Goal: Task Accomplishment & Management: Manage account settings

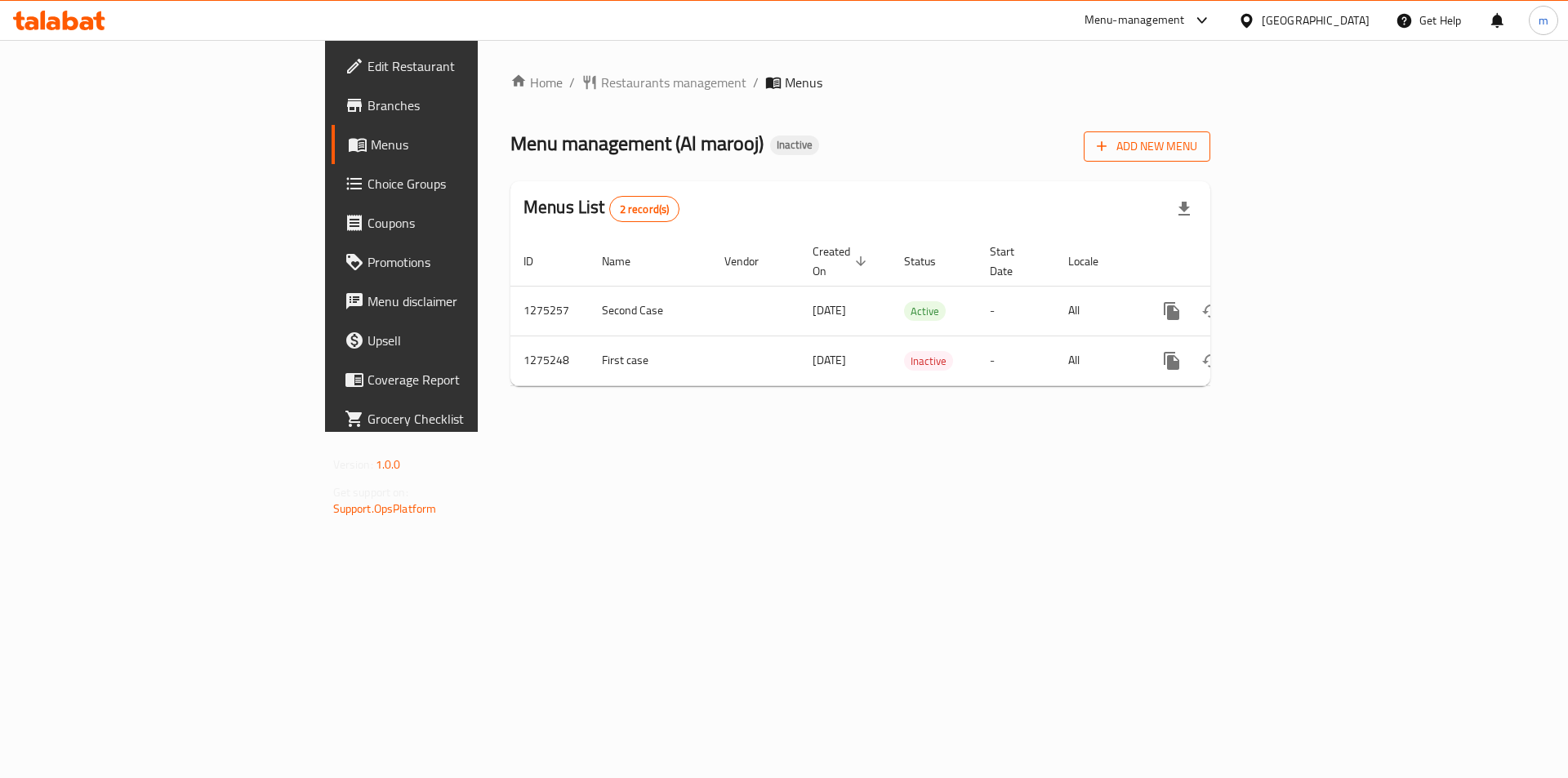
click at [1198, 137] on span "Add New Menu" at bounding box center [1147, 146] width 101 height 20
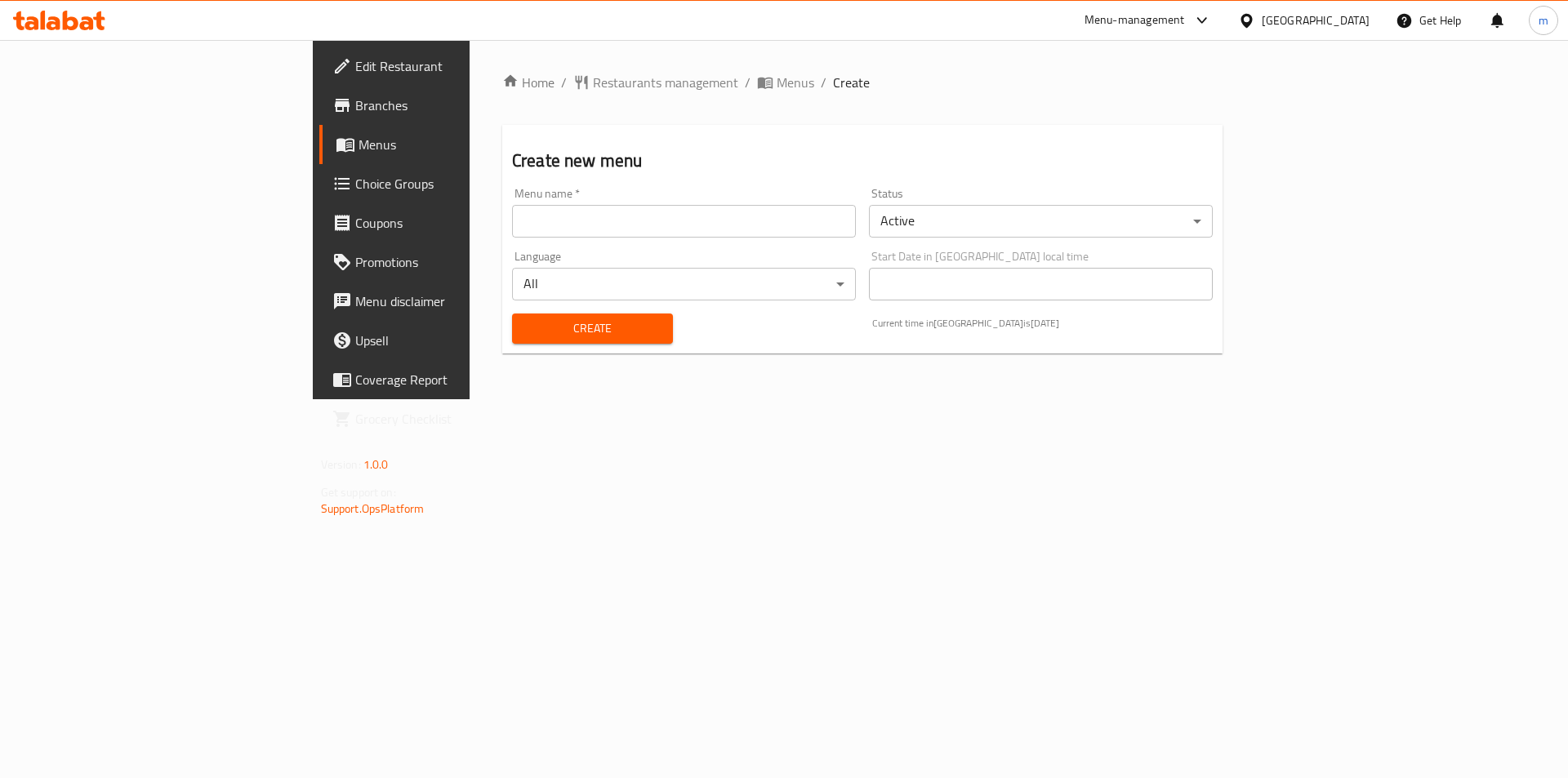
drag, startPoint x: 628, startPoint y: 204, endPoint x: 626, endPoint y: 225, distance: 21.1
click at [628, 205] on input "text" at bounding box center [684, 221] width 344 height 32
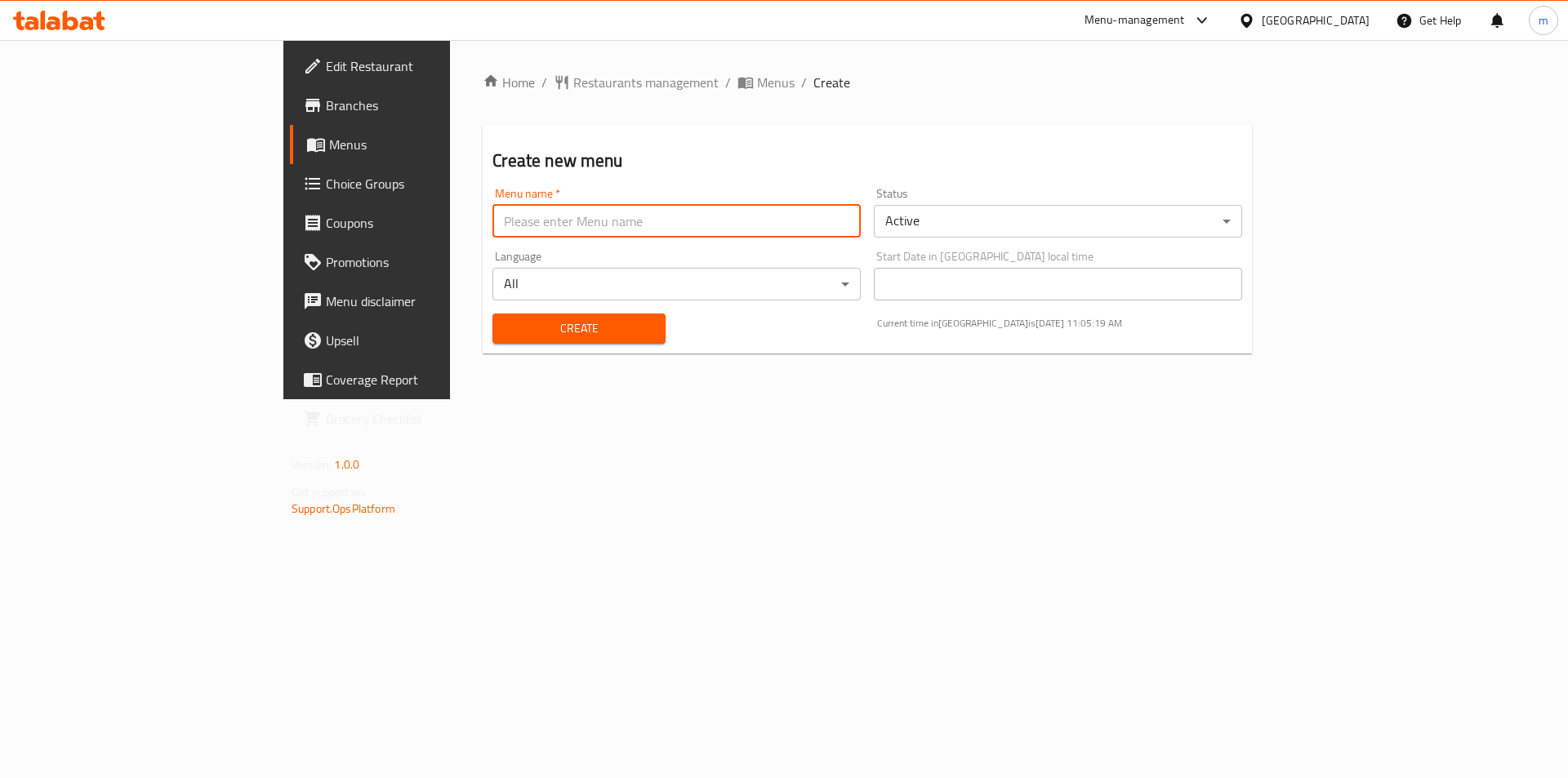
type input "m.mohamed.8039"
click at [446, 280] on body "​ Menu-management Bahrain Get Help m Edit Restaurant Branches Menus Choice Grou…" at bounding box center [784, 409] width 1568 height 738
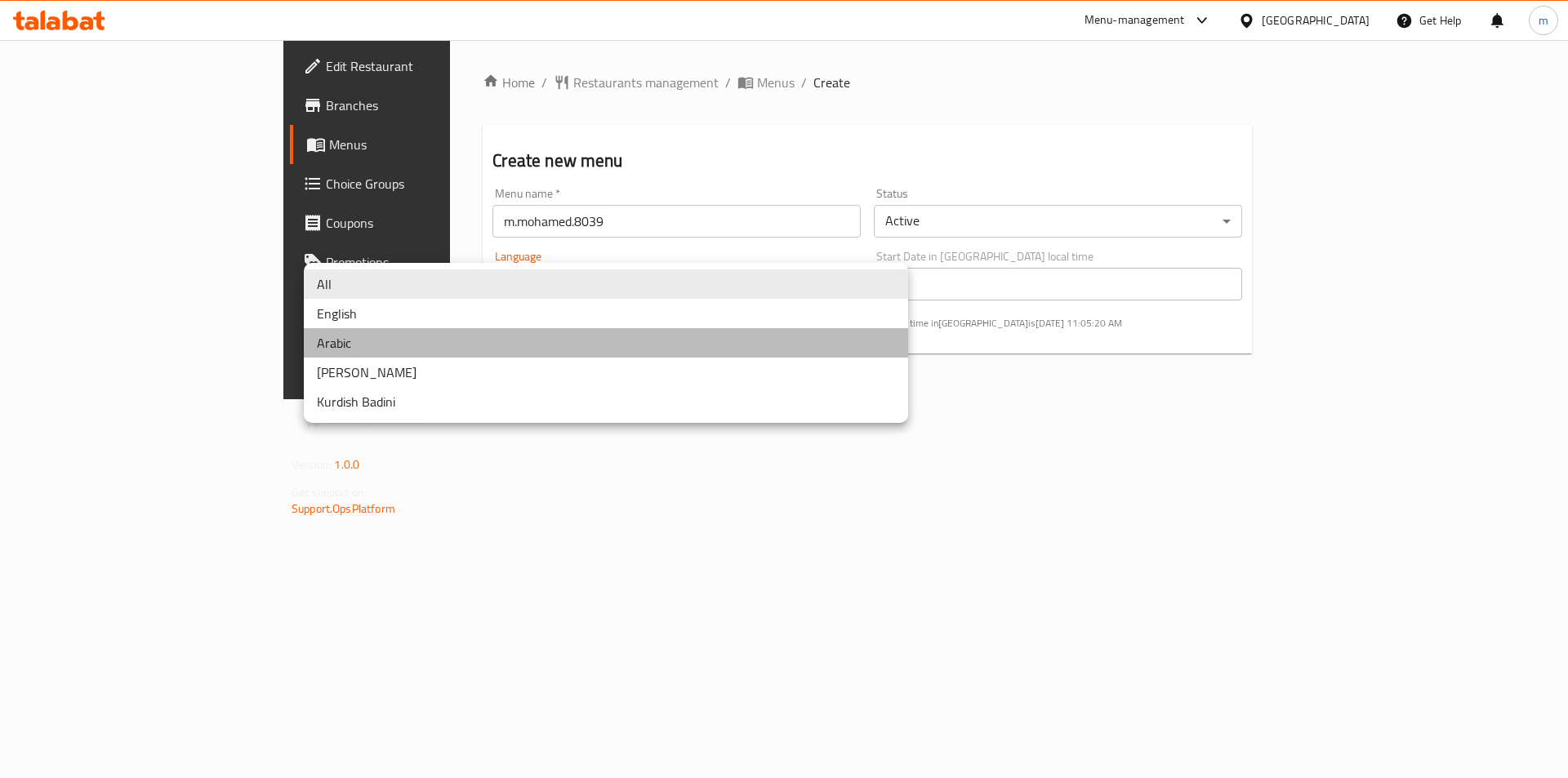
click at [437, 345] on li "Arabic" at bounding box center [605, 343] width 604 height 29
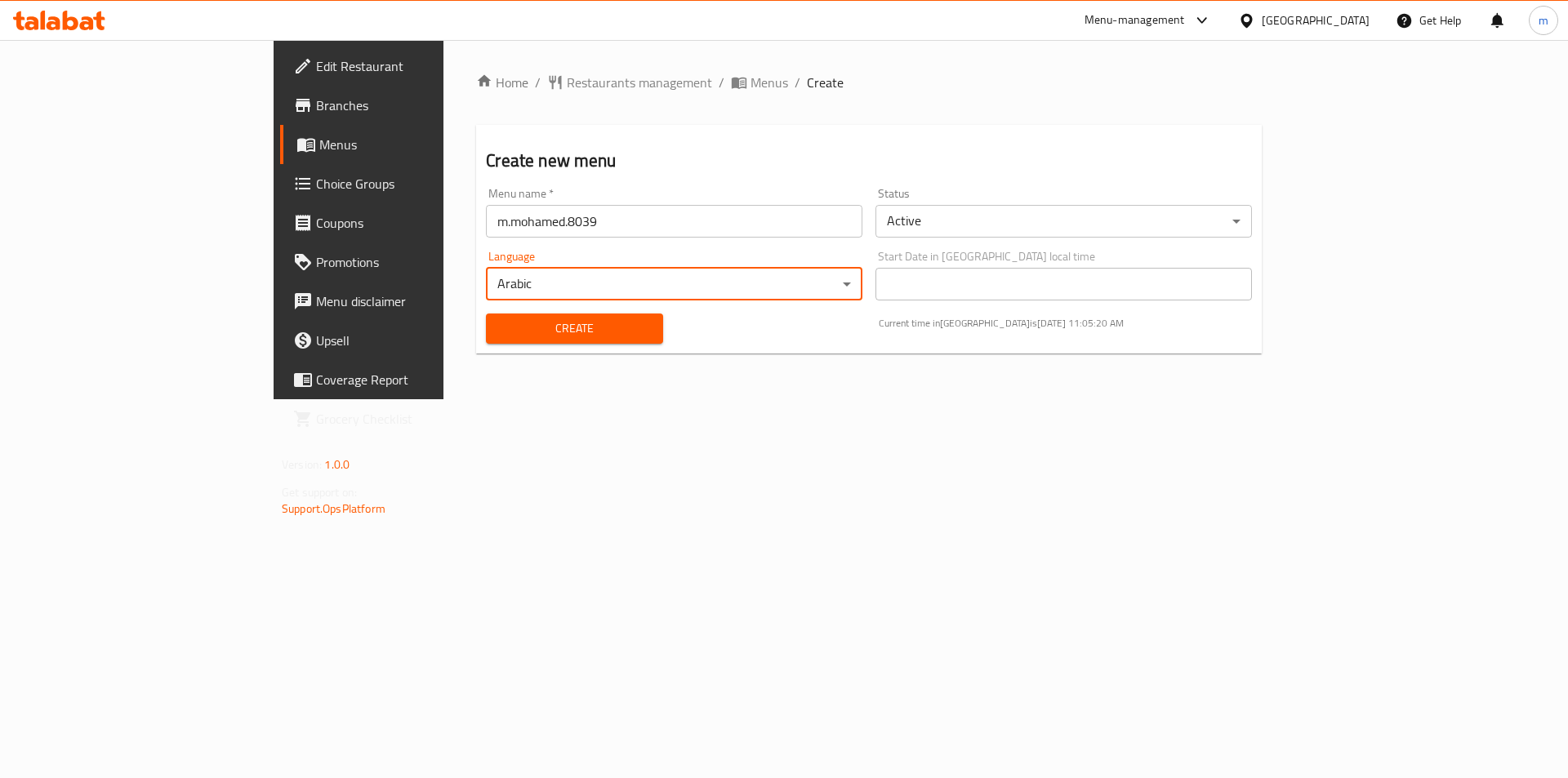
click at [444, 276] on body "​ Menu-management Bahrain Get Help m Edit Restaurant Branches Menus Choice Grou…" at bounding box center [784, 409] width 1568 height 738
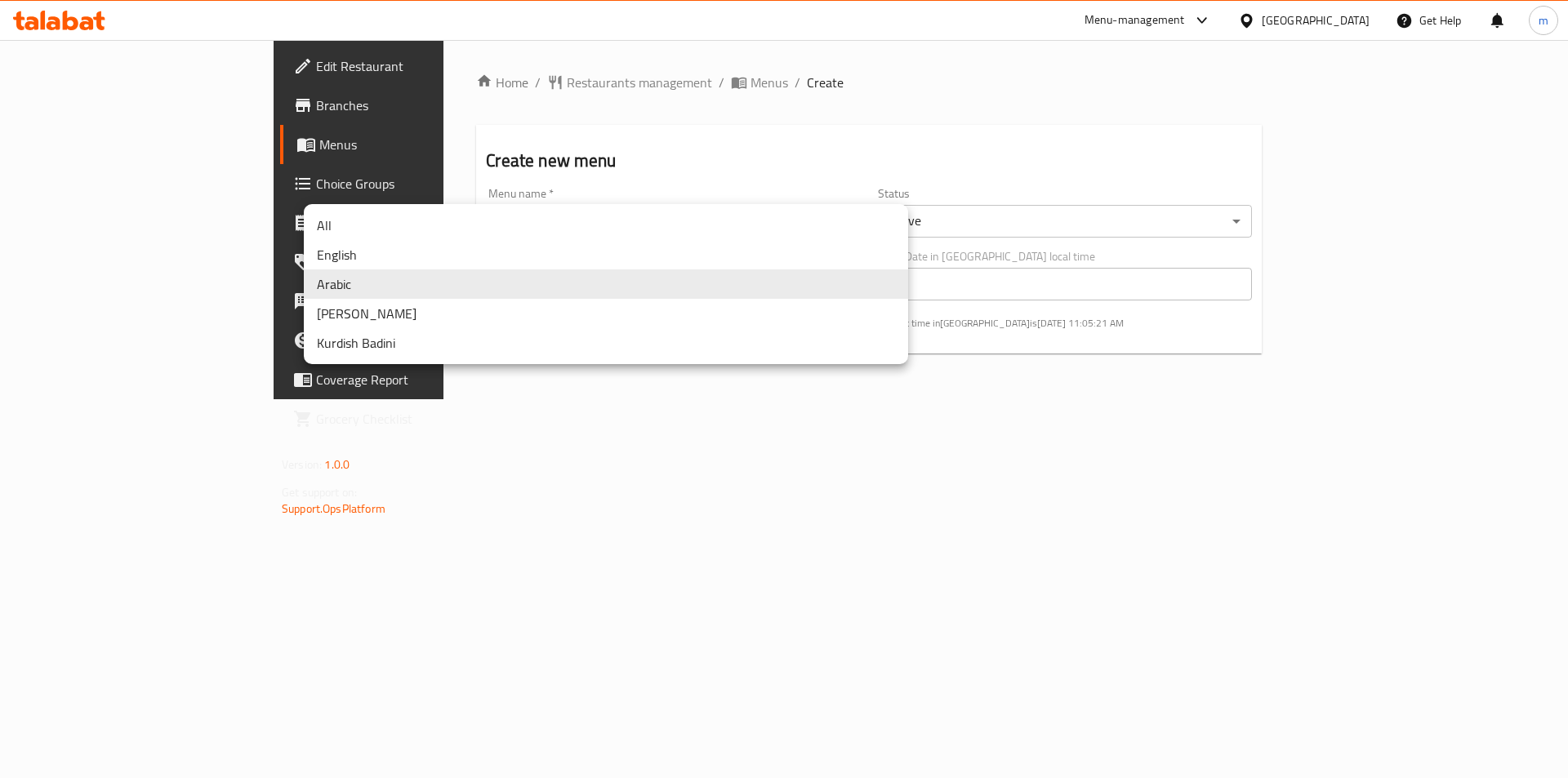
click at [362, 218] on li "All" at bounding box center [605, 225] width 604 height 29
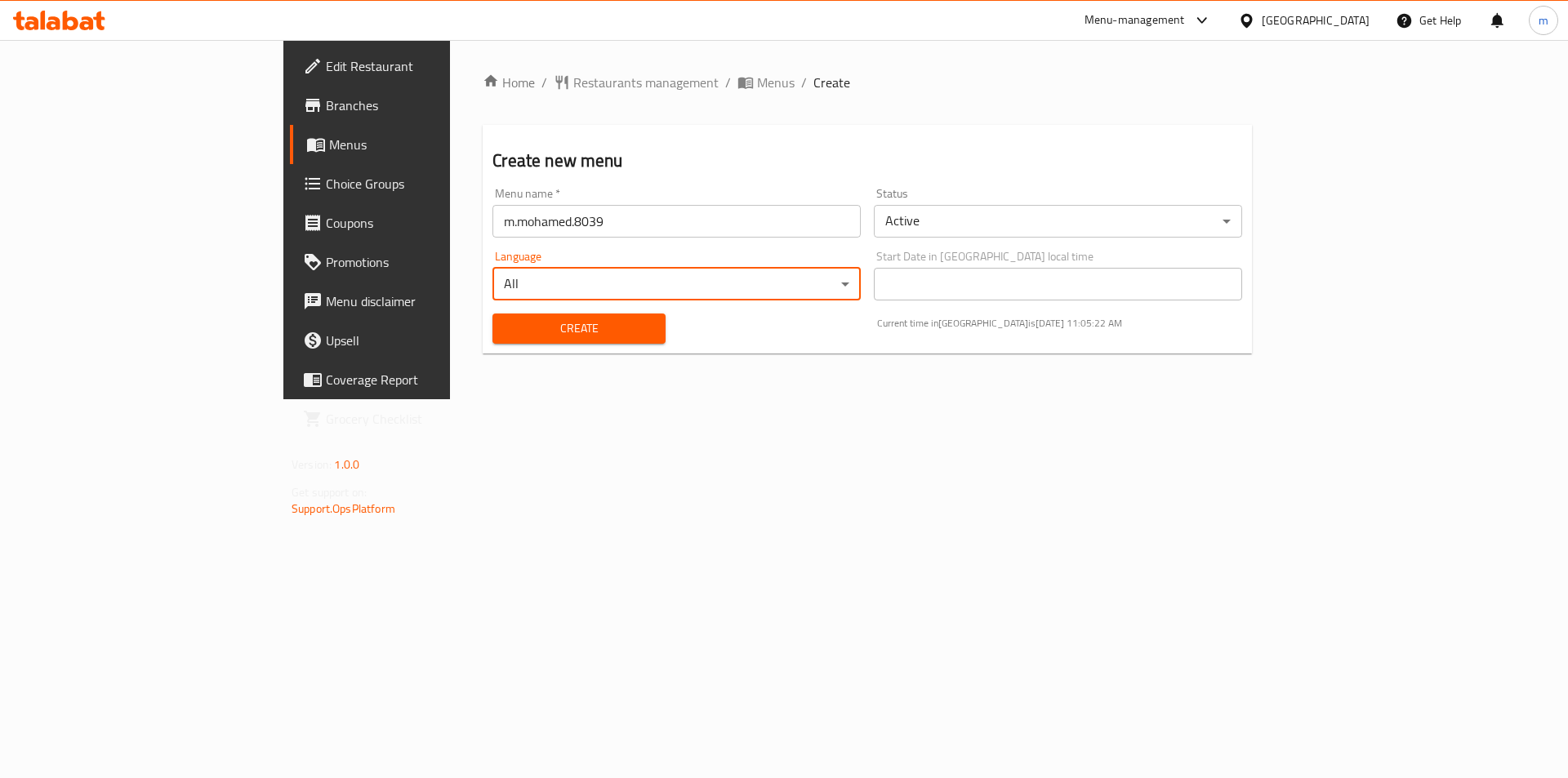
click at [450, 399] on div "Home / Restaurants management / Menus / Create Create new menu Menu name   * m.…" at bounding box center [867, 220] width 835 height 359
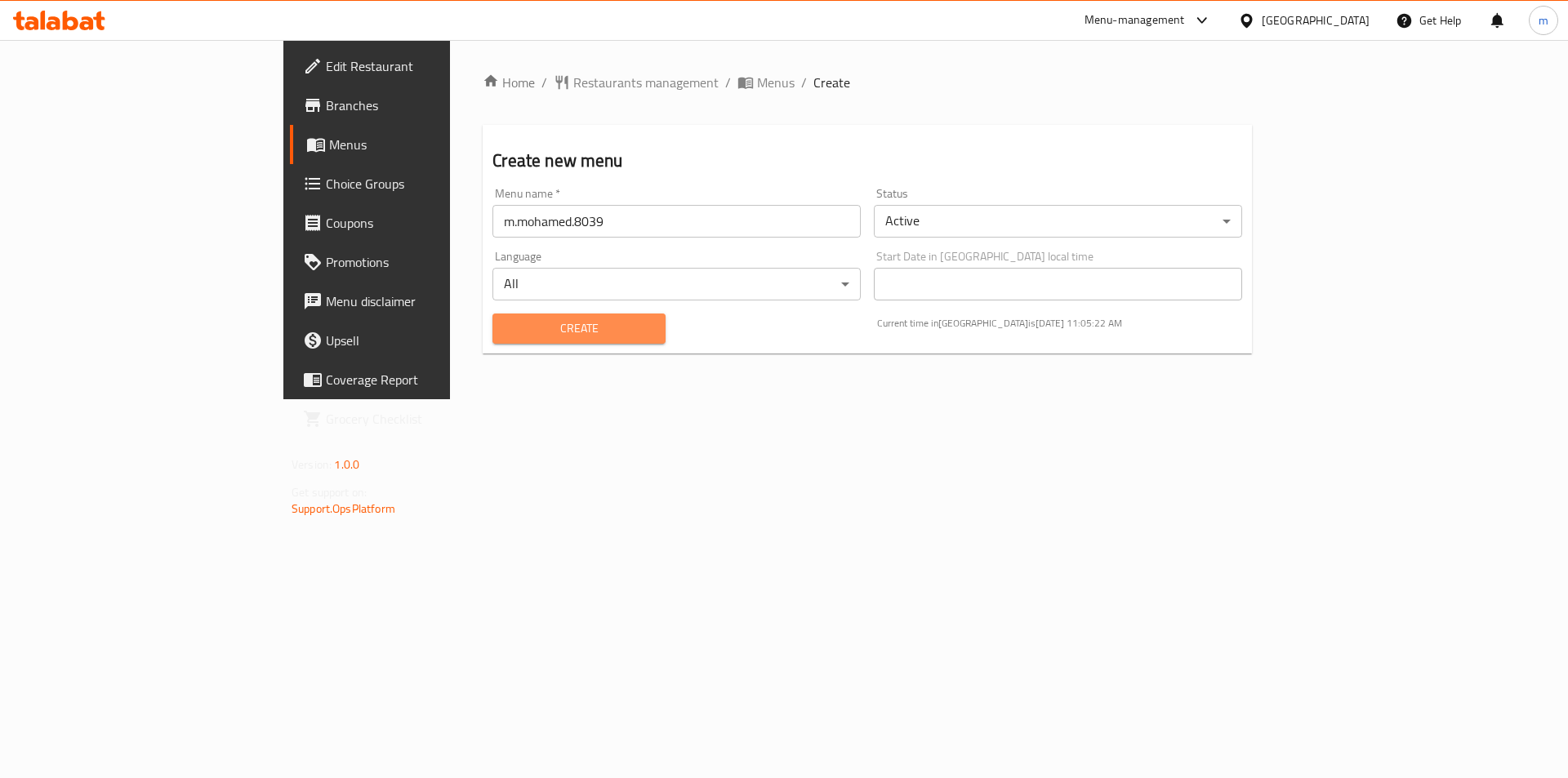
click at [506, 333] on span "Create" at bounding box center [579, 328] width 146 height 20
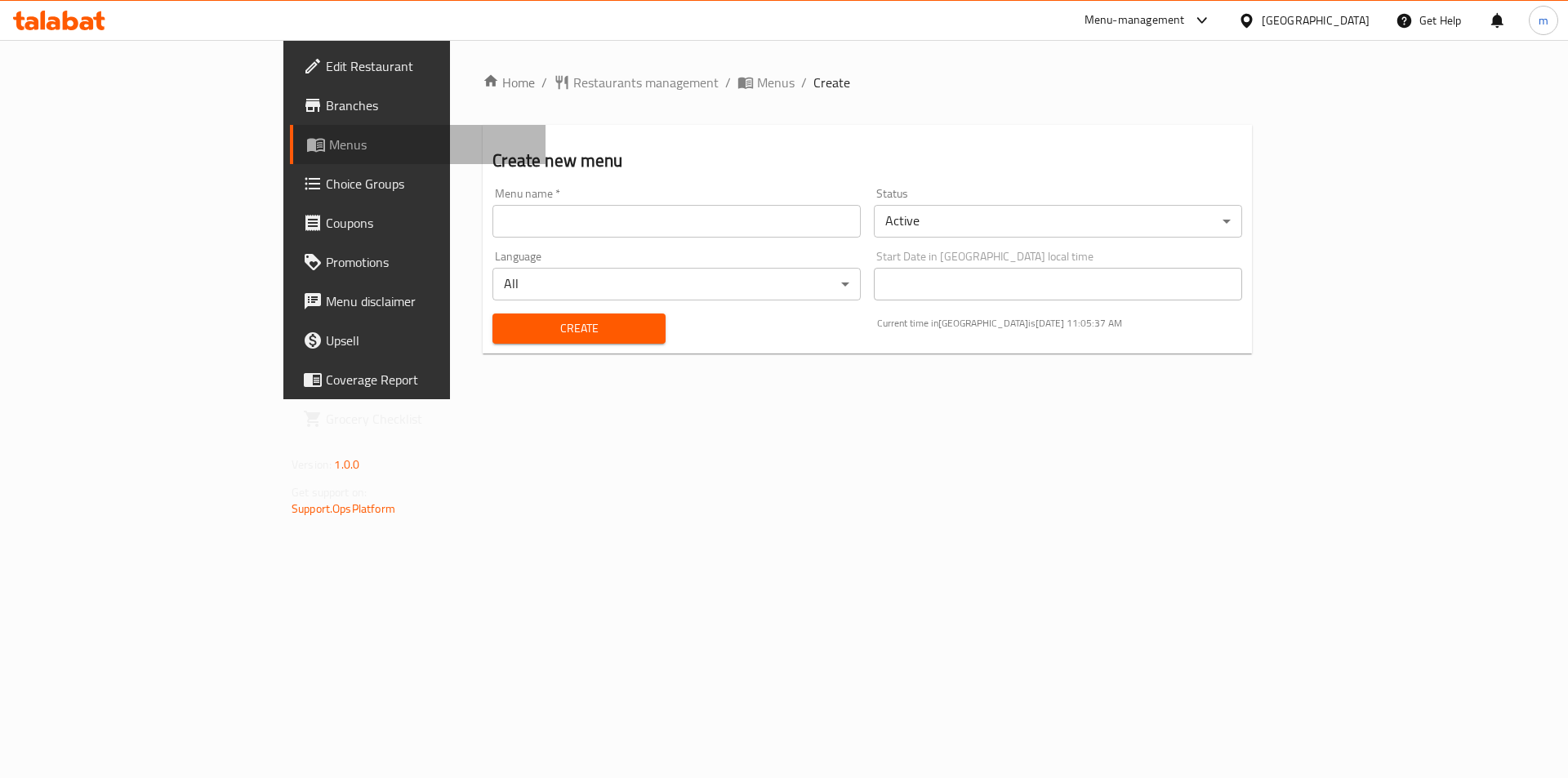
click at [329, 143] on span "Menus" at bounding box center [431, 144] width 203 height 20
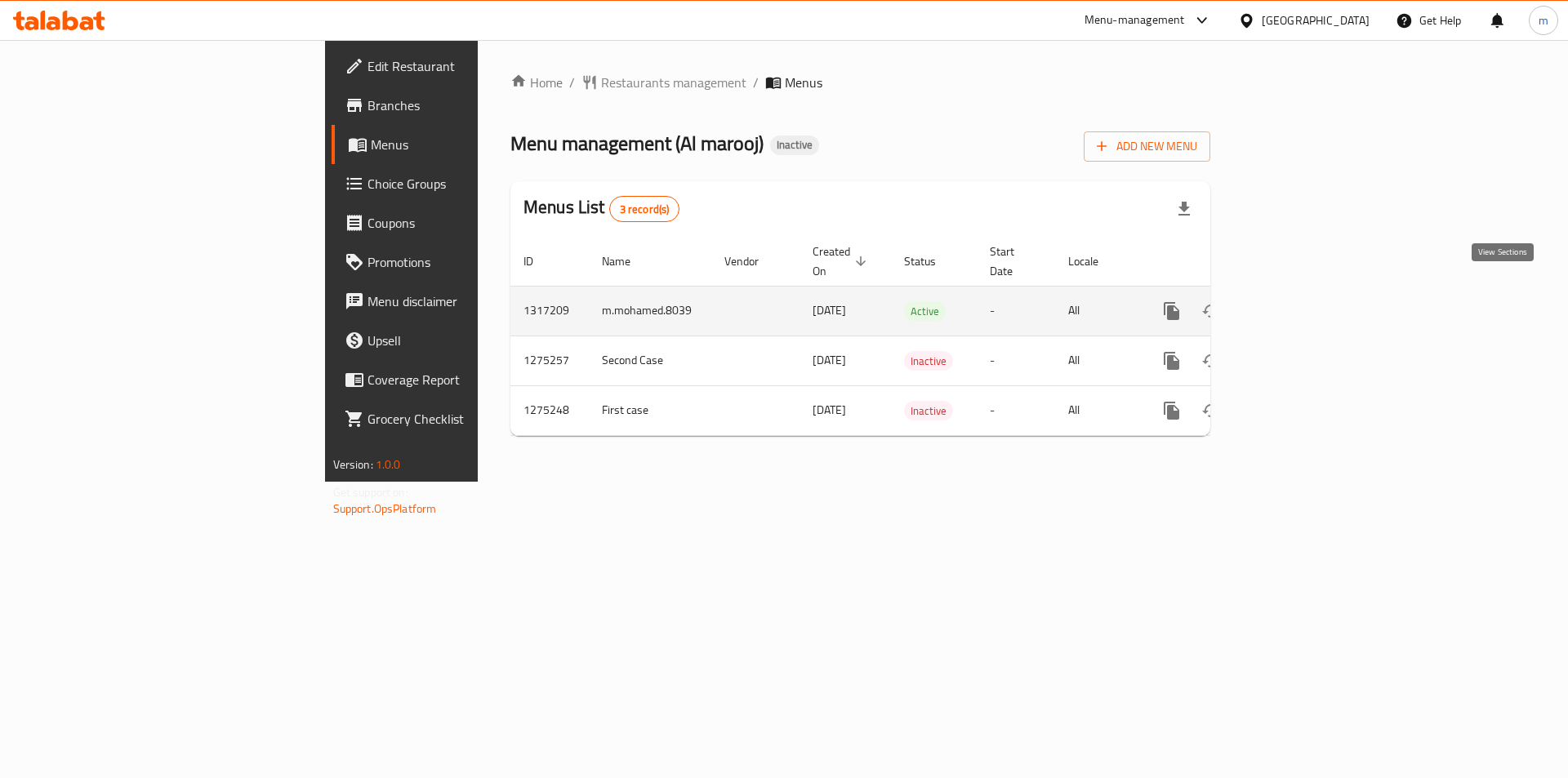
click at [1309, 292] on link "enhanced table" at bounding box center [1290, 311] width 39 height 39
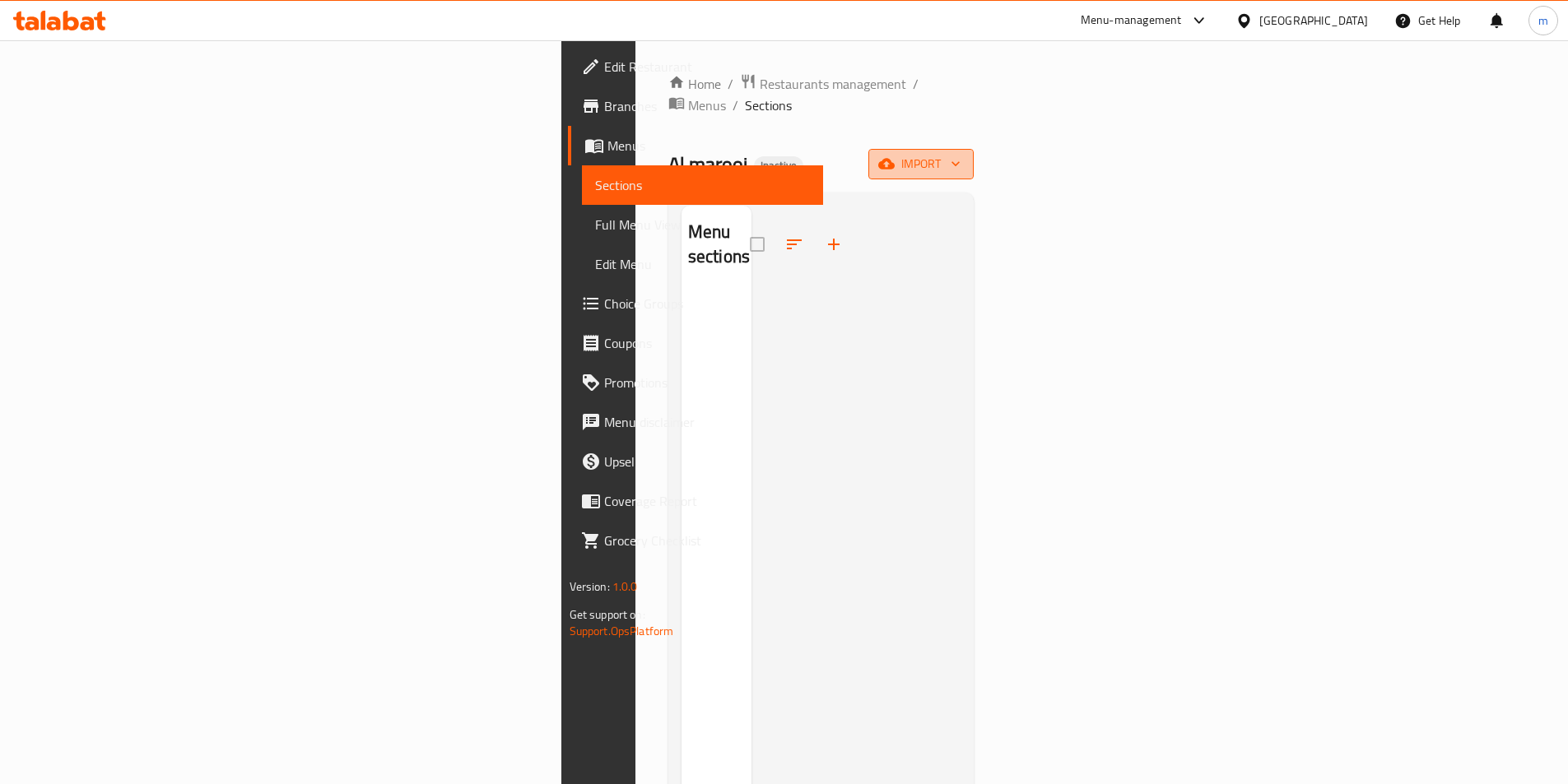
click at [960, 153] on span "import" at bounding box center [921, 163] width 79 height 21
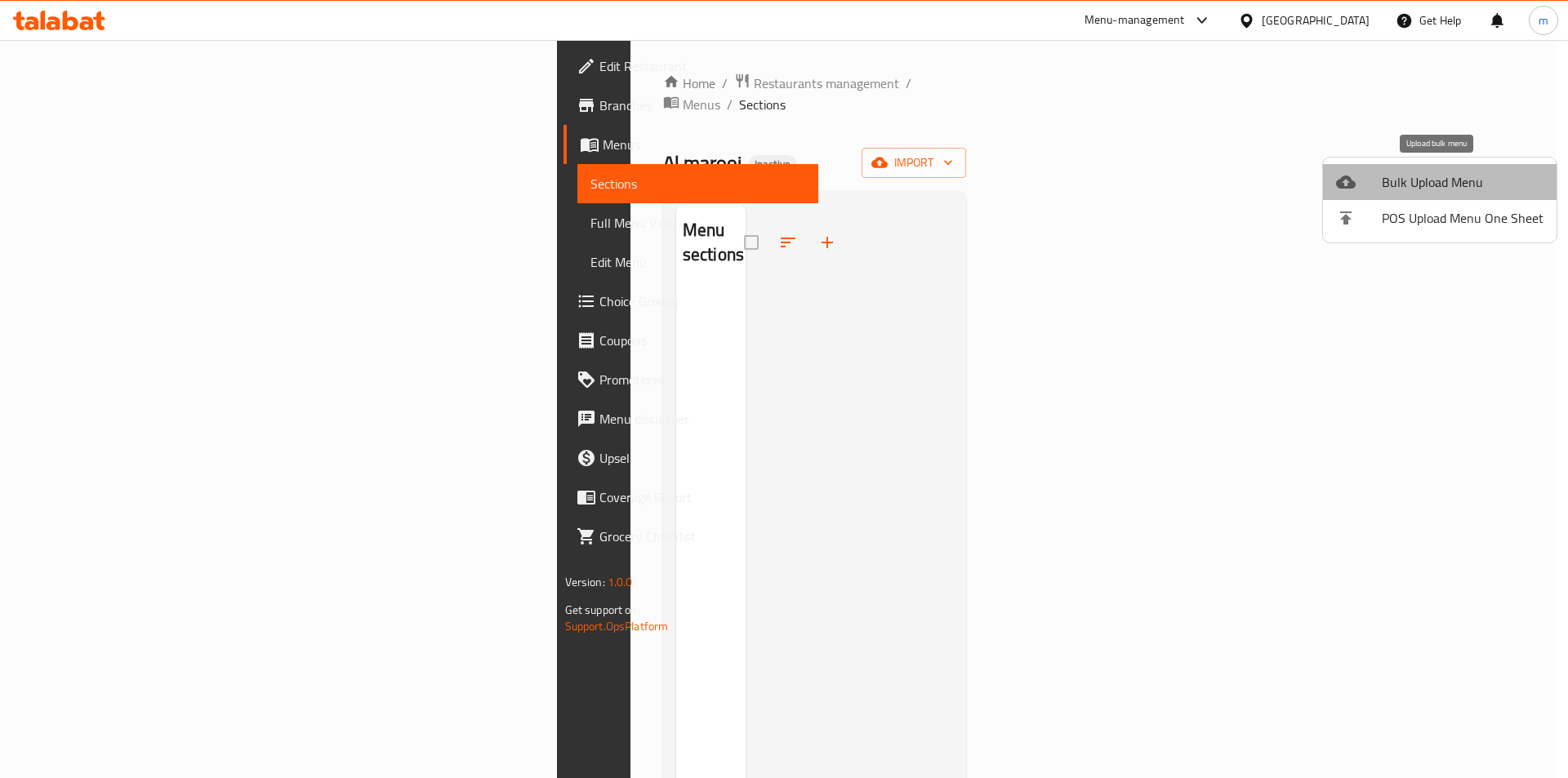
click at [1468, 165] on li "Bulk Upload Menu" at bounding box center [1439, 182] width 233 height 36
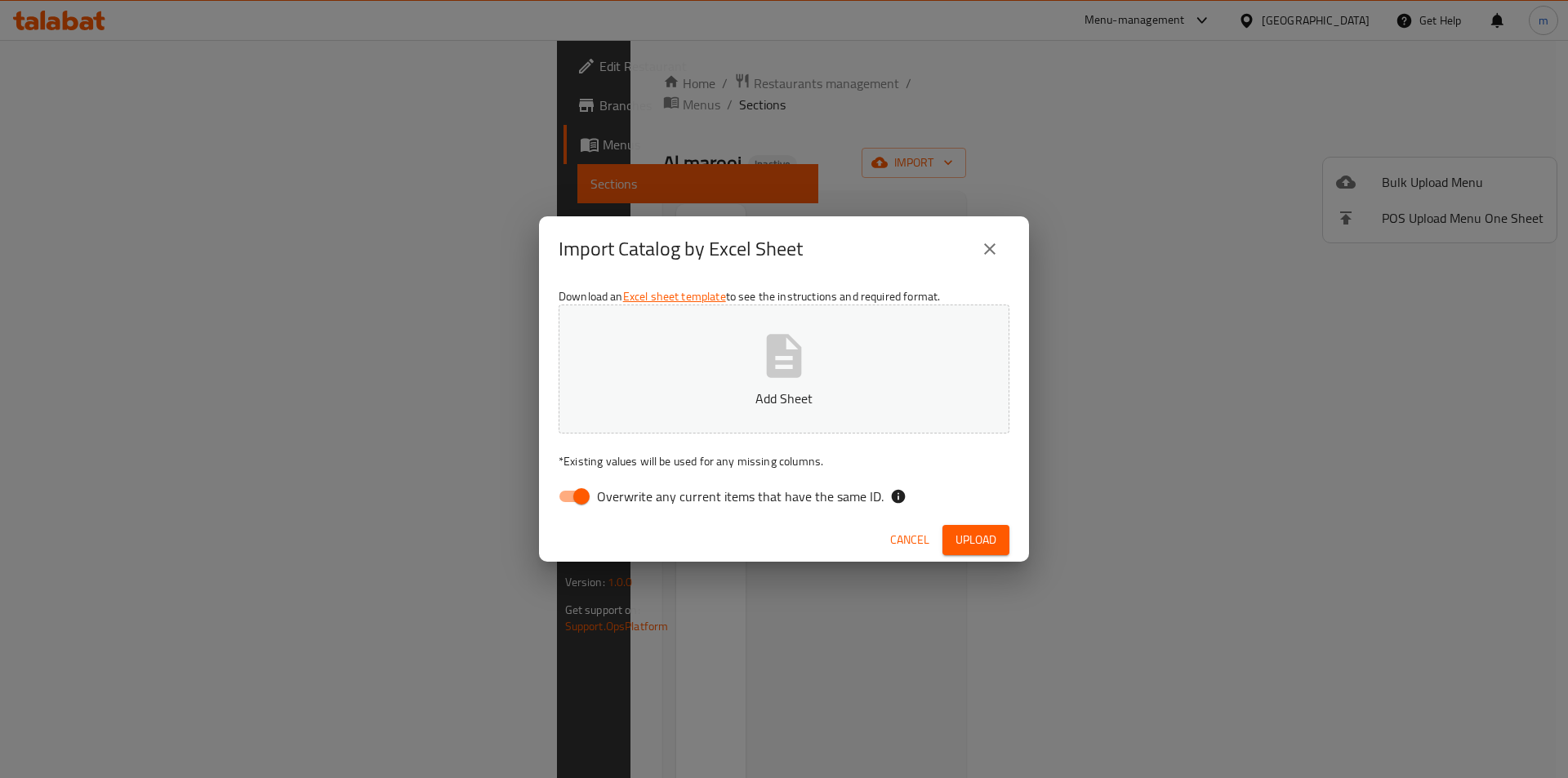
click at [632, 488] on span "Overwrite any current items that have the same ID." at bounding box center [741, 497] width 287 height 20
click at [628, 488] on input "Overwrite any current items that have the same ID." at bounding box center [581, 497] width 93 height 31
checkbox input "false"
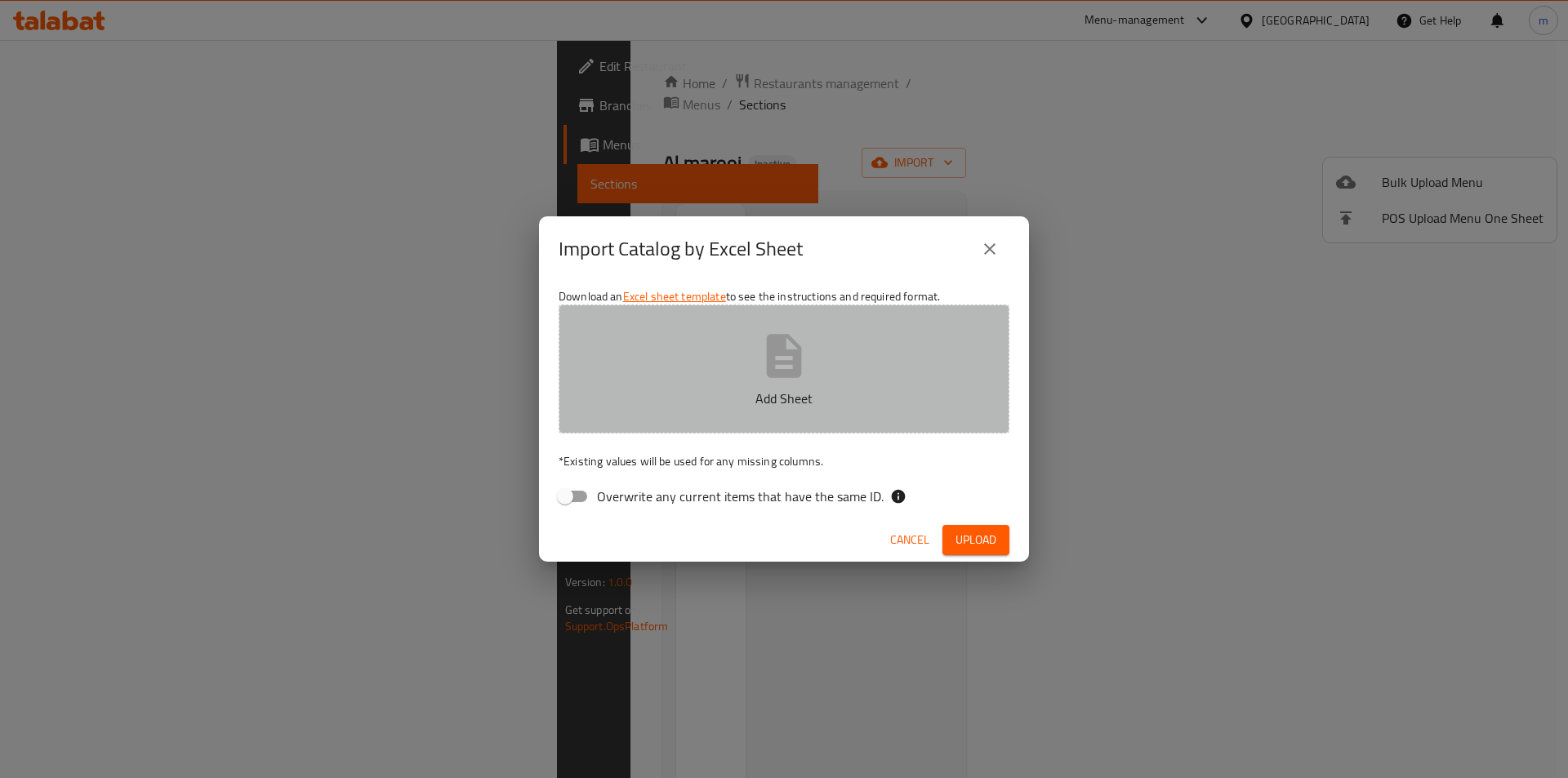
click at [680, 406] on p "Add Sheet" at bounding box center [784, 398] width 400 height 20
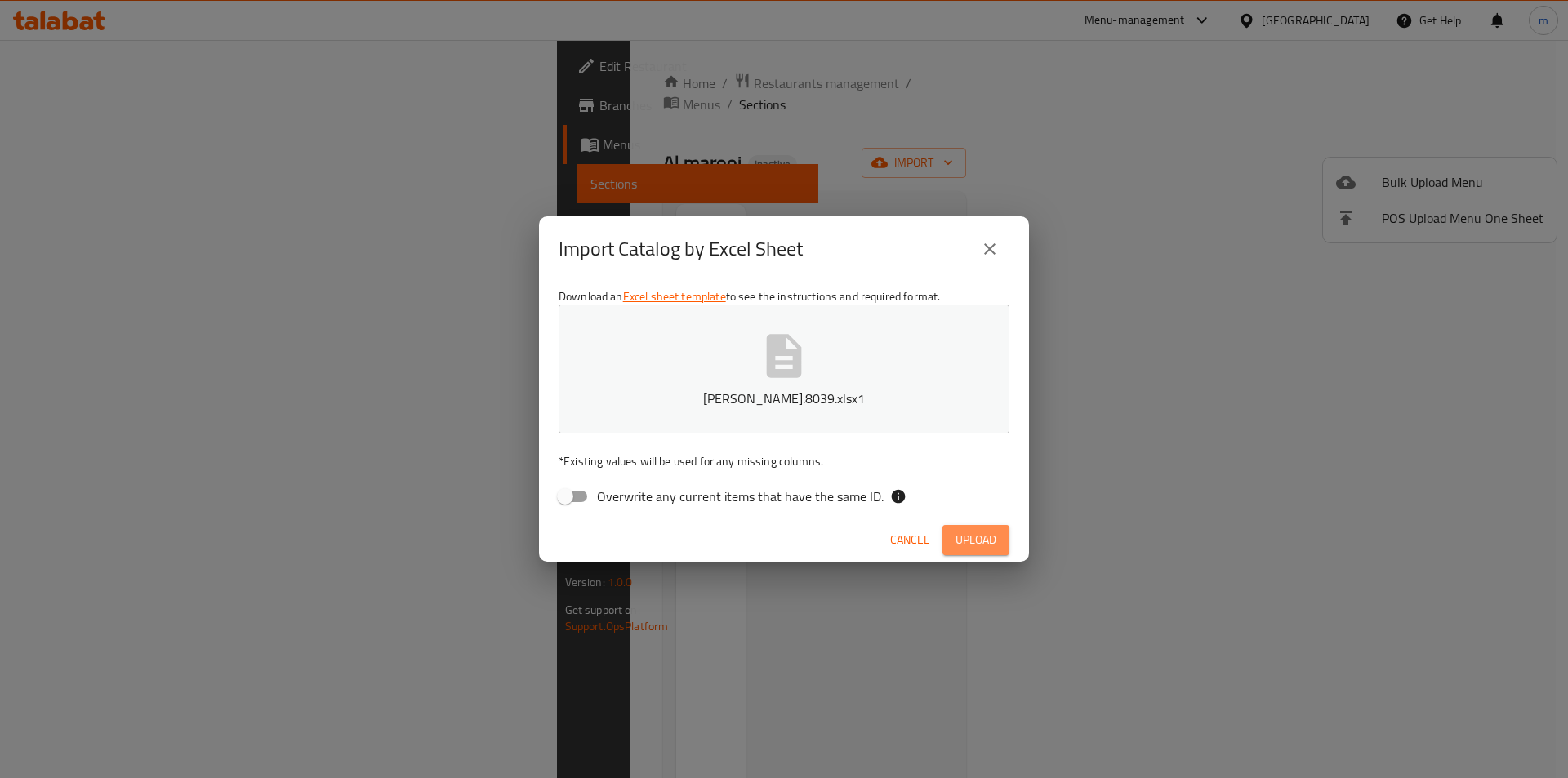
click at [968, 536] on span "Upload" at bounding box center [976, 540] width 41 height 20
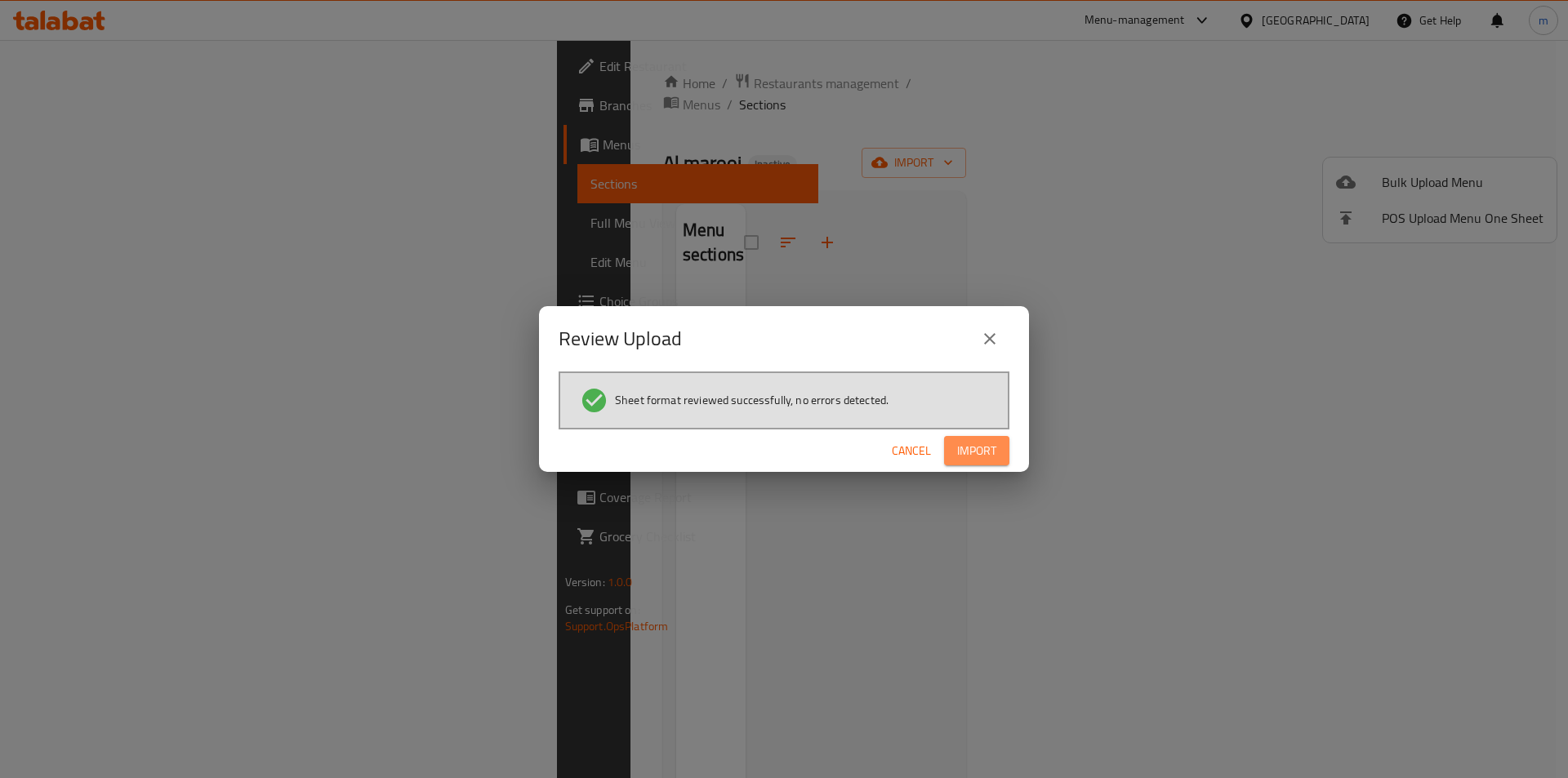
click at [996, 447] on span "Import" at bounding box center [977, 451] width 39 height 20
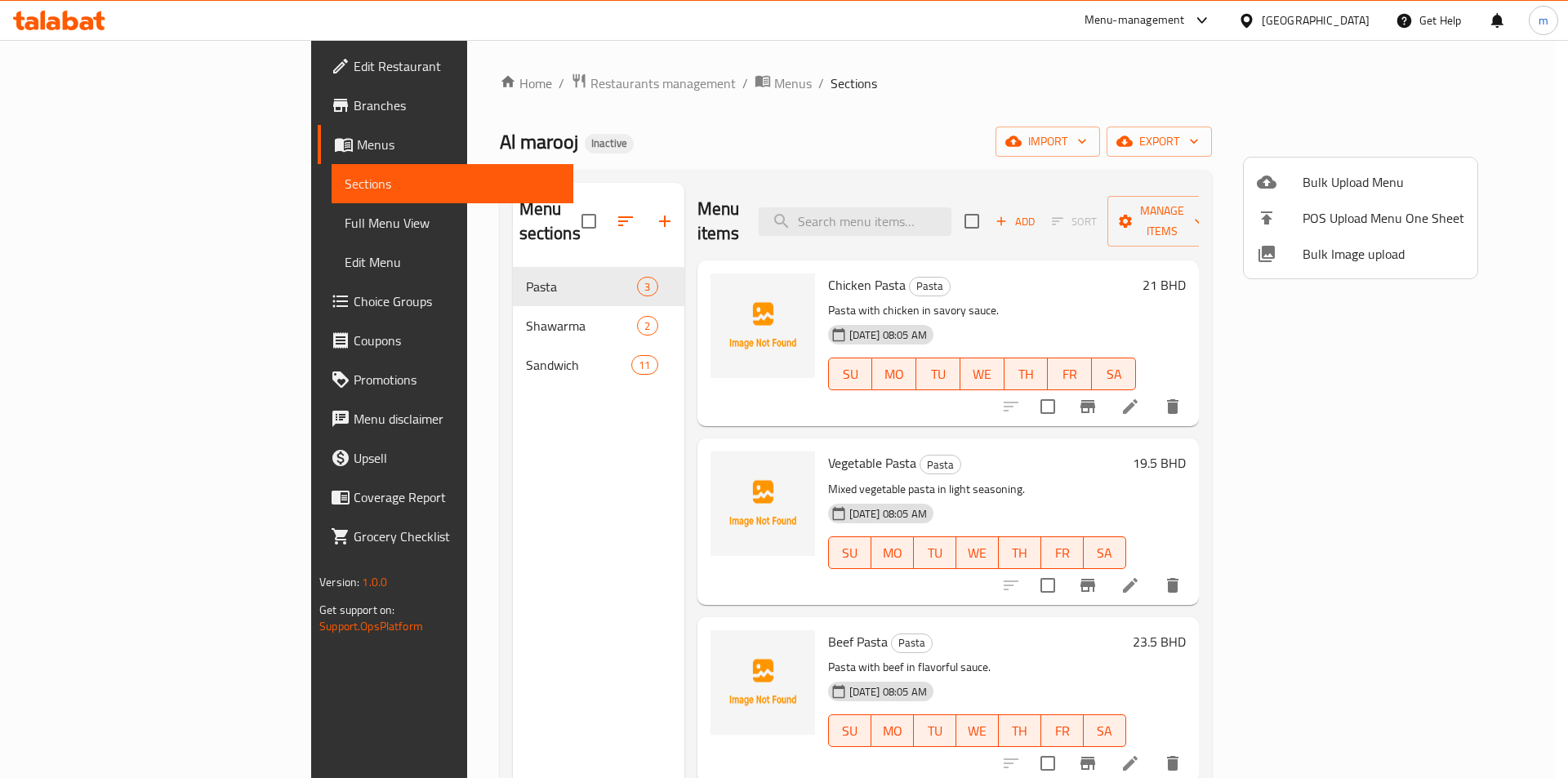
click at [789, 163] on div at bounding box center [784, 389] width 1568 height 778
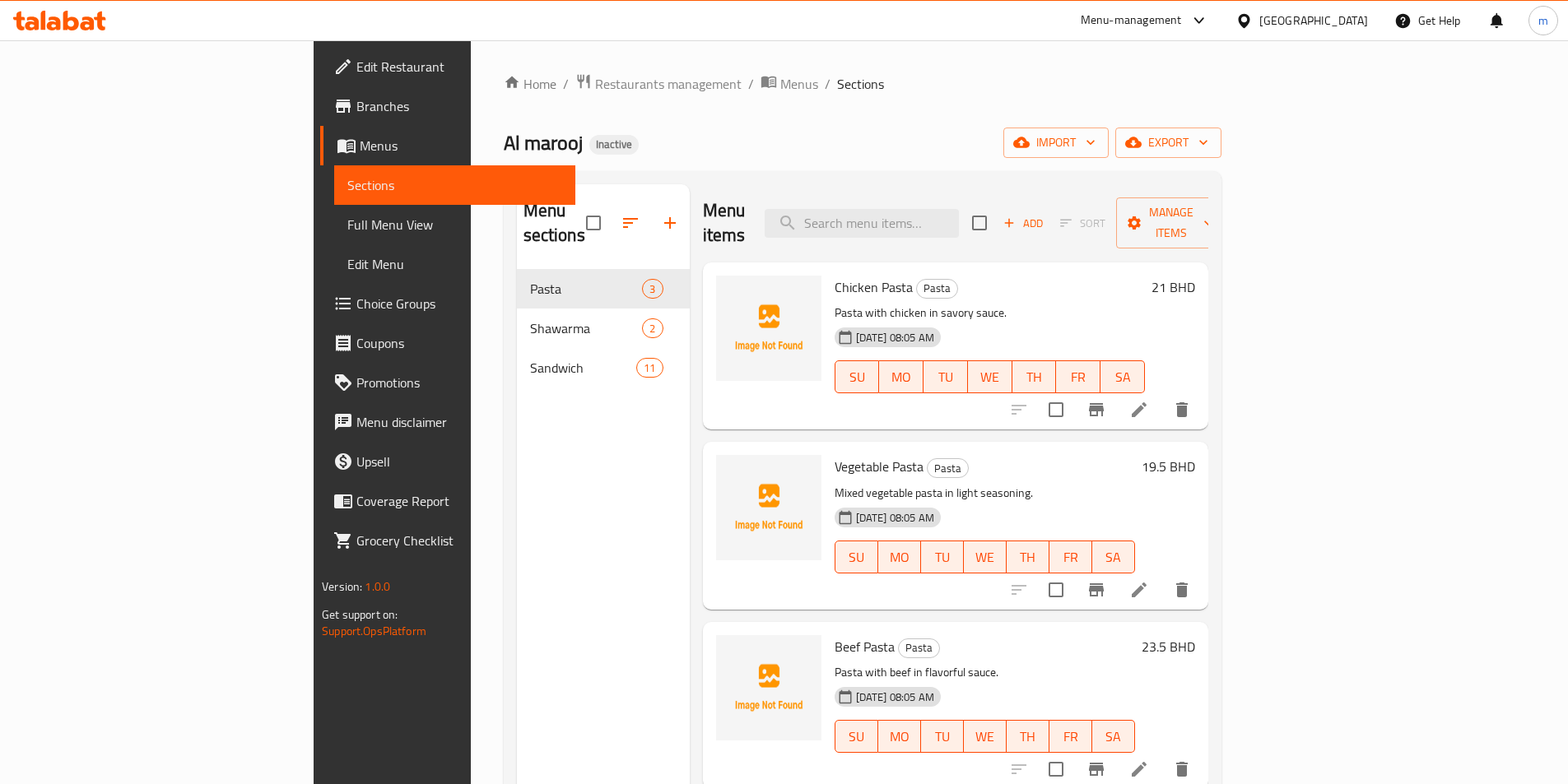
drag, startPoint x: 84, startPoint y: 225, endPoint x: 196, endPoint y: 263, distance: 118.3
click at [347, 225] on span "Full Menu View" at bounding box center [454, 224] width 214 height 20
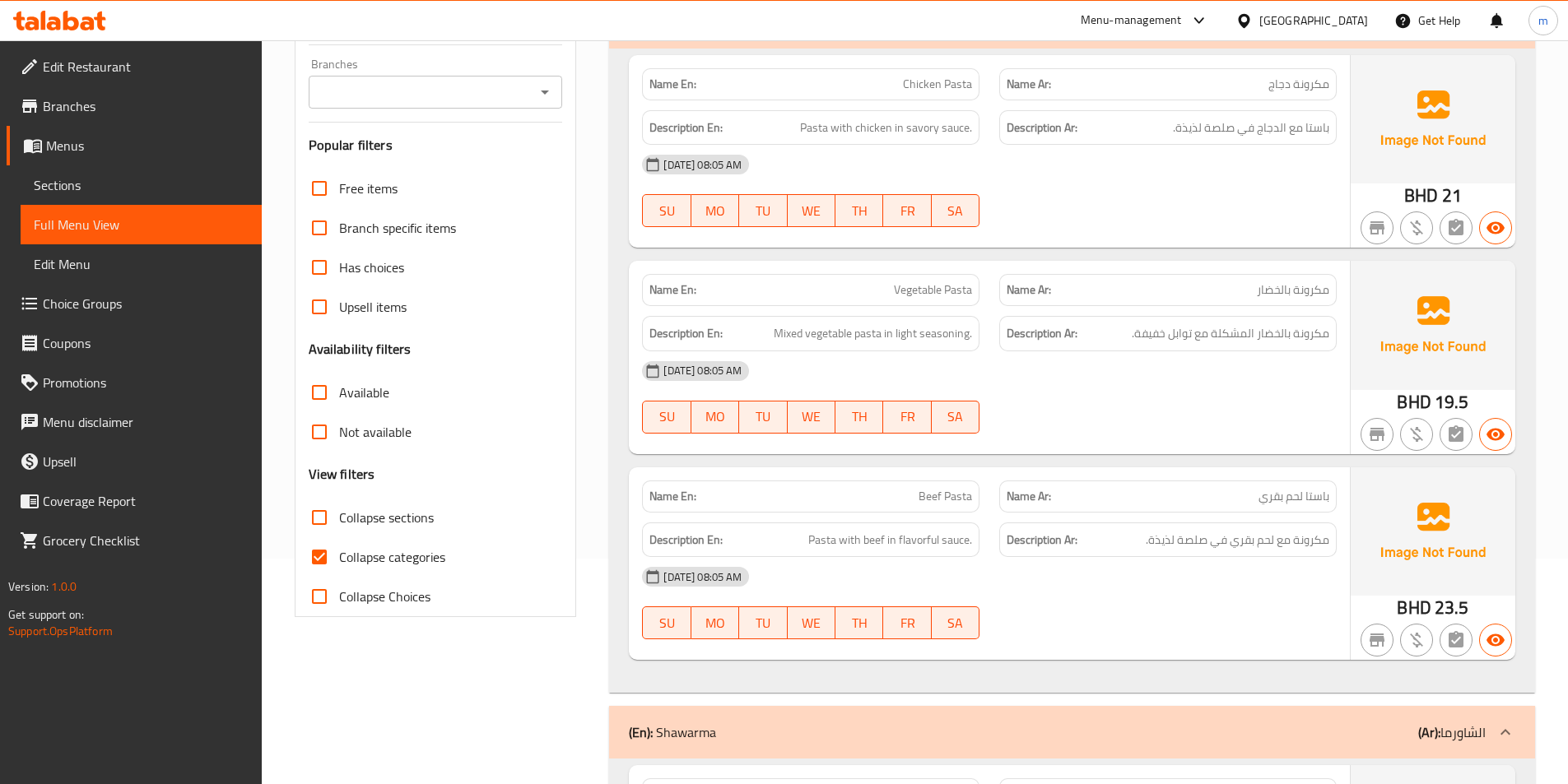
scroll to position [247, 0]
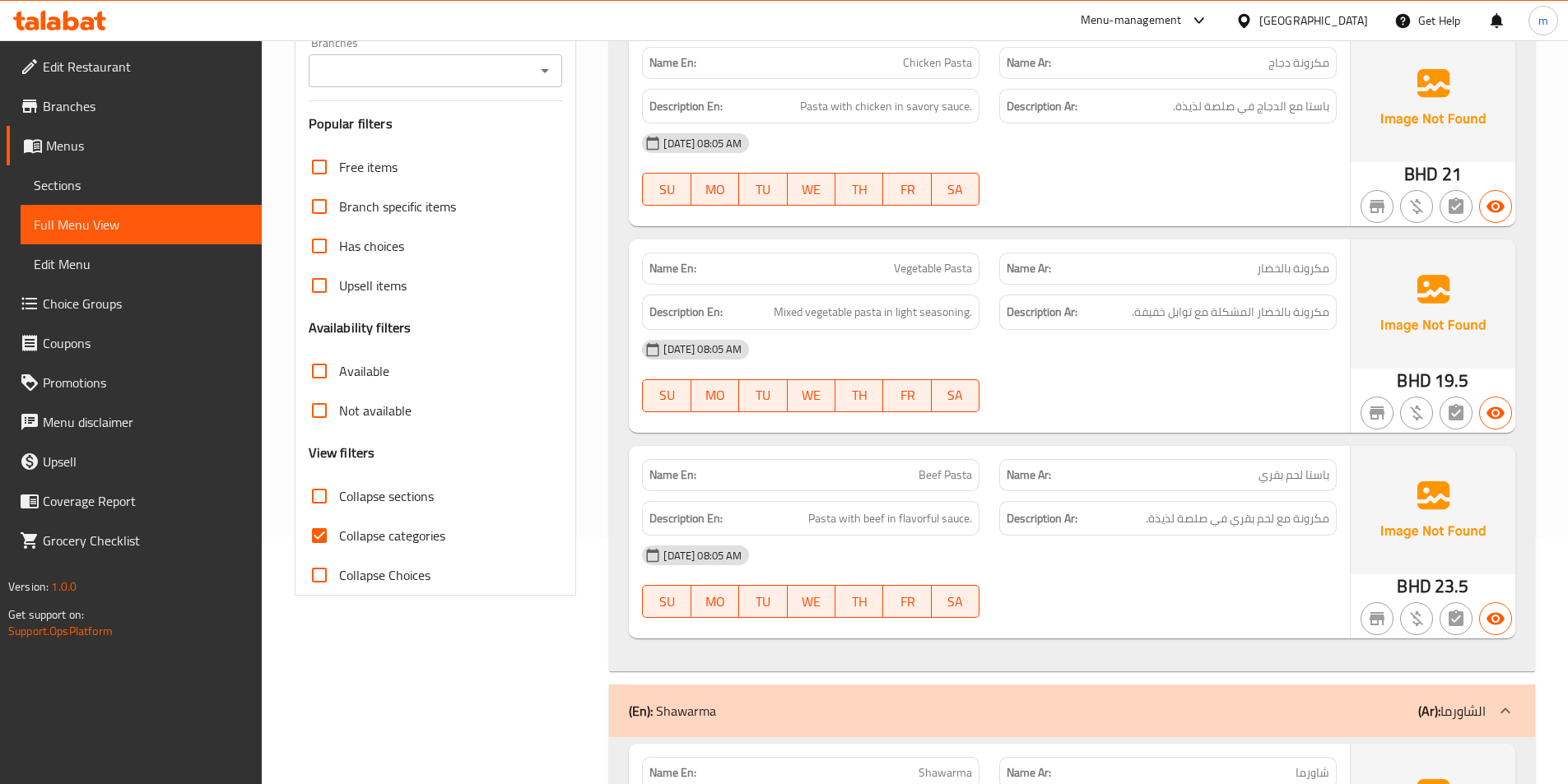
click at [405, 543] on span "Collapse categories" at bounding box center [392, 536] width 106 height 20
click at [339, 543] on input "Collapse categories" at bounding box center [320, 536] width 39 height 39
checkbox input "false"
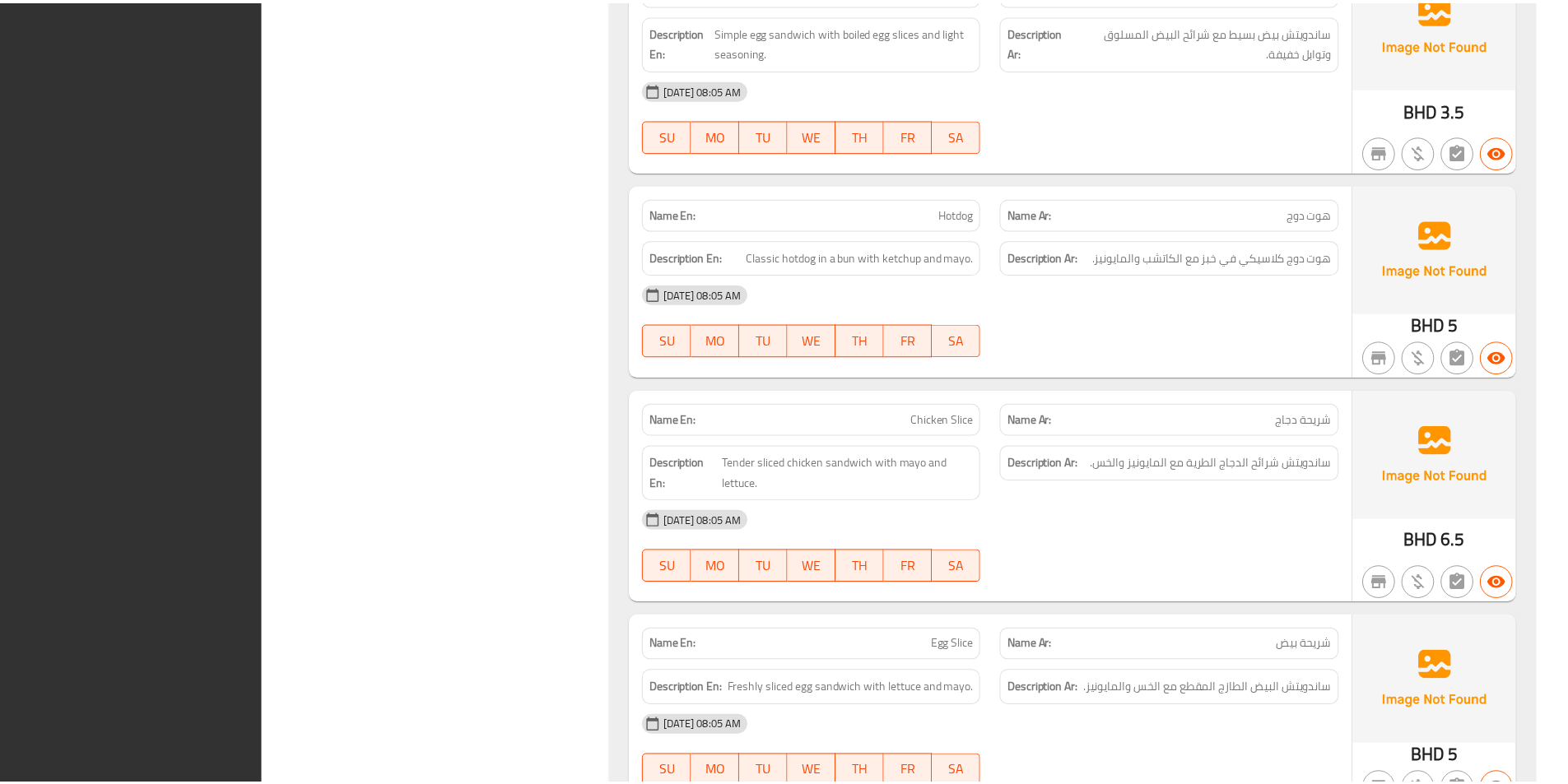
scroll to position [3186, 0]
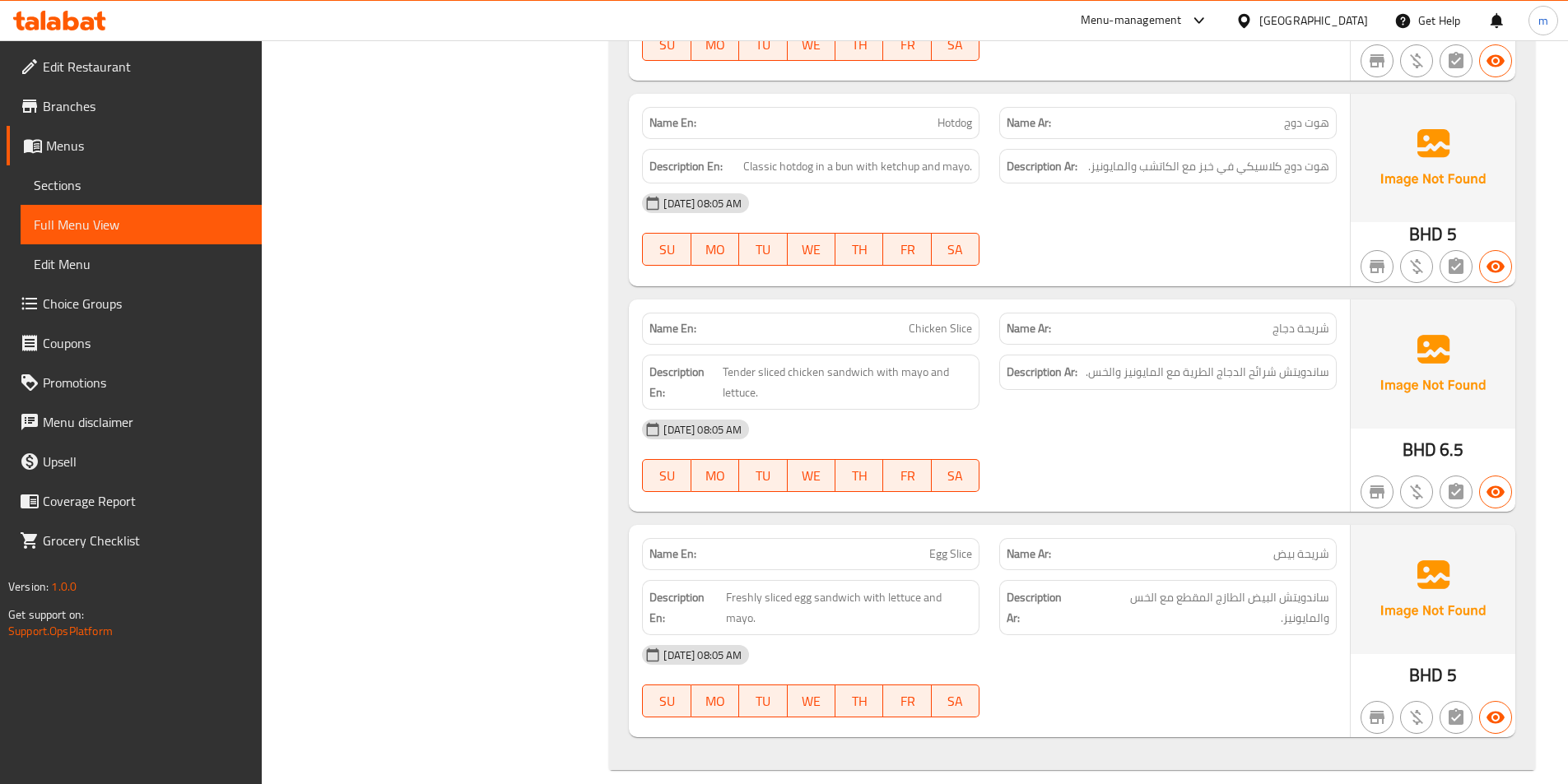
click at [118, 65] on span "Edit Restaurant" at bounding box center [146, 67] width 206 height 20
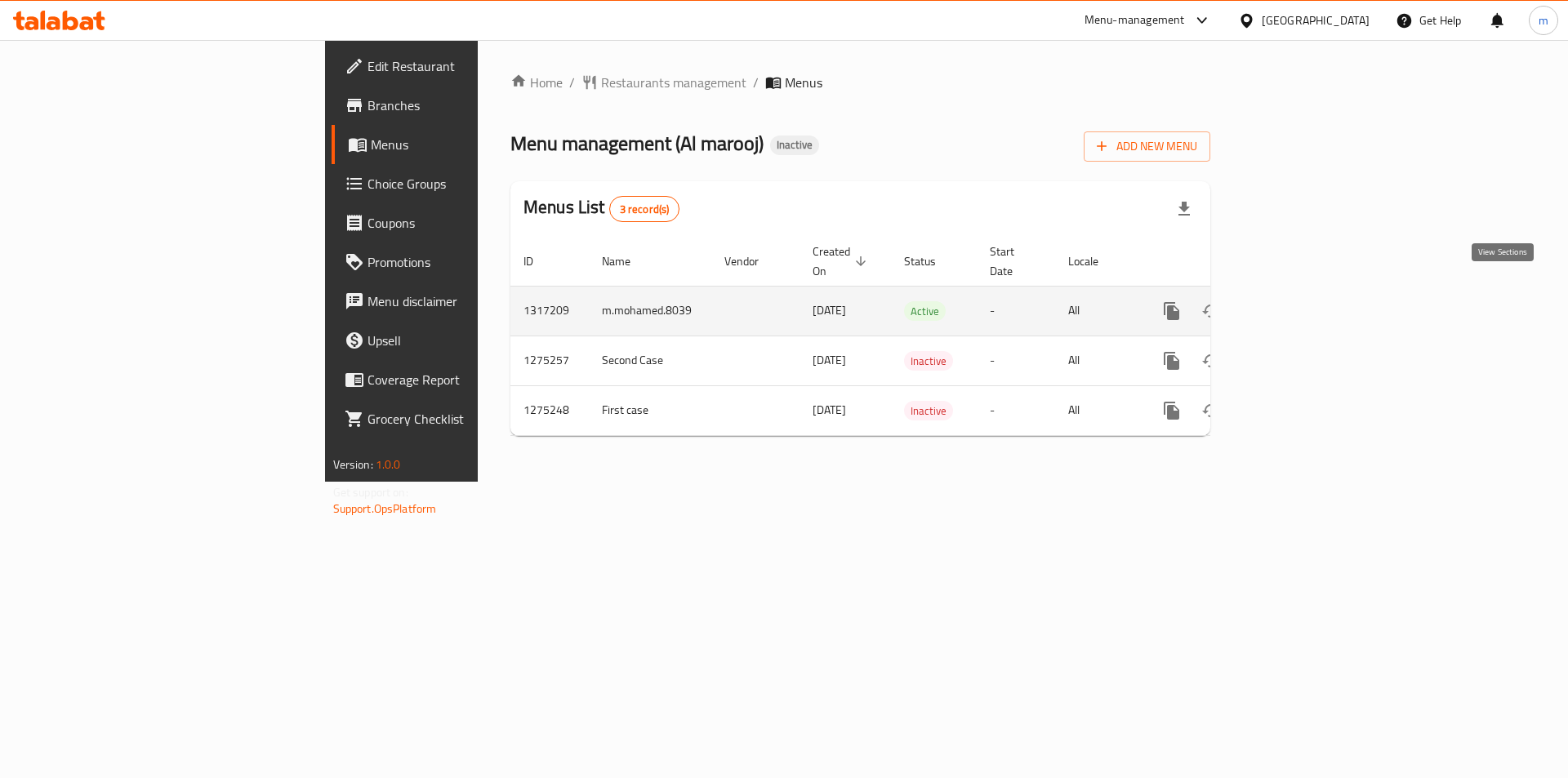
click at [1300, 302] on icon "enhanced table" at bounding box center [1290, 311] width 20 height 20
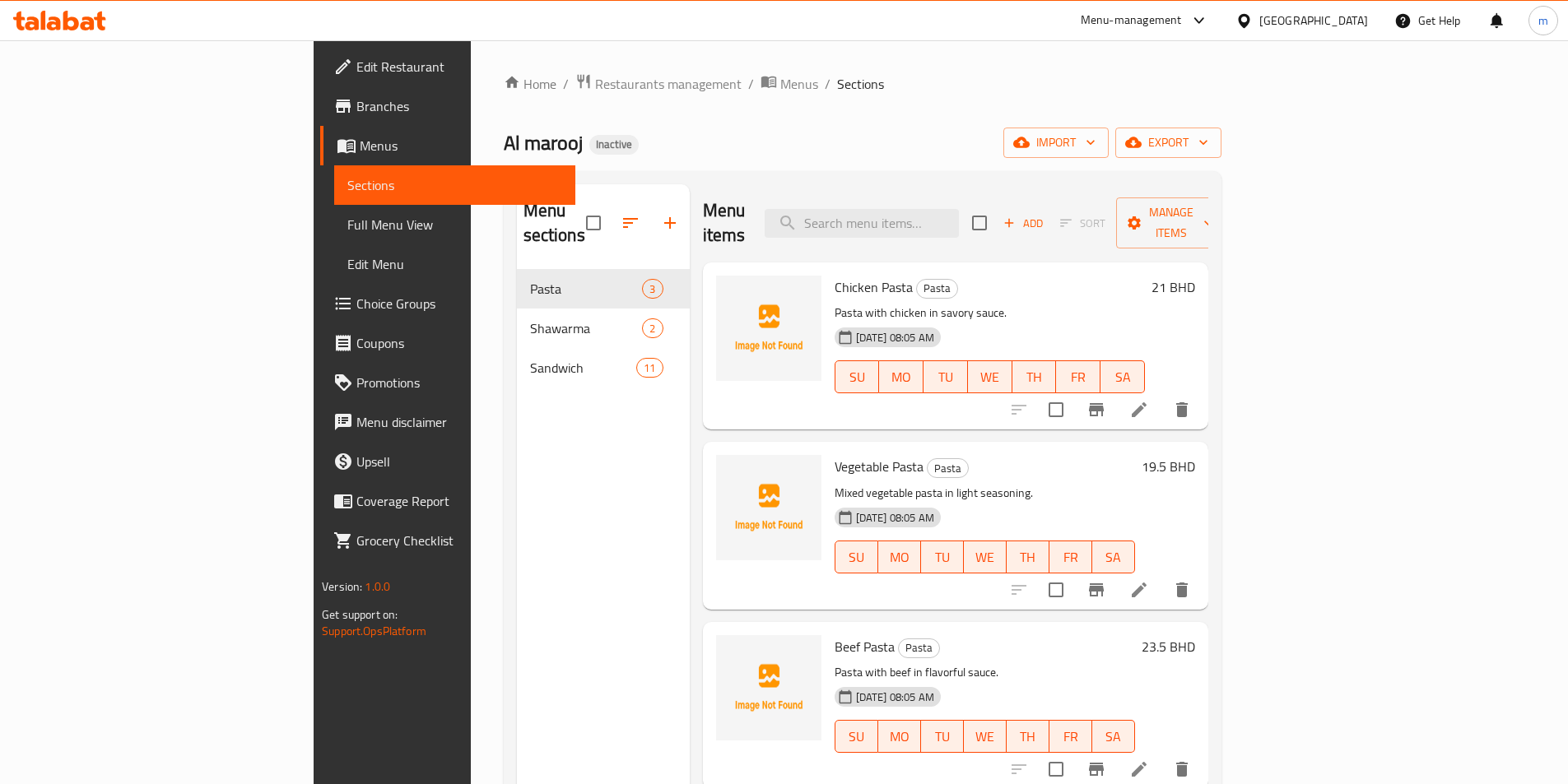
click at [347, 224] on span "Full Menu View" at bounding box center [454, 224] width 214 height 20
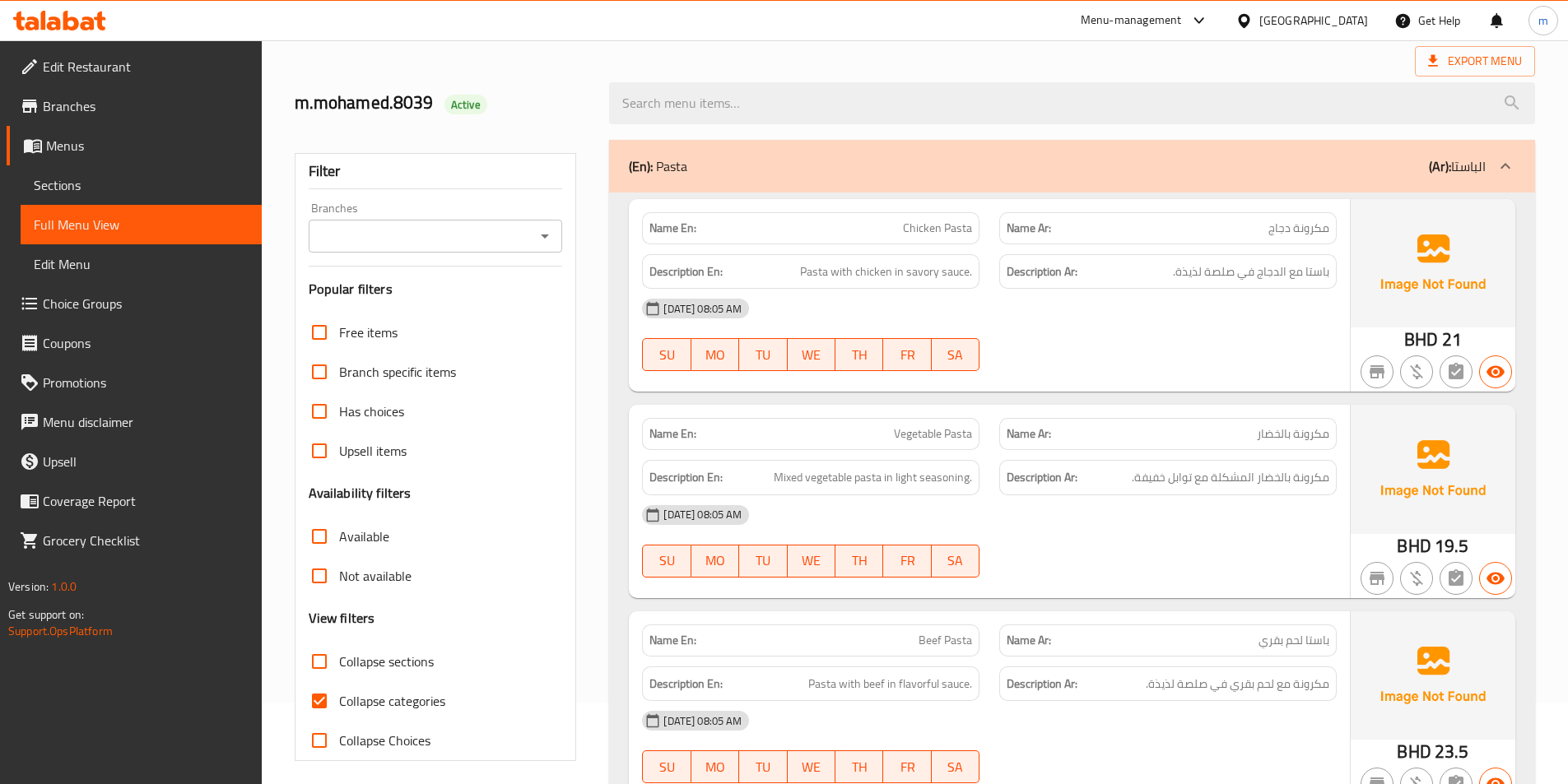
scroll to position [411, 0]
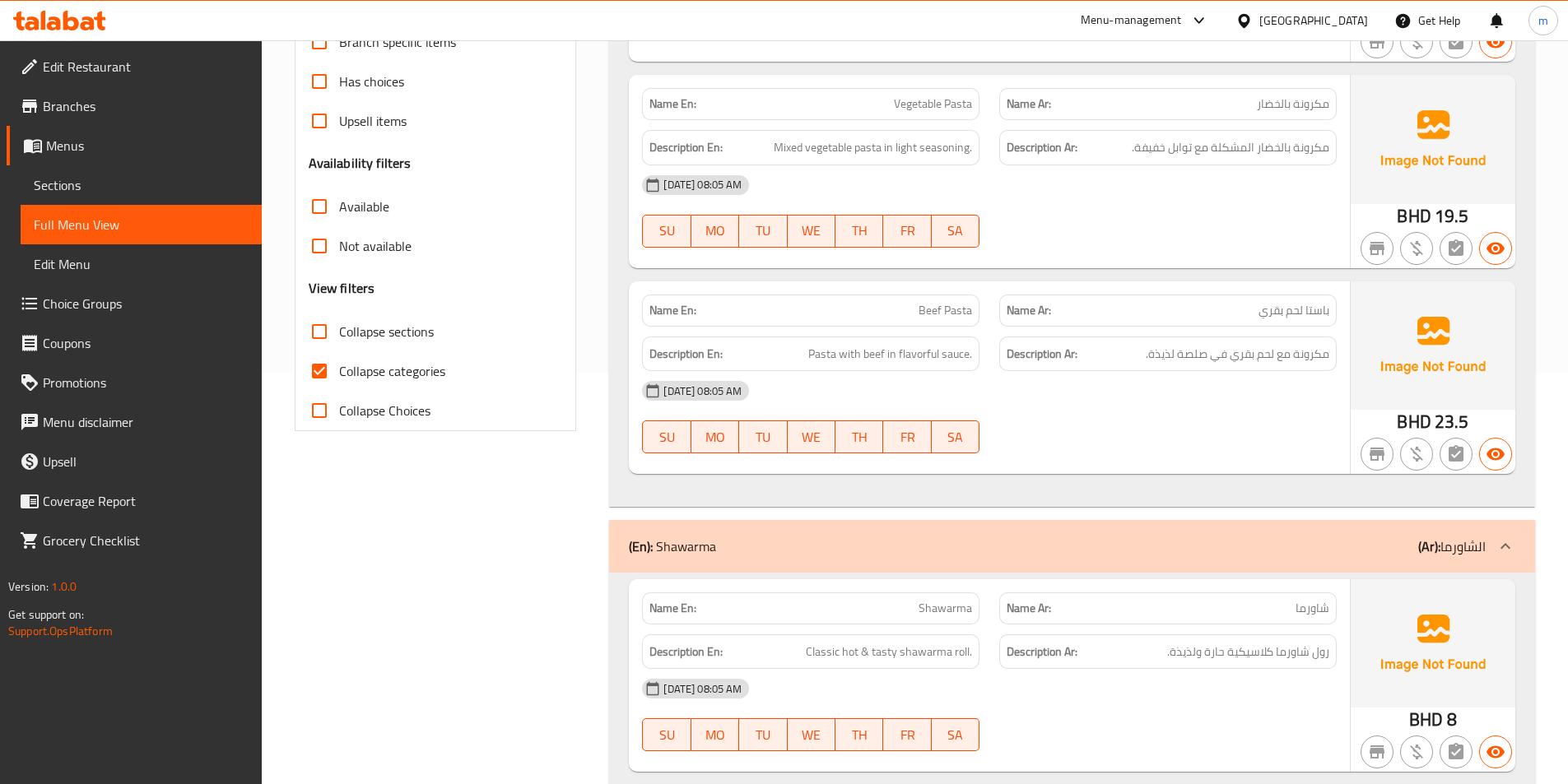
click at [375, 362] on span "Collapse categories" at bounding box center [392, 371] width 106 height 20
click at [339, 362] on input "Collapse categories" at bounding box center [320, 371] width 39 height 39
checkbox input "false"
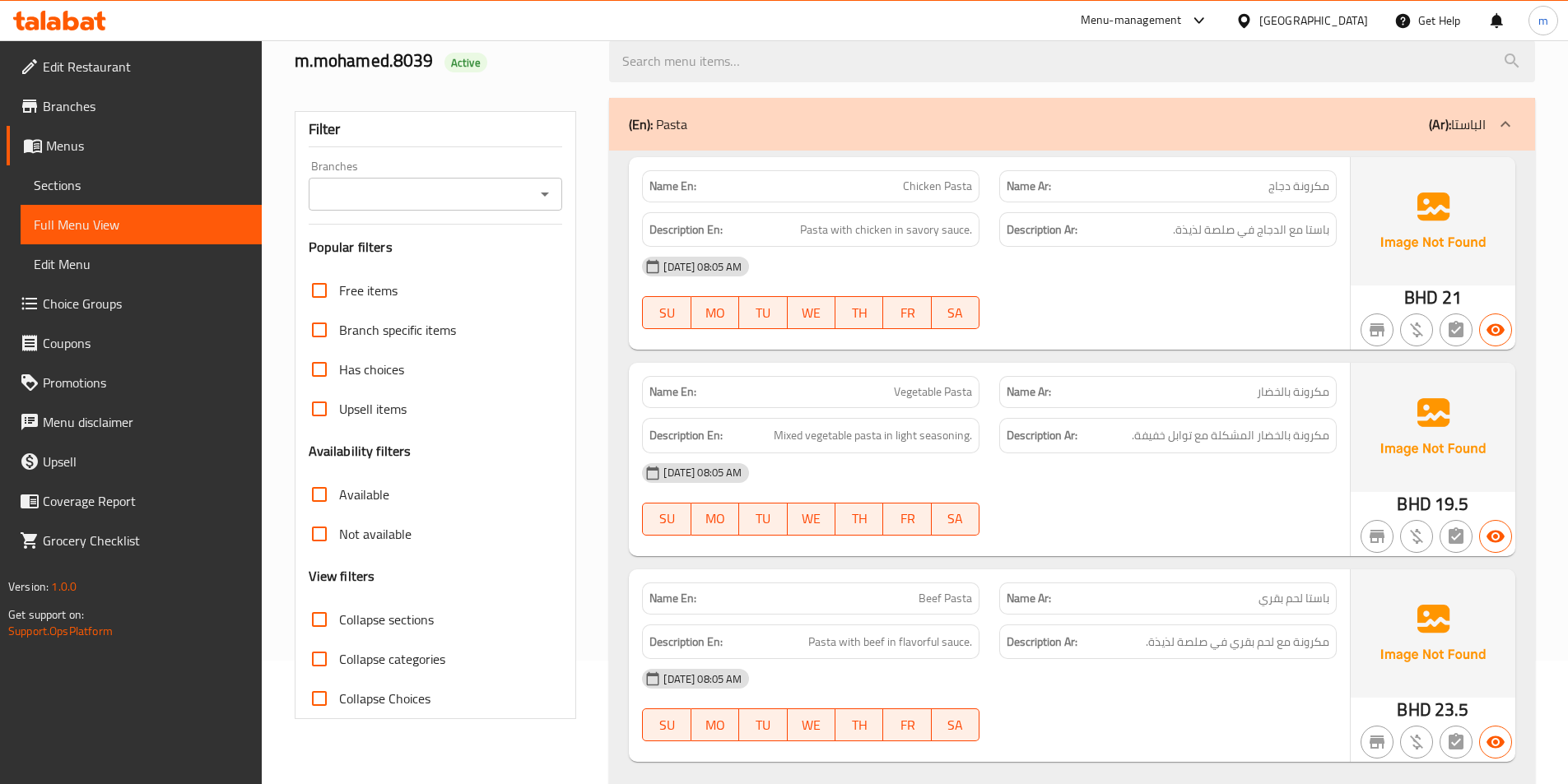
scroll to position [164, 0]
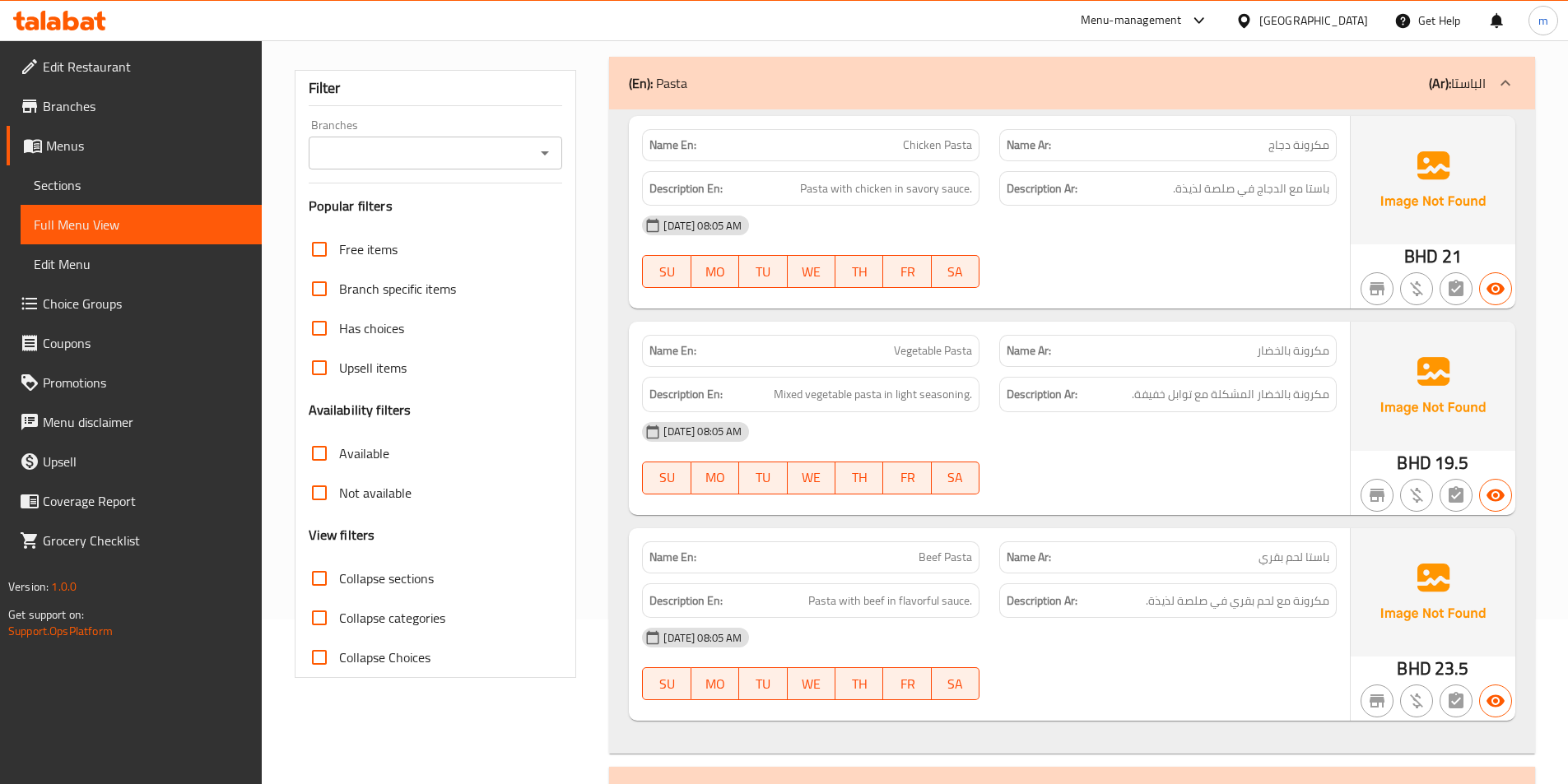
click at [945, 188] on span "Pasta with chicken in savory sauce." at bounding box center [885, 189] width 172 height 21
click at [944, 188] on span "Pasta with chicken in savory sauce." at bounding box center [885, 189] width 172 height 21
click at [943, 188] on span "Pasta with chicken in savory sauce." at bounding box center [885, 189] width 172 height 21
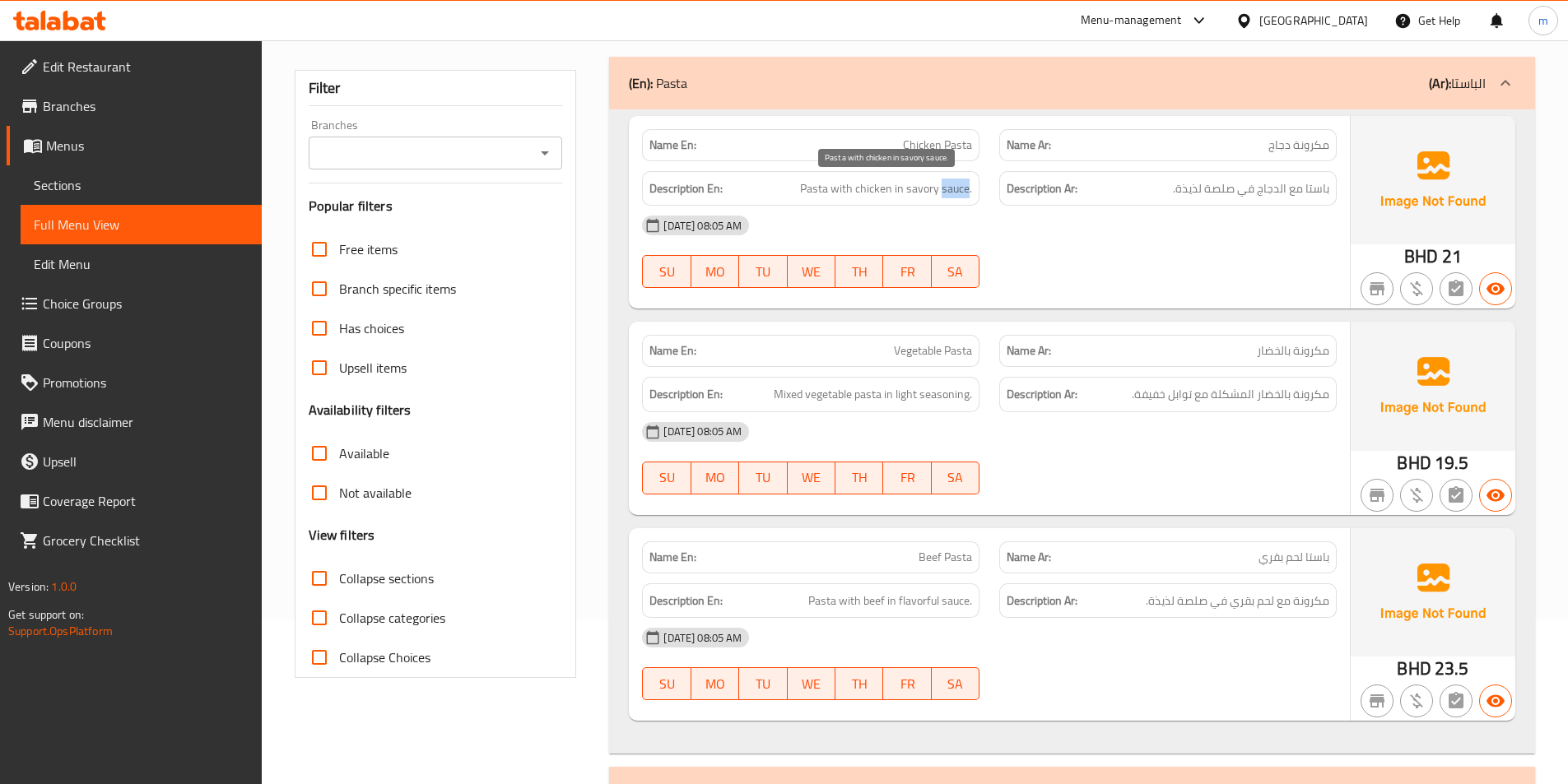
click at [943, 188] on span "Pasta with chicken in savory sauce." at bounding box center [885, 189] width 172 height 21
click at [933, 188] on span "Pasta with chicken in savory sauce." at bounding box center [885, 189] width 172 height 21
click at [914, 194] on span "Pasta with chicken in savory sauce." at bounding box center [885, 189] width 172 height 21
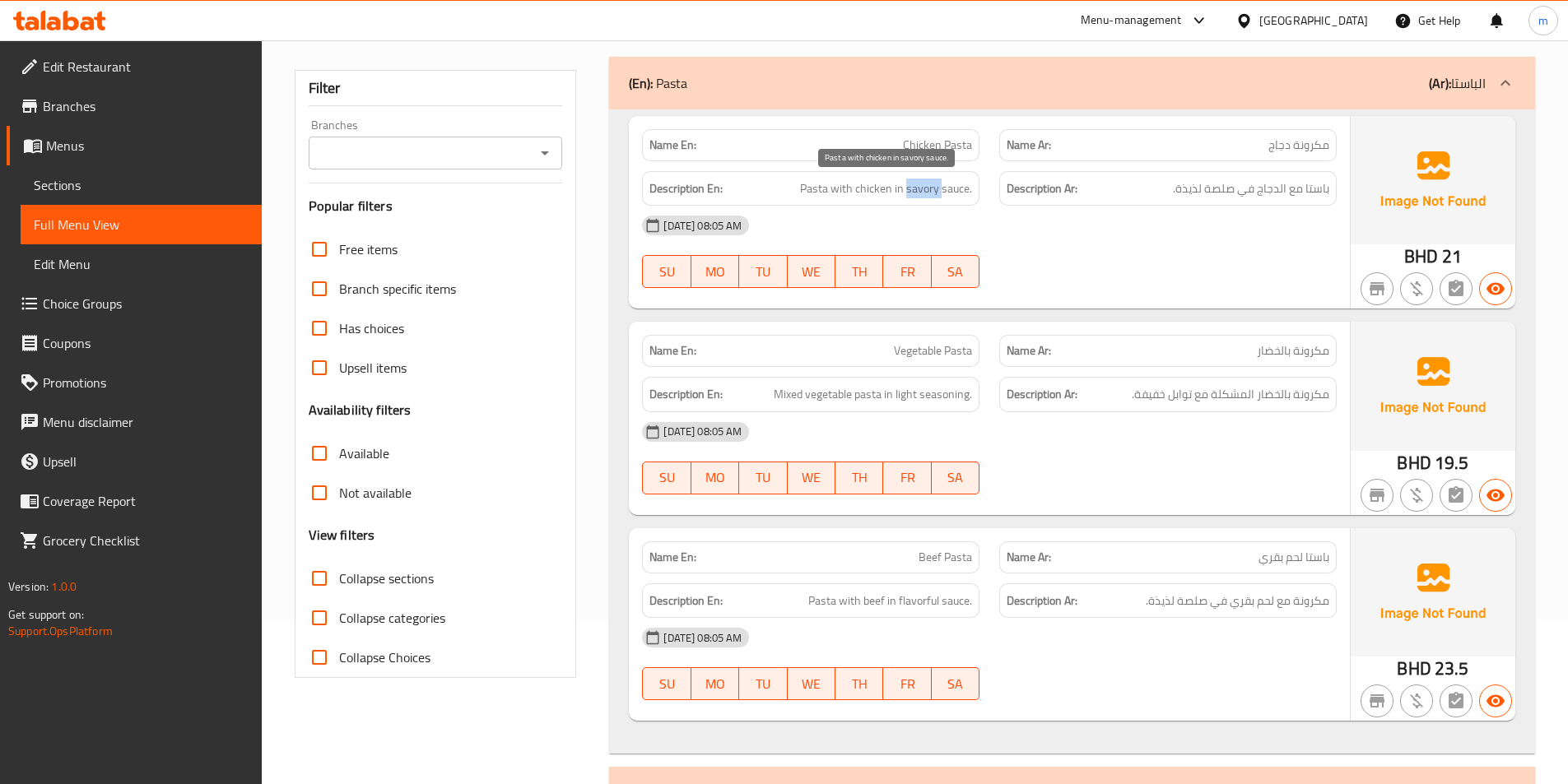
click at [914, 194] on span "Pasta with chicken in savory sauce." at bounding box center [885, 189] width 172 height 21
click at [1193, 194] on span "باستا مع الدجاج في صلصة لذيذة." at bounding box center [1250, 189] width 156 height 21
click at [1199, 184] on span "باستا مع الدجاج في صلصة لذيذة." at bounding box center [1250, 189] width 156 height 21
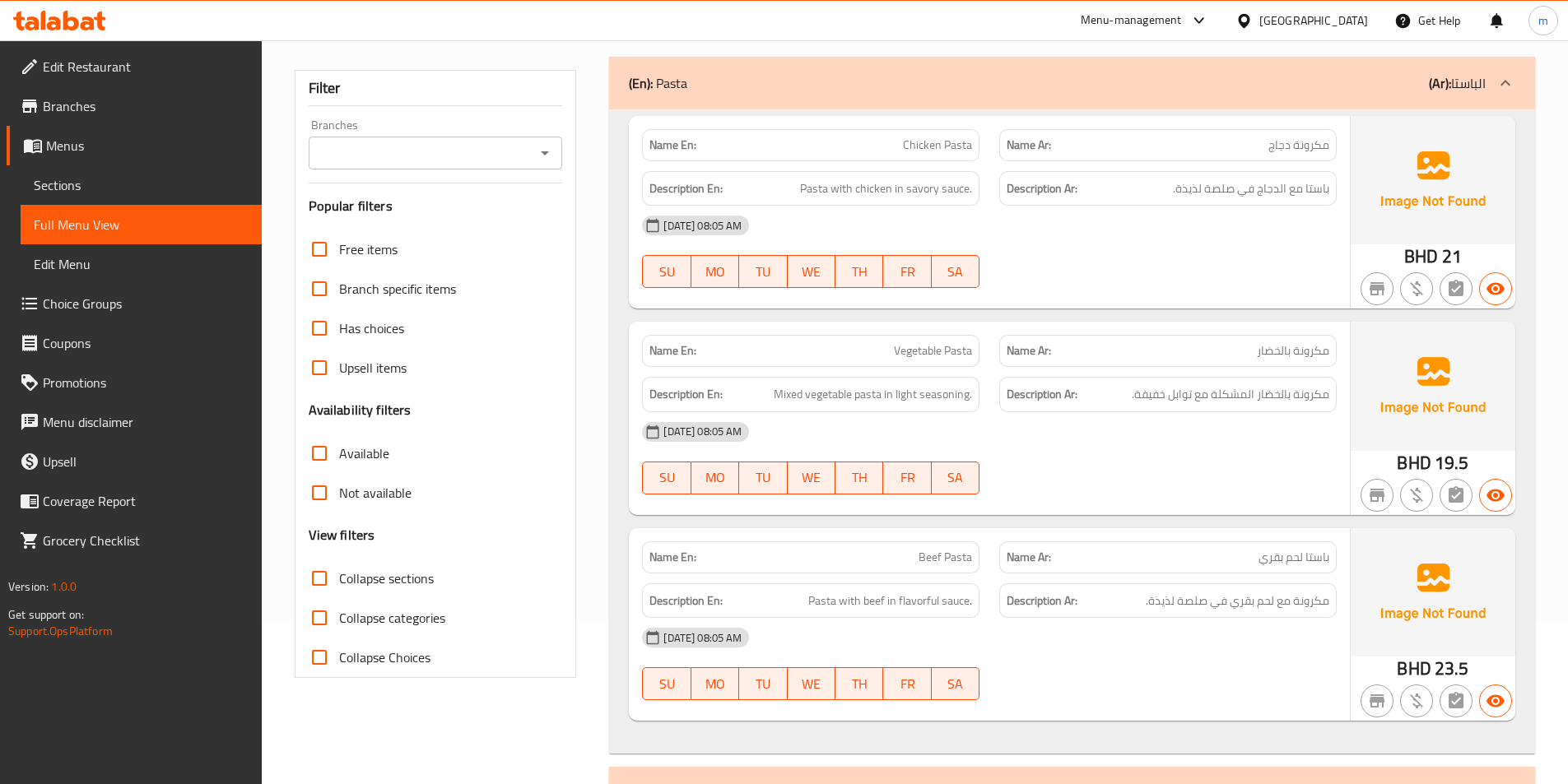
click at [937, 142] on span "Chicken Pasta" at bounding box center [937, 146] width 69 height 18
copy span "Chicken Pasta"
click at [156, 165] on link "Sections" at bounding box center [141, 185] width 241 height 39
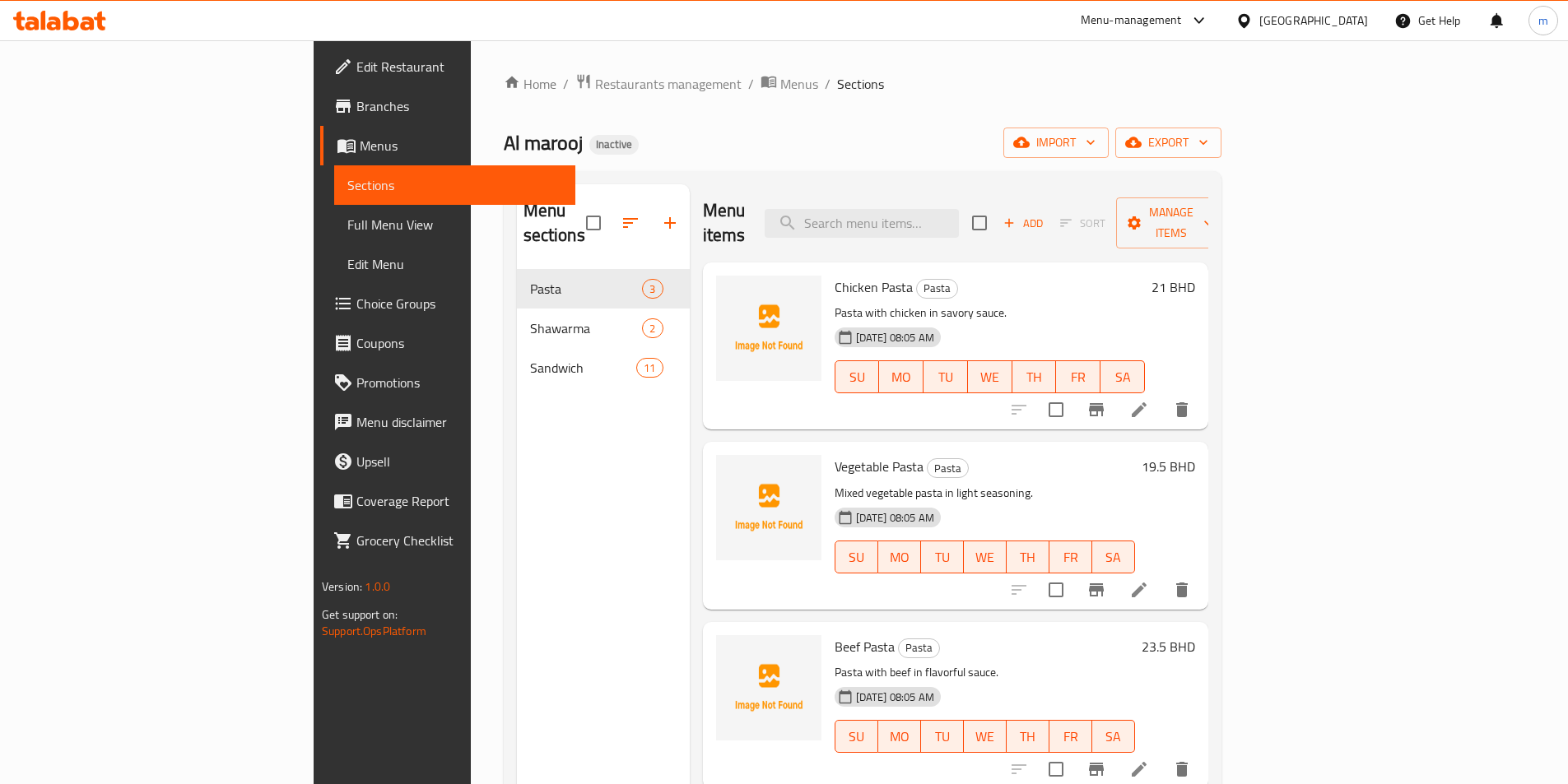
click at [1147, 402] on icon at bounding box center [1138, 409] width 15 height 15
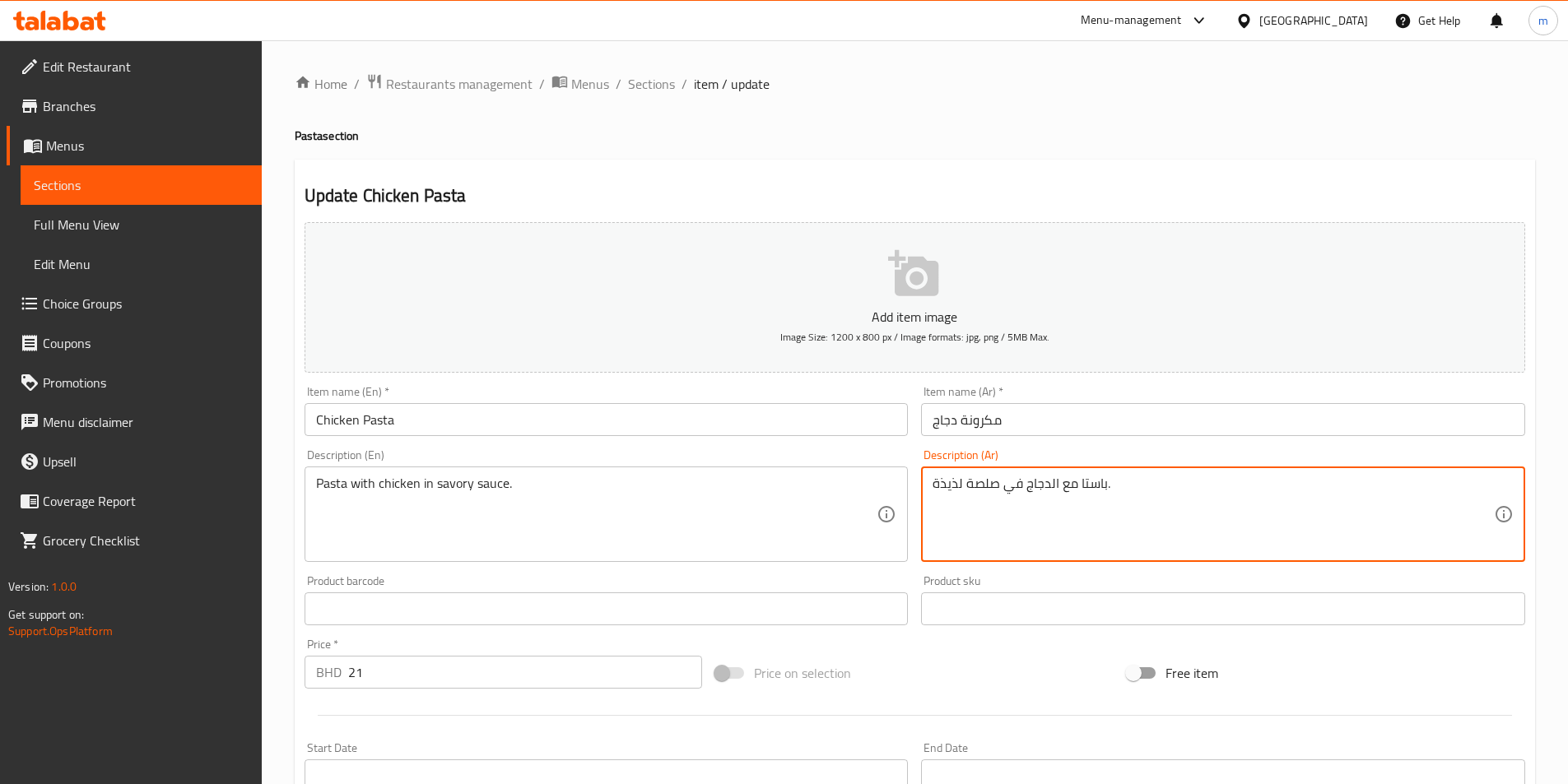
click at [948, 485] on textarea "باستا مع الدجاج في صلصة لذيذة." at bounding box center [1213, 514] width 562 height 78
type textarea "باستا مع الدجاج في صلصة مالحة."
click at [1291, 112] on div "Home / Restaurants management / Menus / Sections / item / update Pasta section …" at bounding box center [915, 594] width 1240 height 1044
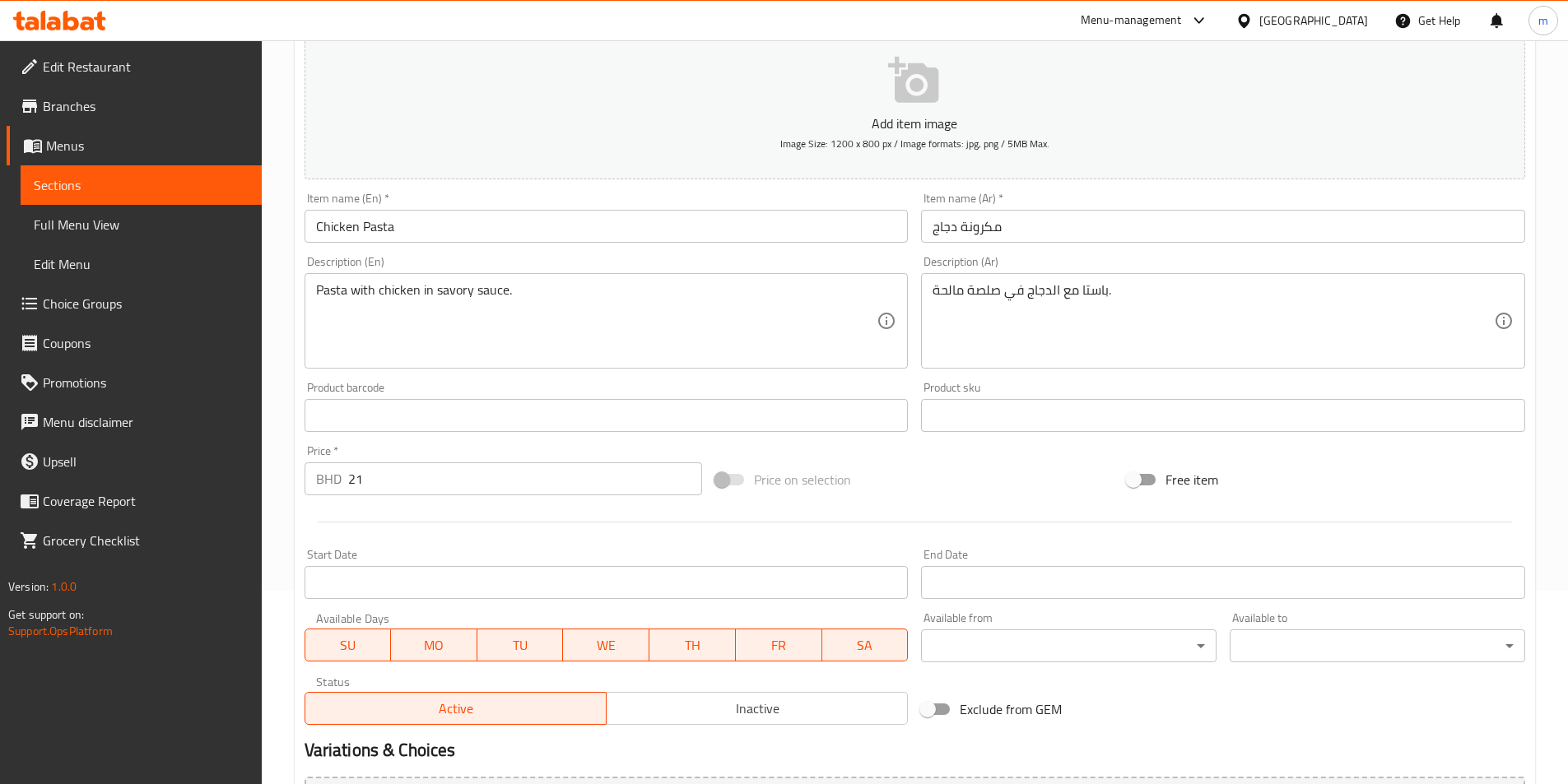
scroll to position [365, 0]
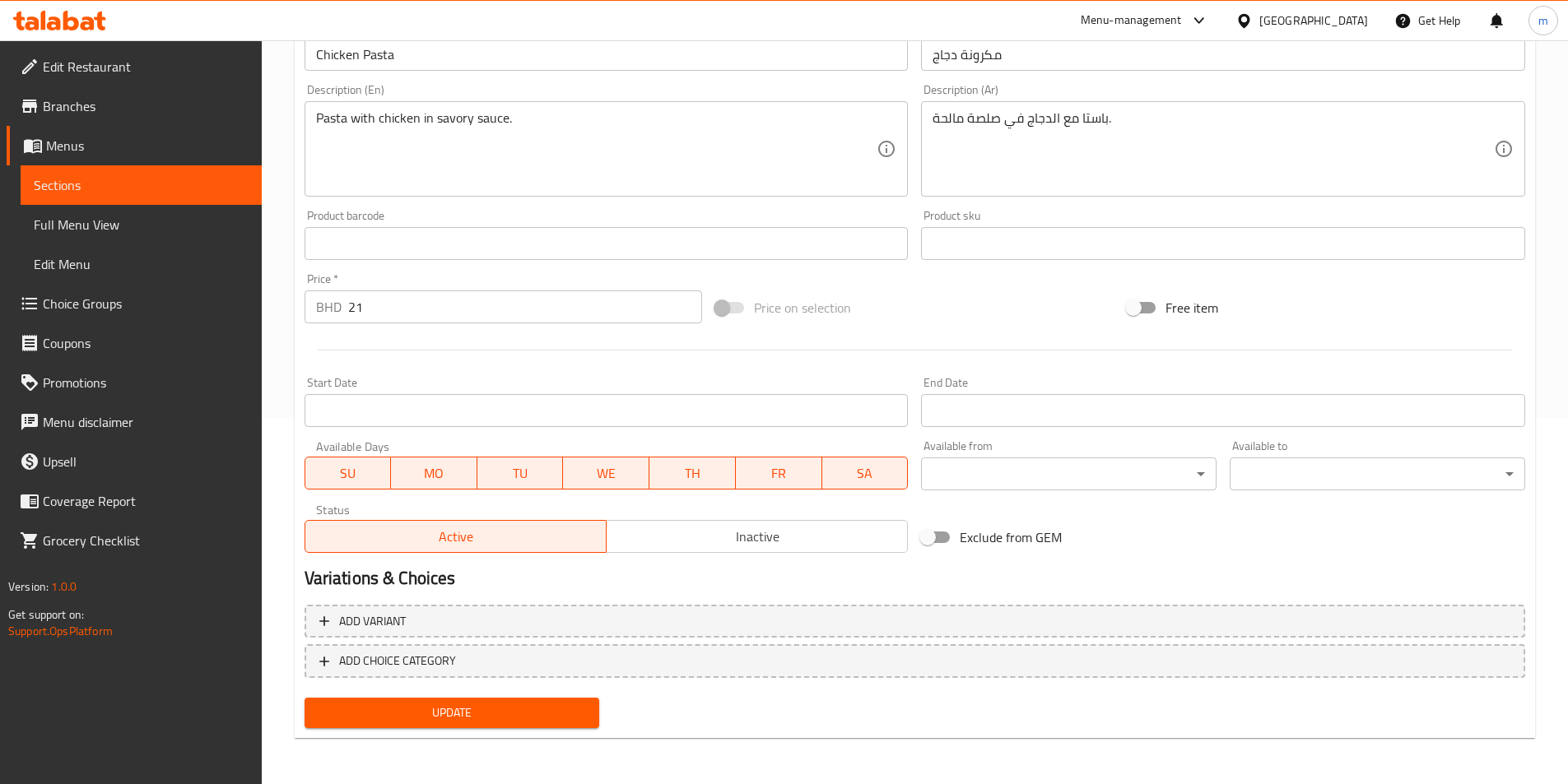
click at [541, 711] on span "Update" at bounding box center [452, 713] width 270 height 21
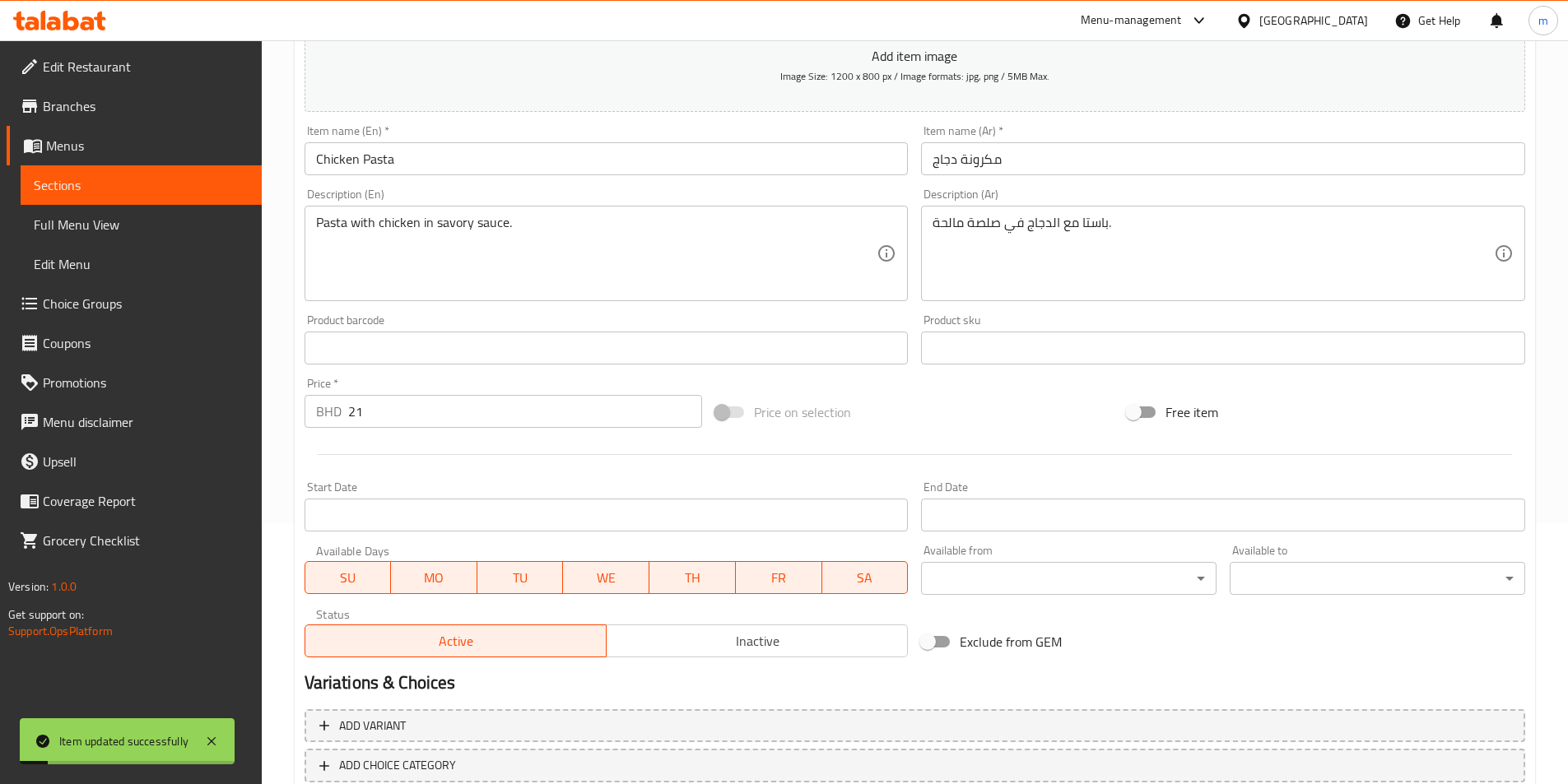
scroll to position [201, 0]
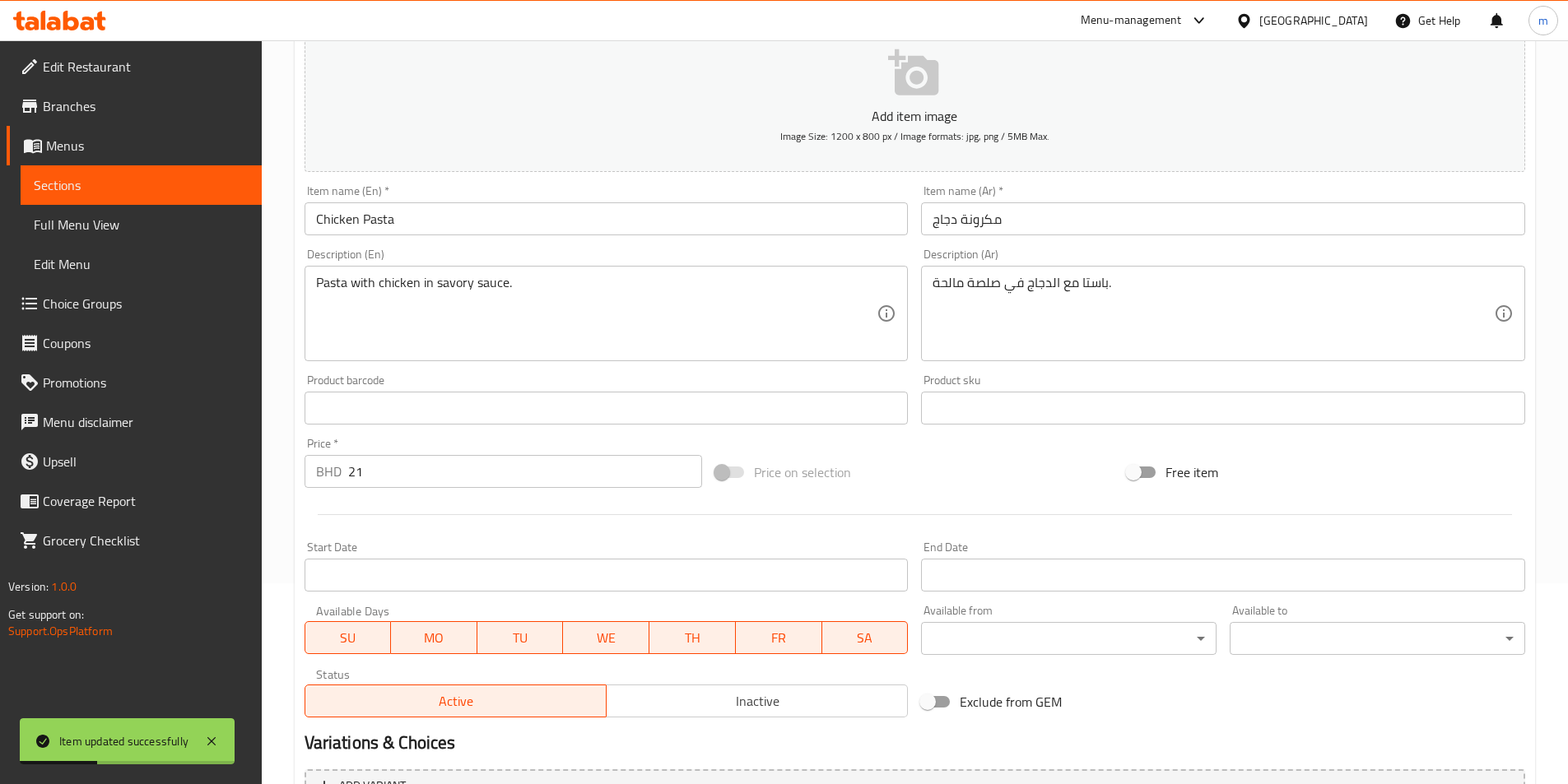
drag, startPoint x: 139, startPoint y: 219, endPoint x: 135, endPoint y: 211, distance: 8.9
click at [139, 219] on span "Full Menu View" at bounding box center [141, 224] width 214 height 20
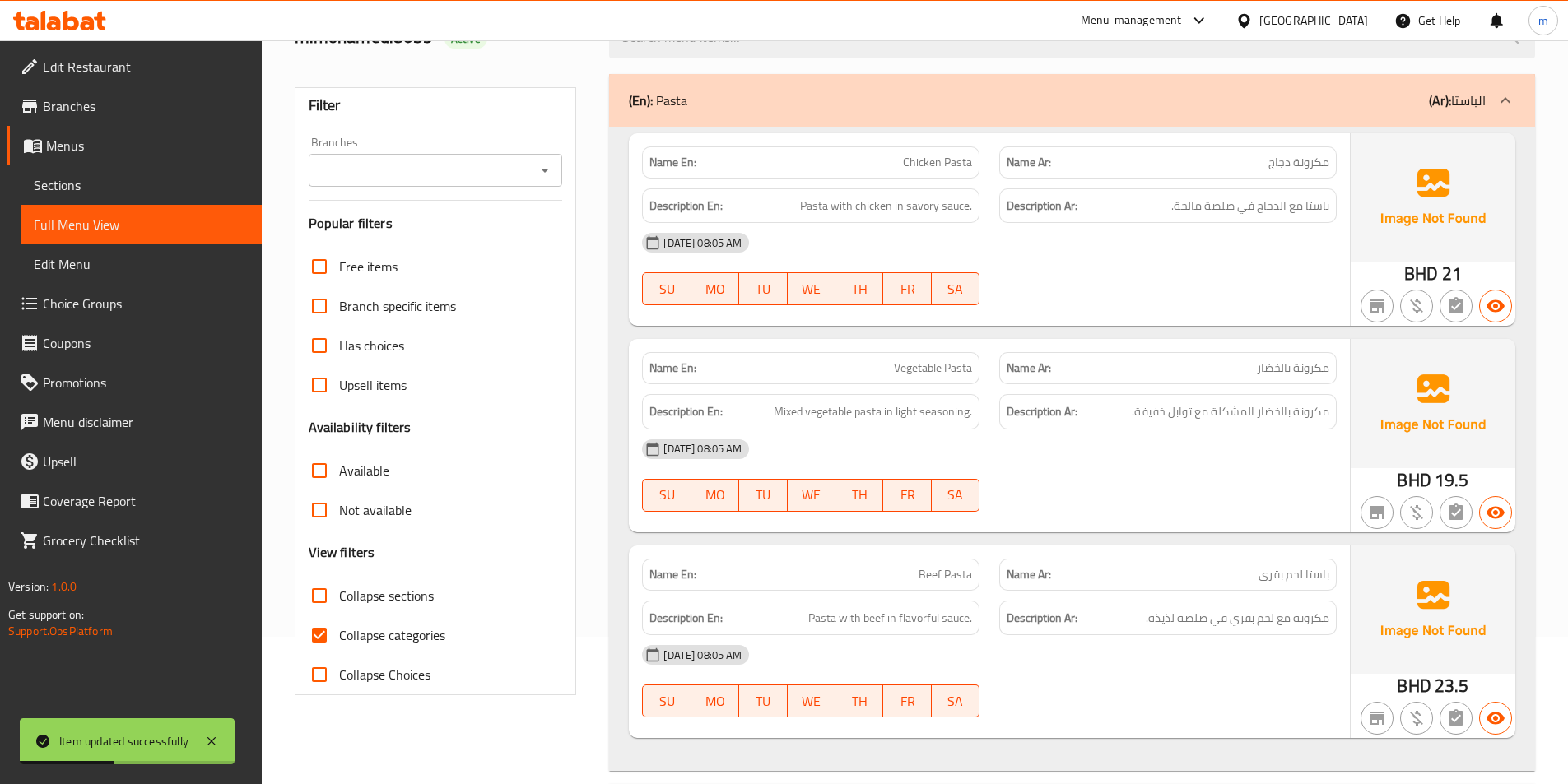
scroll to position [118, 0]
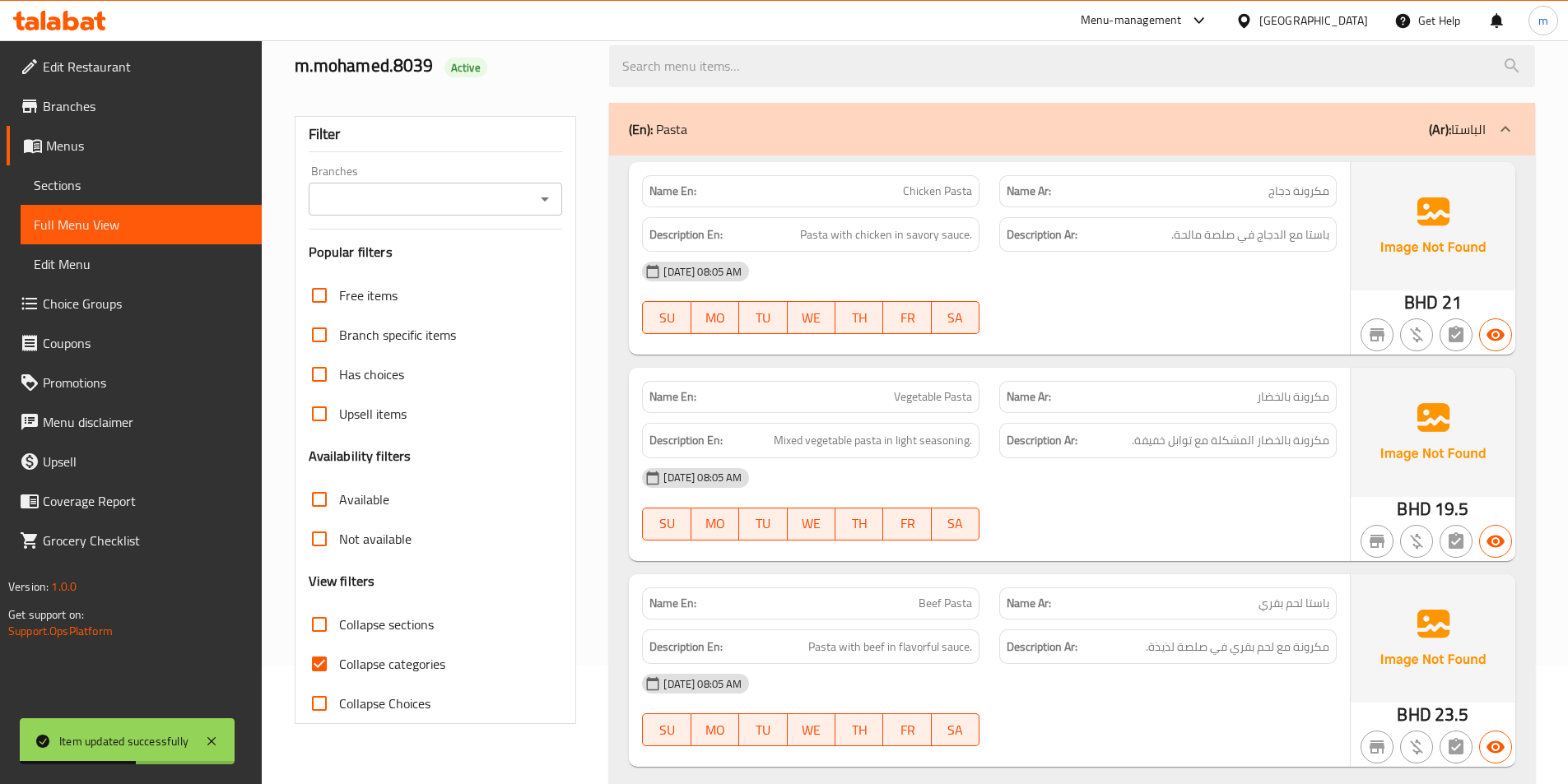
click at [419, 659] on span "Collapse categories" at bounding box center [392, 664] width 106 height 20
click at [339, 659] on input "Collapse categories" at bounding box center [320, 664] width 39 height 39
checkbox input "false"
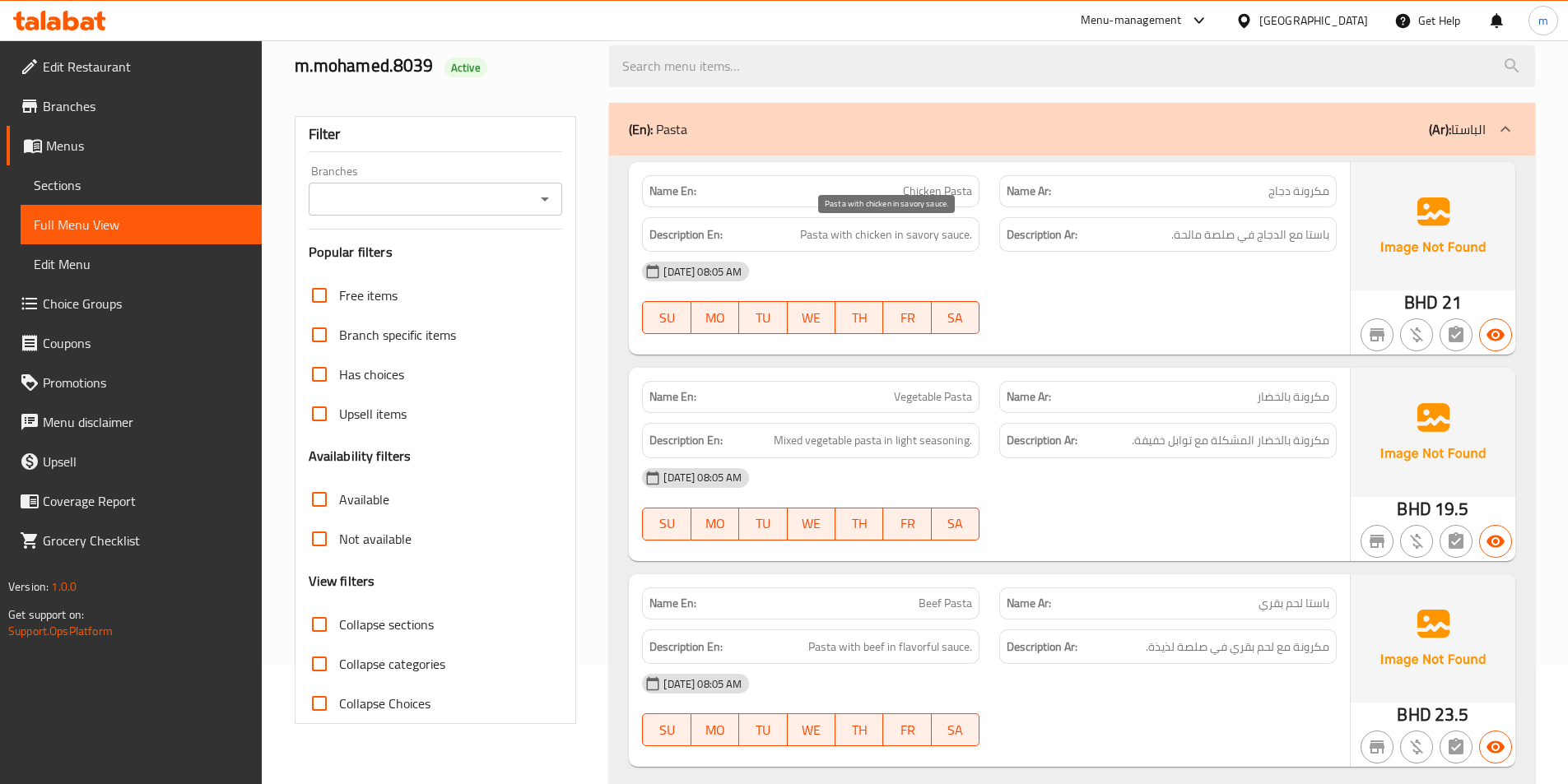
click at [920, 239] on span "Pasta with chicken in savory sauce." at bounding box center [885, 234] width 172 height 21
click at [930, 232] on span "Pasta with chicken in savory sauce." at bounding box center [885, 234] width 172 height 21
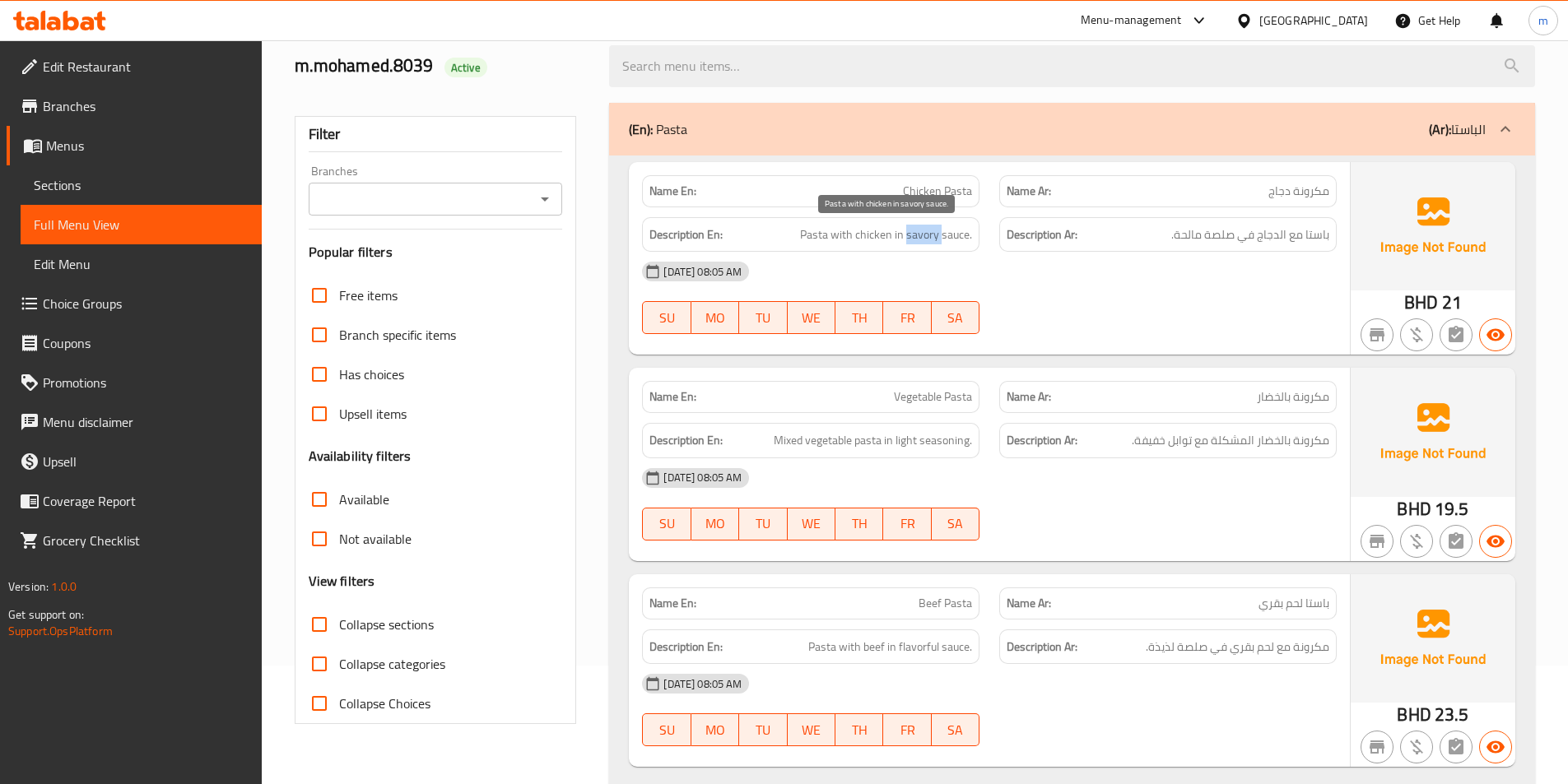
copy span "savory"
click at [993, 147] on div "(En): Pasta (Ar): الباستا" at bounding box center [1071, 130] width 926 height 53
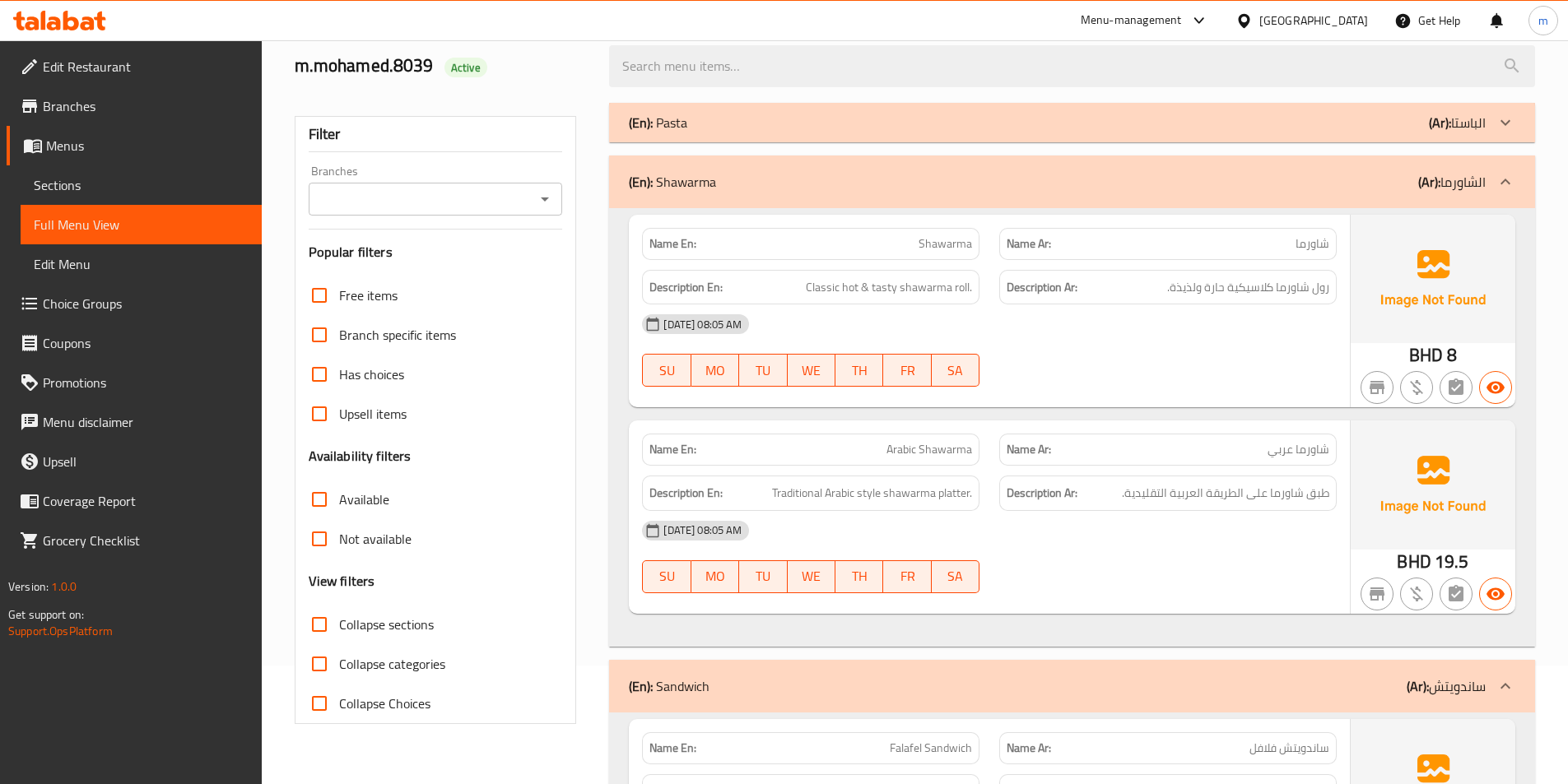
click at [999, 140] on div "(En): Pasta (Ar): الباستا" at bounding box center [1071, 123] width 926 height 39
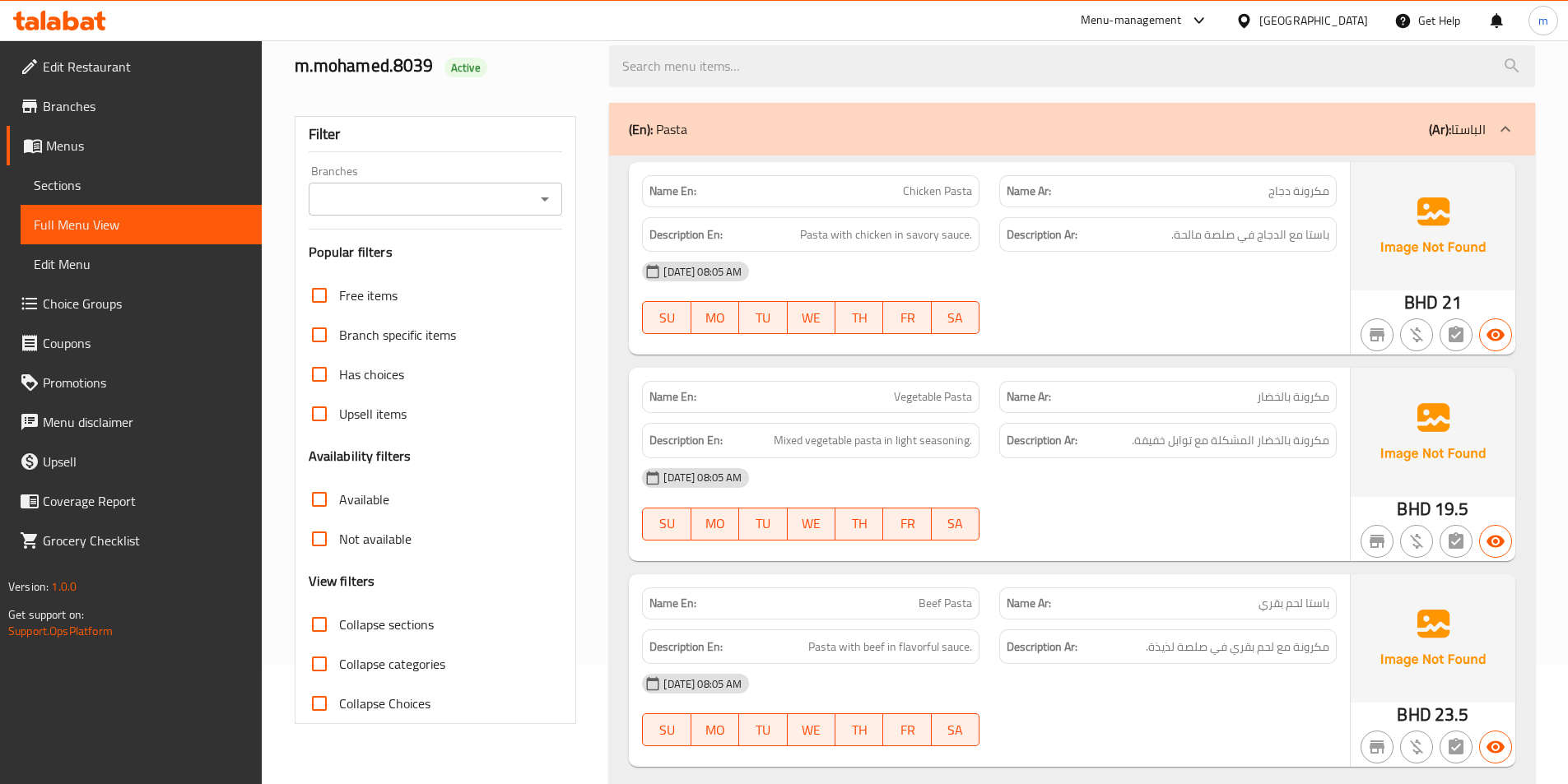
click at [1129, 299] on div "14-10-2025 08:05 AM SU MO TU WE TH FR SA" at bounding box center [990, 298] width 714 height 92
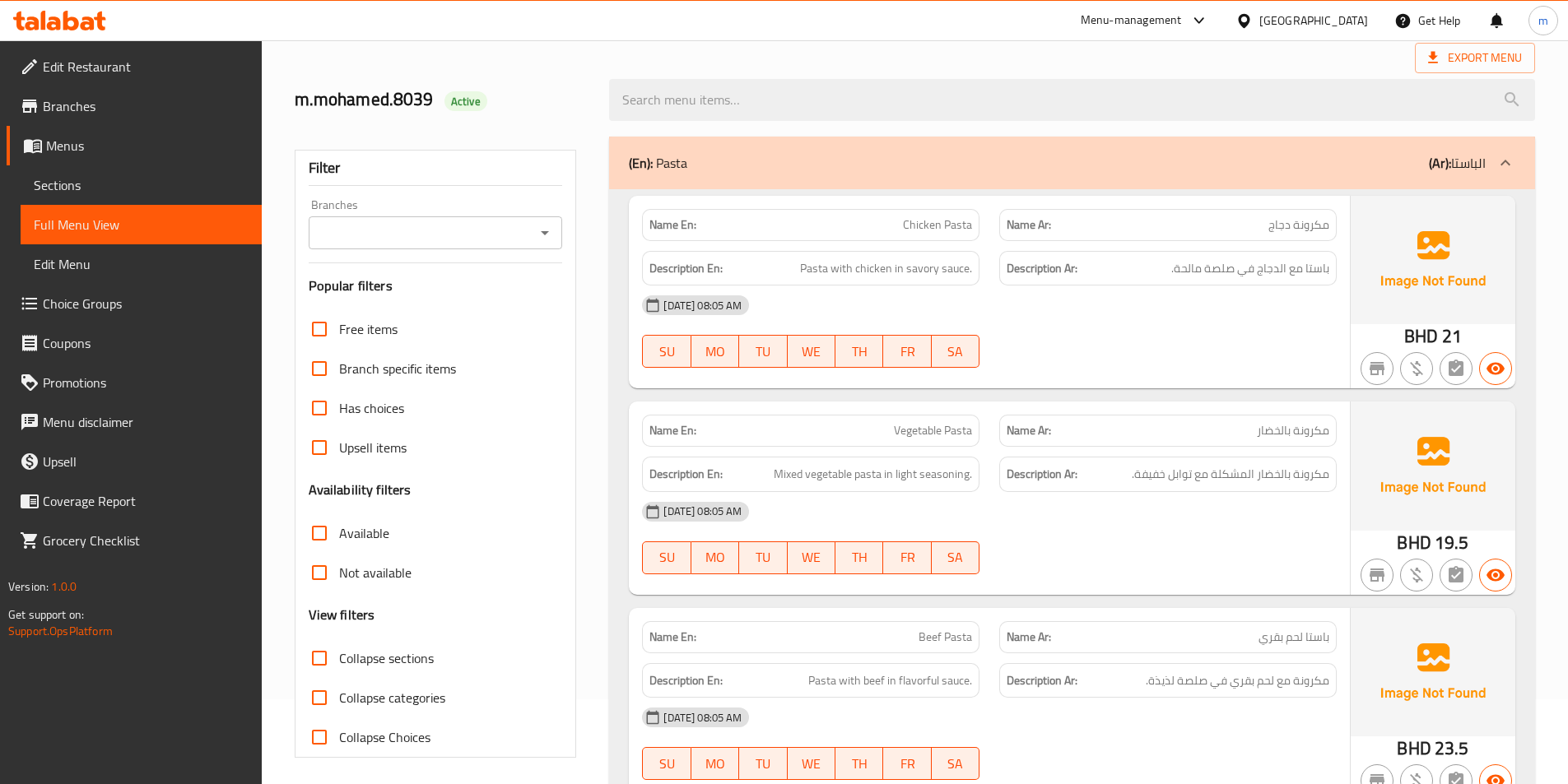
scroll to position [58, 0]
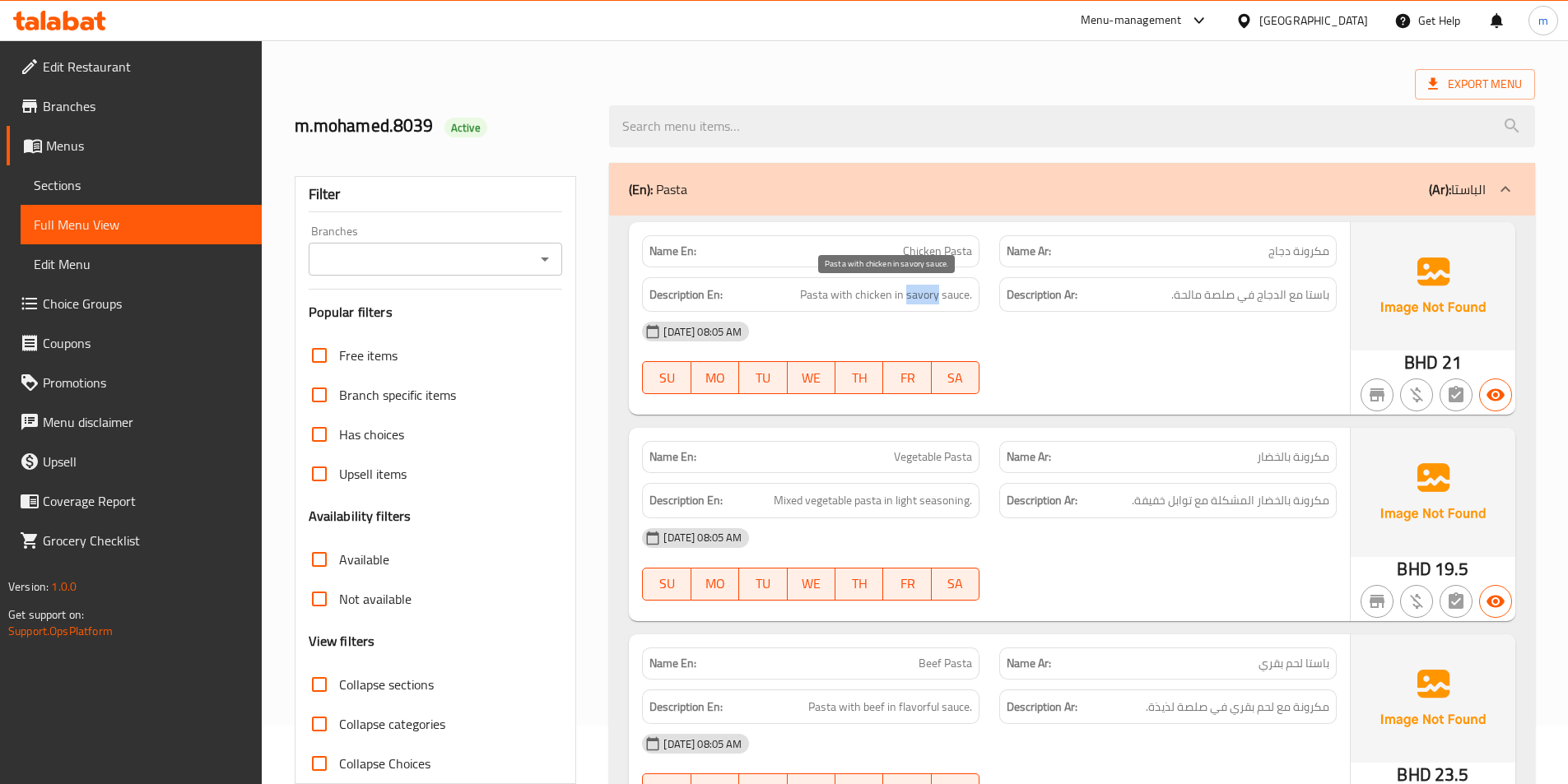
drag, startPoint x: 907, startPoint y: 295, endPoint x: 939, endPoint y: 295, distance: 32.0
click at [939, 295] on span "Pasta with chicken in savory sauce." at bounding box center [885, 294] width 172 height 21
copy span "savory"
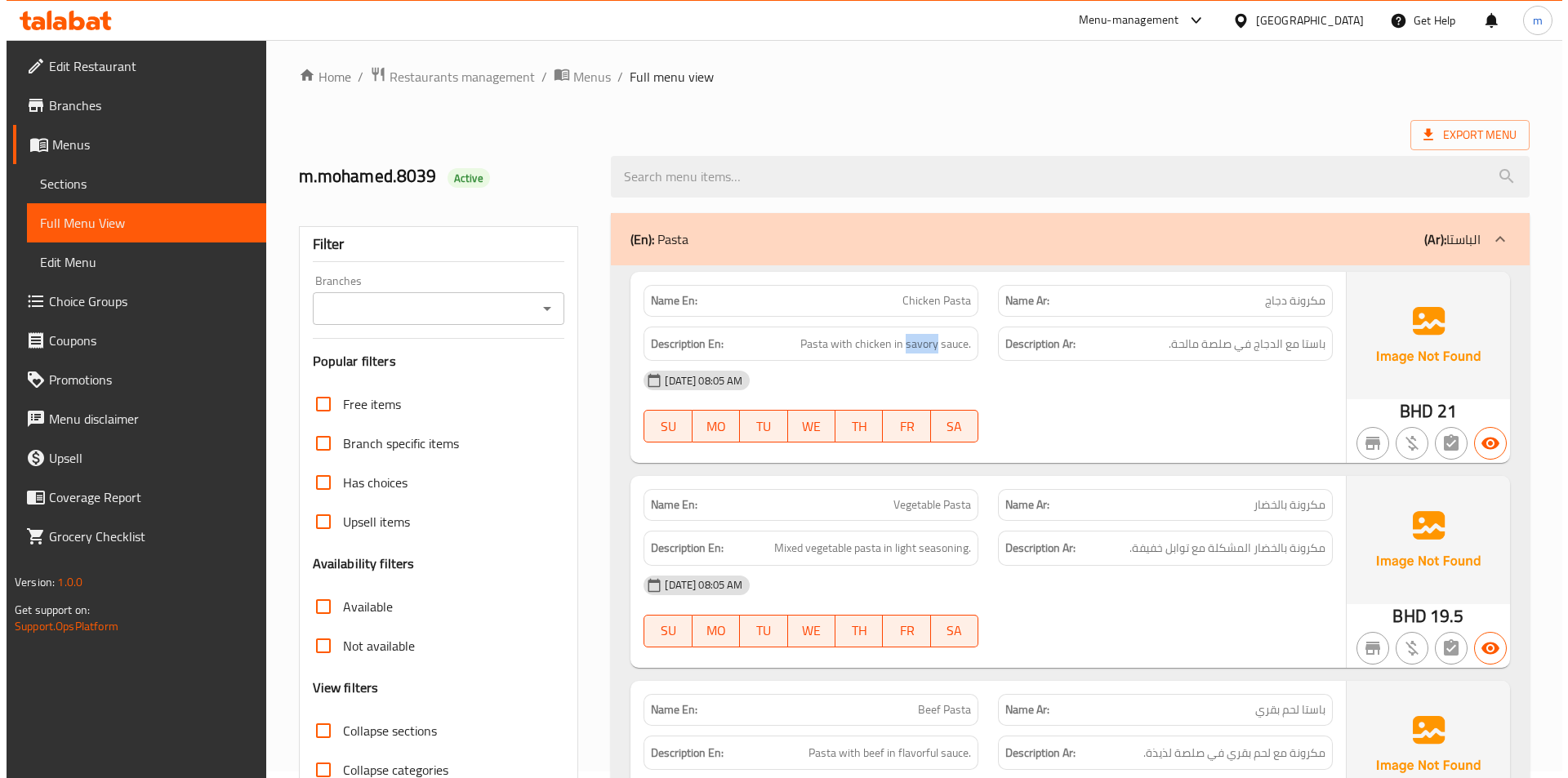
scroll to position [0, 0]
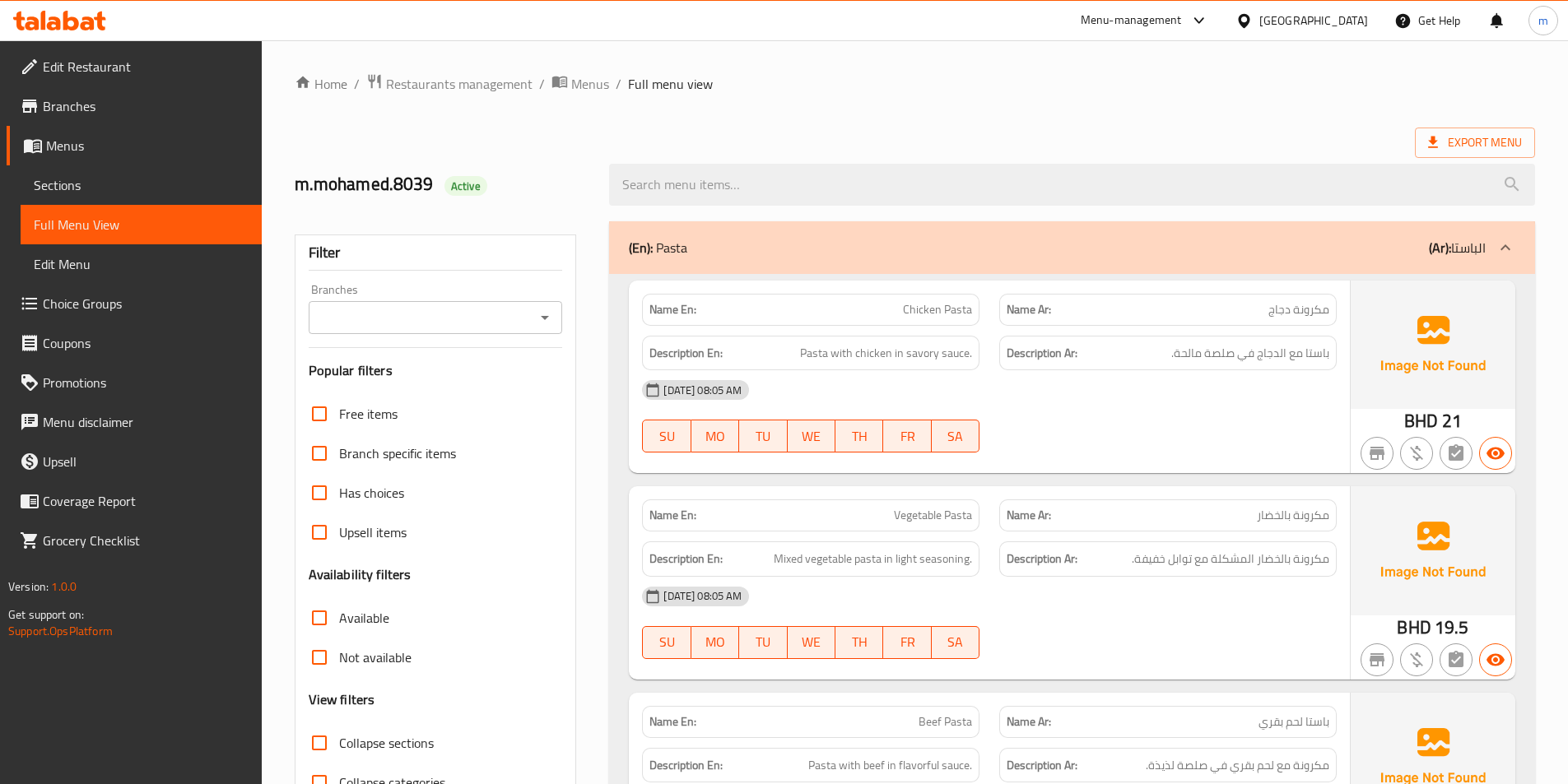
click at [1261, 83] on ol "Home / Restaurants management / Menus / Full menu view" at bounding box center [915, 84] width 1240 height 22
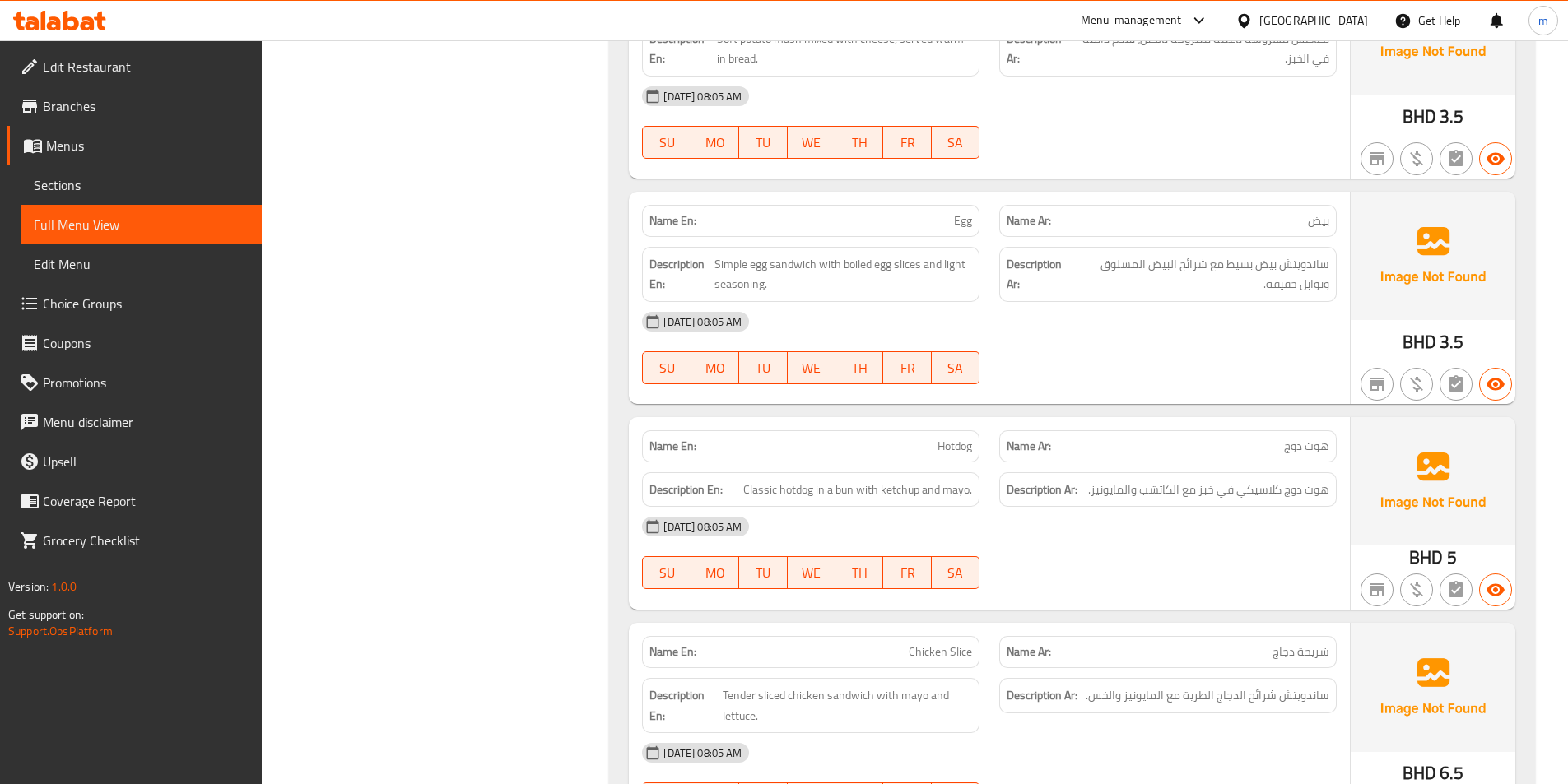
scroll to position [2880, 0]
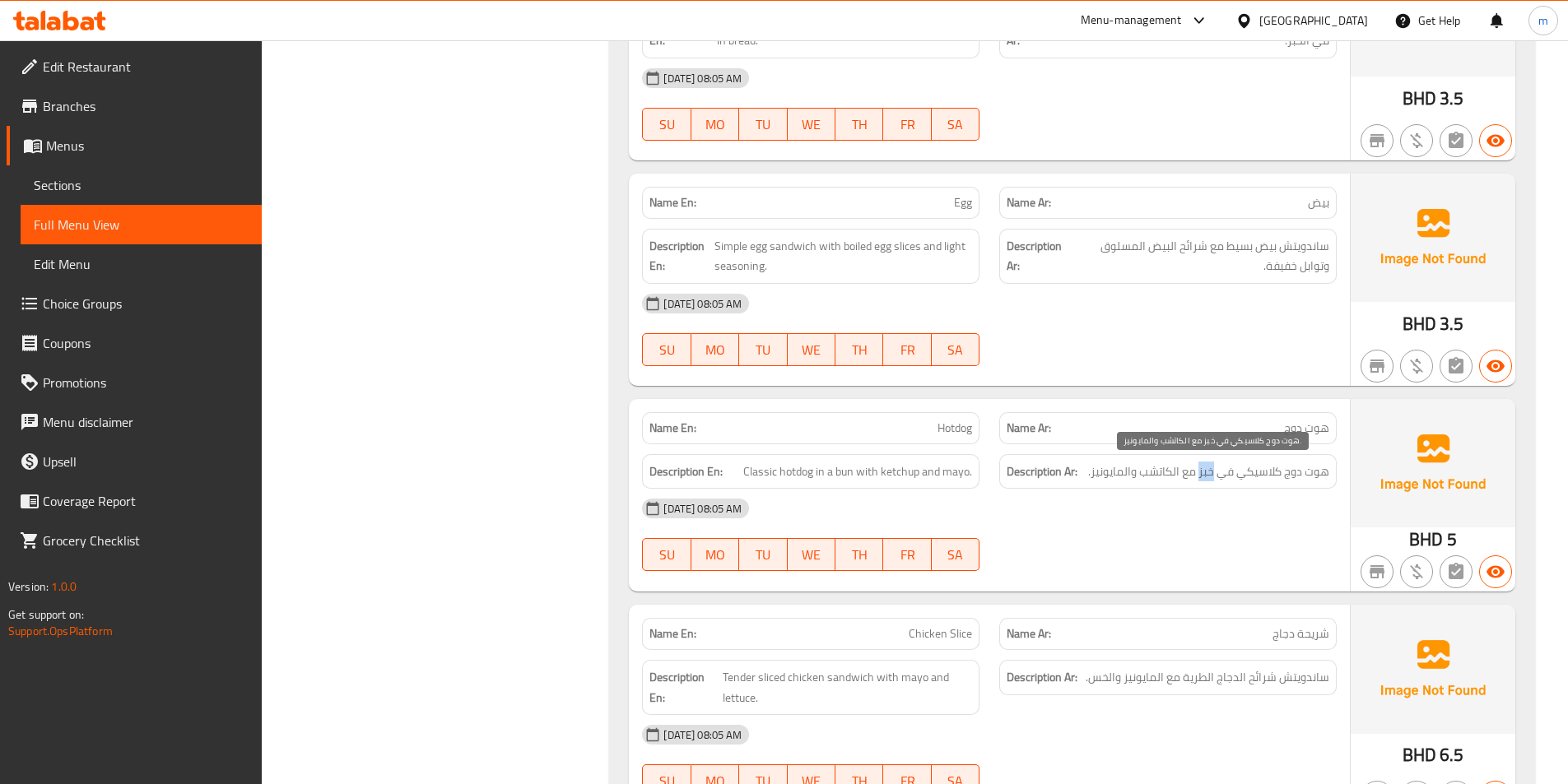
drag, startPoint x: 1201, startPoint y: 472, endPoint x: 1212, endPoint y: 472, distance: 11.0
click at [1212, 472] on span "هوت دوج كلاسيكي في خبز مع الكاتشب والمايونيز." at bounding box center [1208, 471] width 241 height 21
click at [1107, 542] on div "14-10-2025 08:05 AM SU MO TU WE TH FR SA" at bounding box center [990, 535] width 714 height 92
click at [121, 227] on span "Full Menu View" at bounding box center [141, 224] width 214 height 20
click at [113, 262] on span "Edit Menu" at bounding box center [141, 265] width 214 height 20
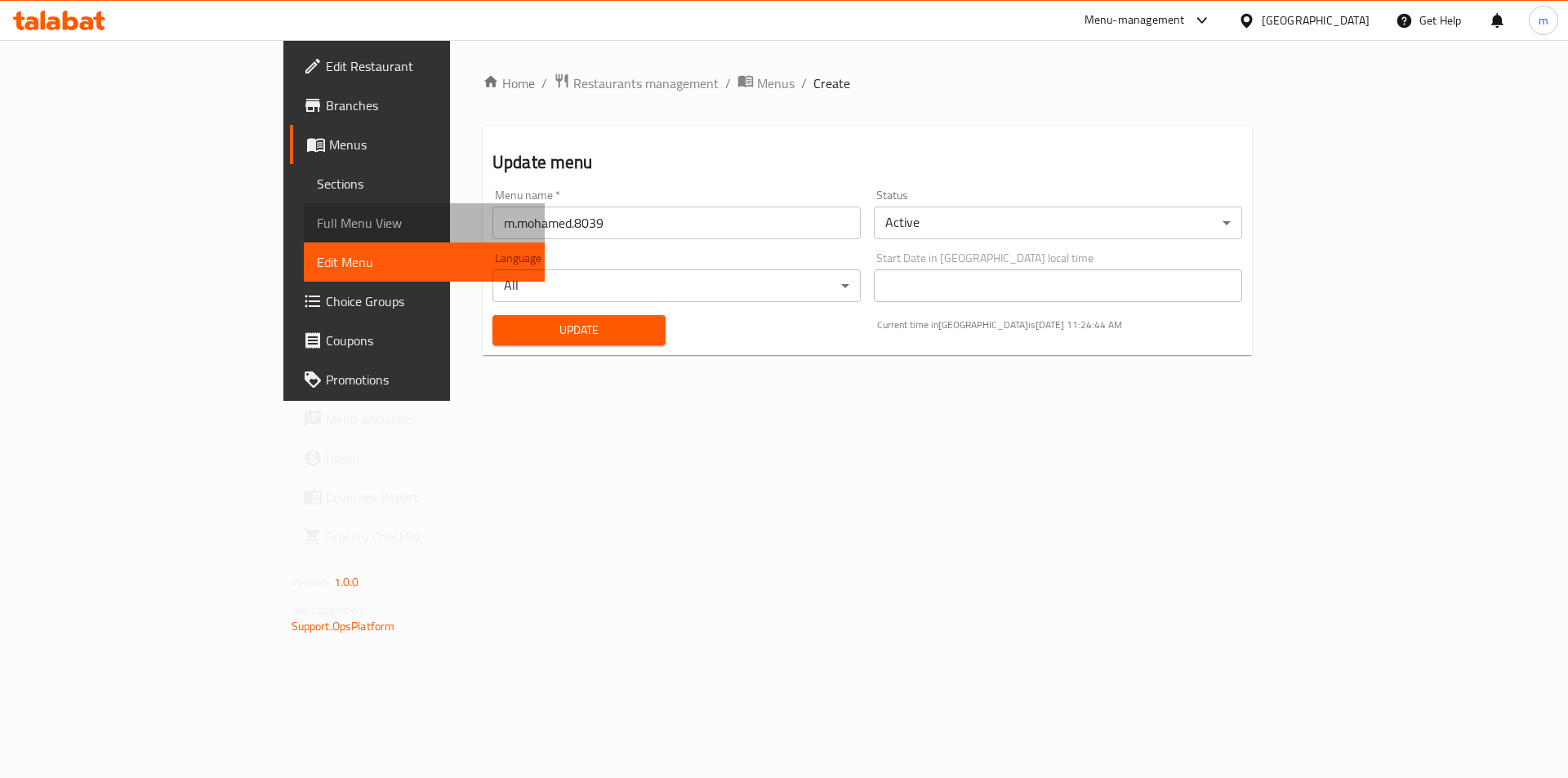
click at [317, 216] on span "Full Menu View" at bounding box center [425, 223] width 216 height 20
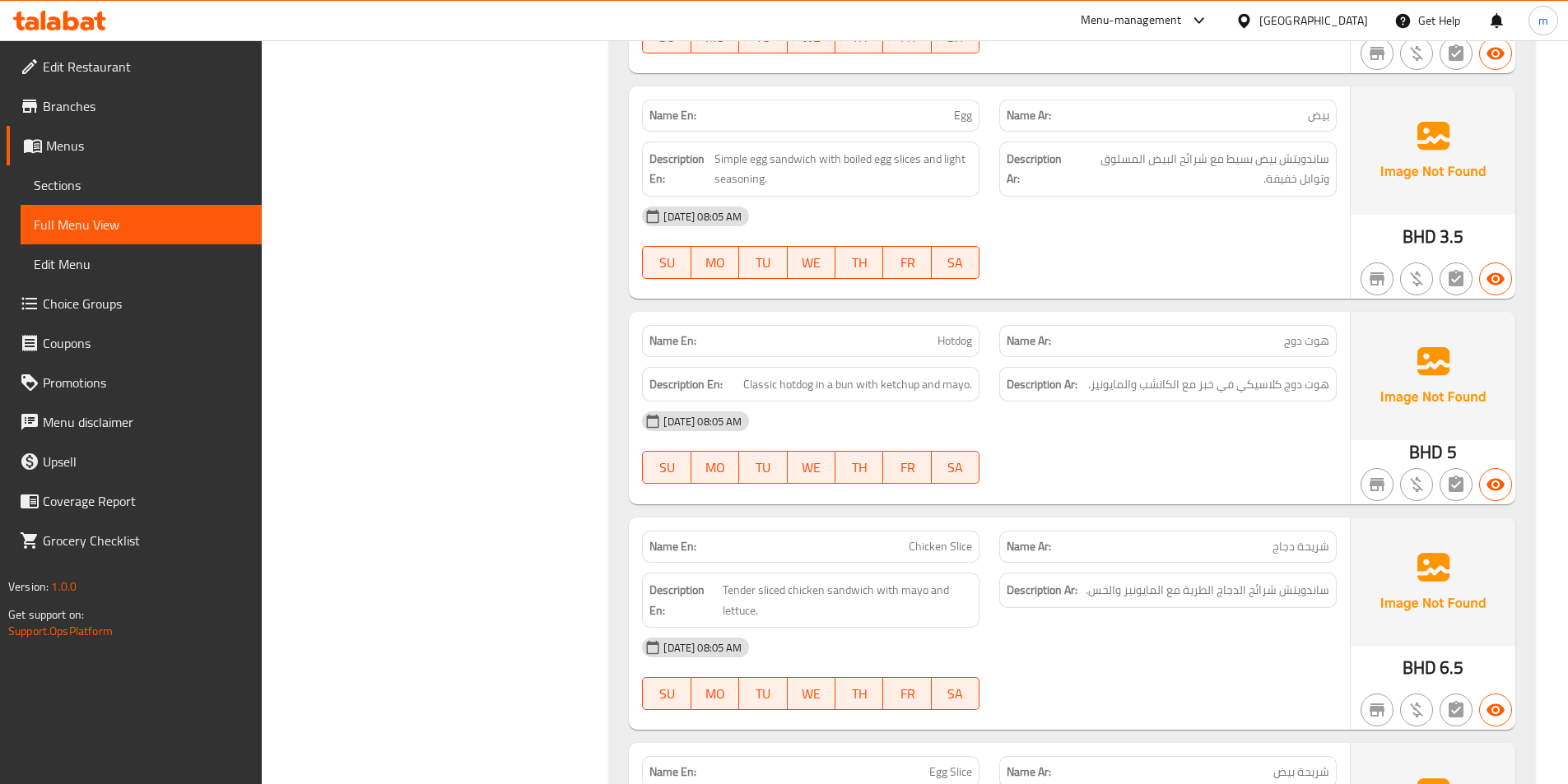
scroll to position [2939, 0]
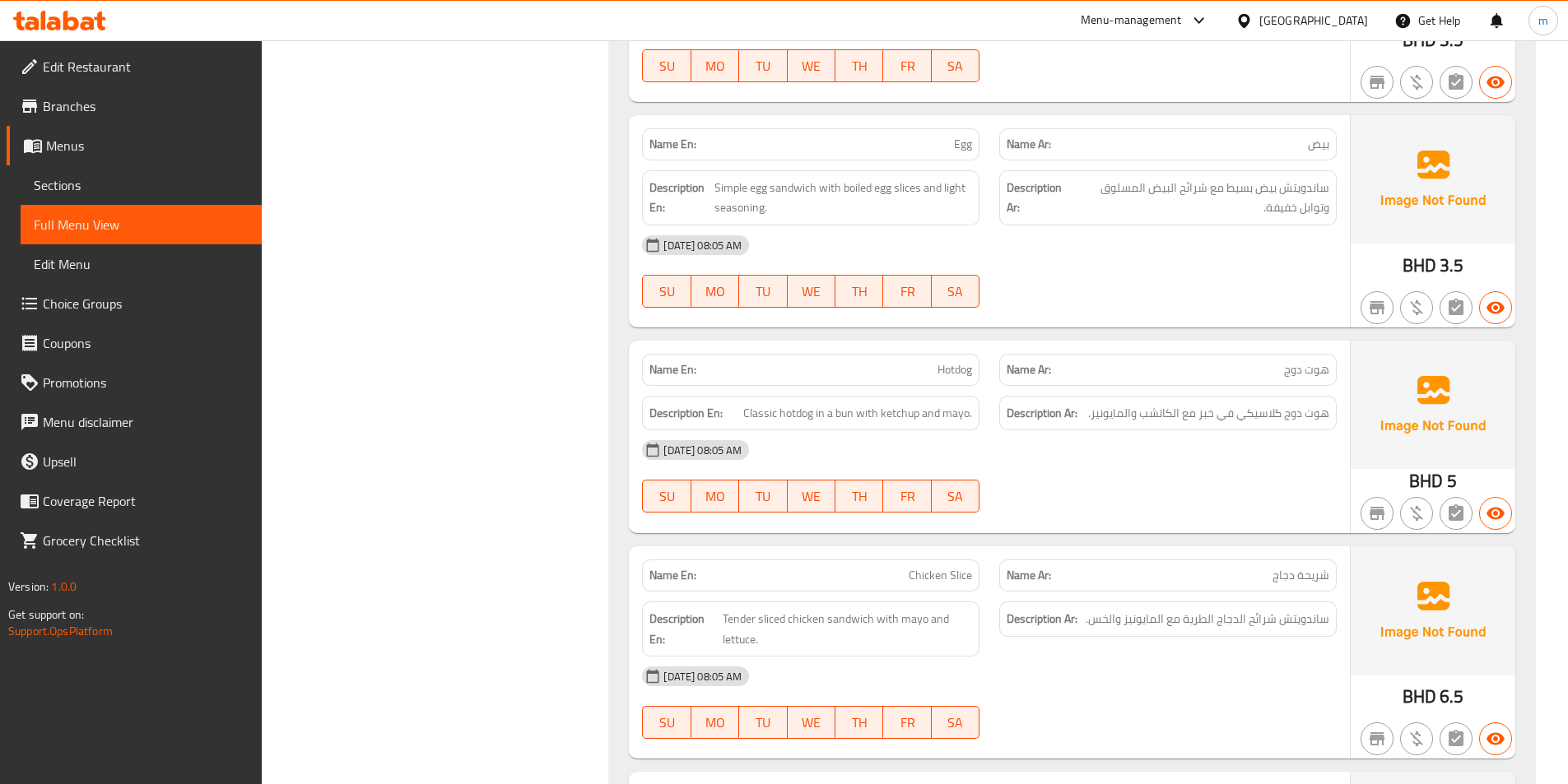
click at [1238, 466] on div "14-10-2025 08:05 AM" at bounding box center [990, 451] width 714 height 39
drag, startPoint x: 872, startPoint y: 365, endPoint x: 986, endPoint y: 364, distance: 114.0
click at [986, 364] on div "Name En: Hotdog" at bounding box center [811, 370] width 357 height 52
copy span "Hotdog"
click at [100, 179] on span "Sections" at bounding box center [141, 185] width 214 height 20
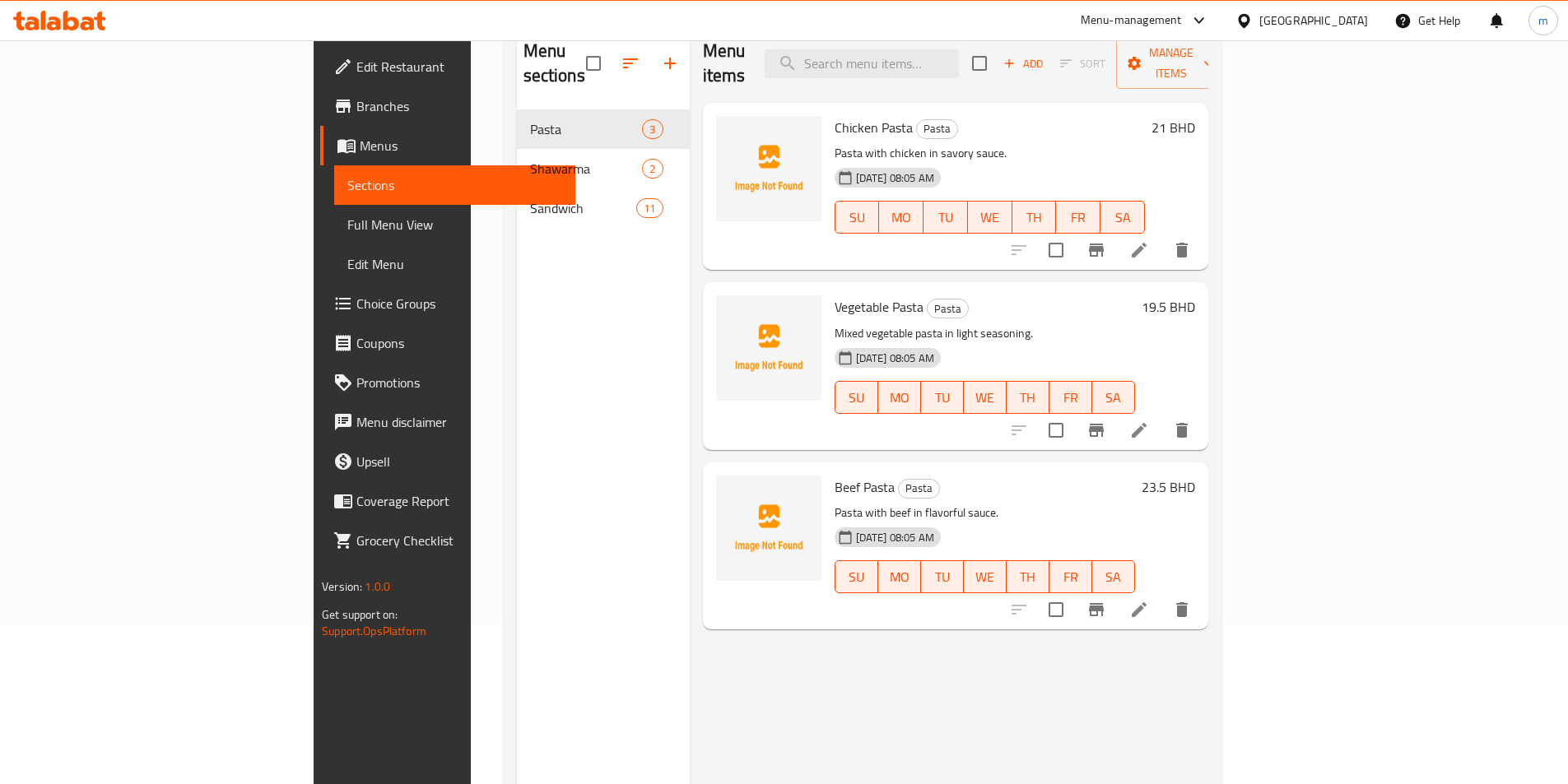
scroll to position [164, 0]
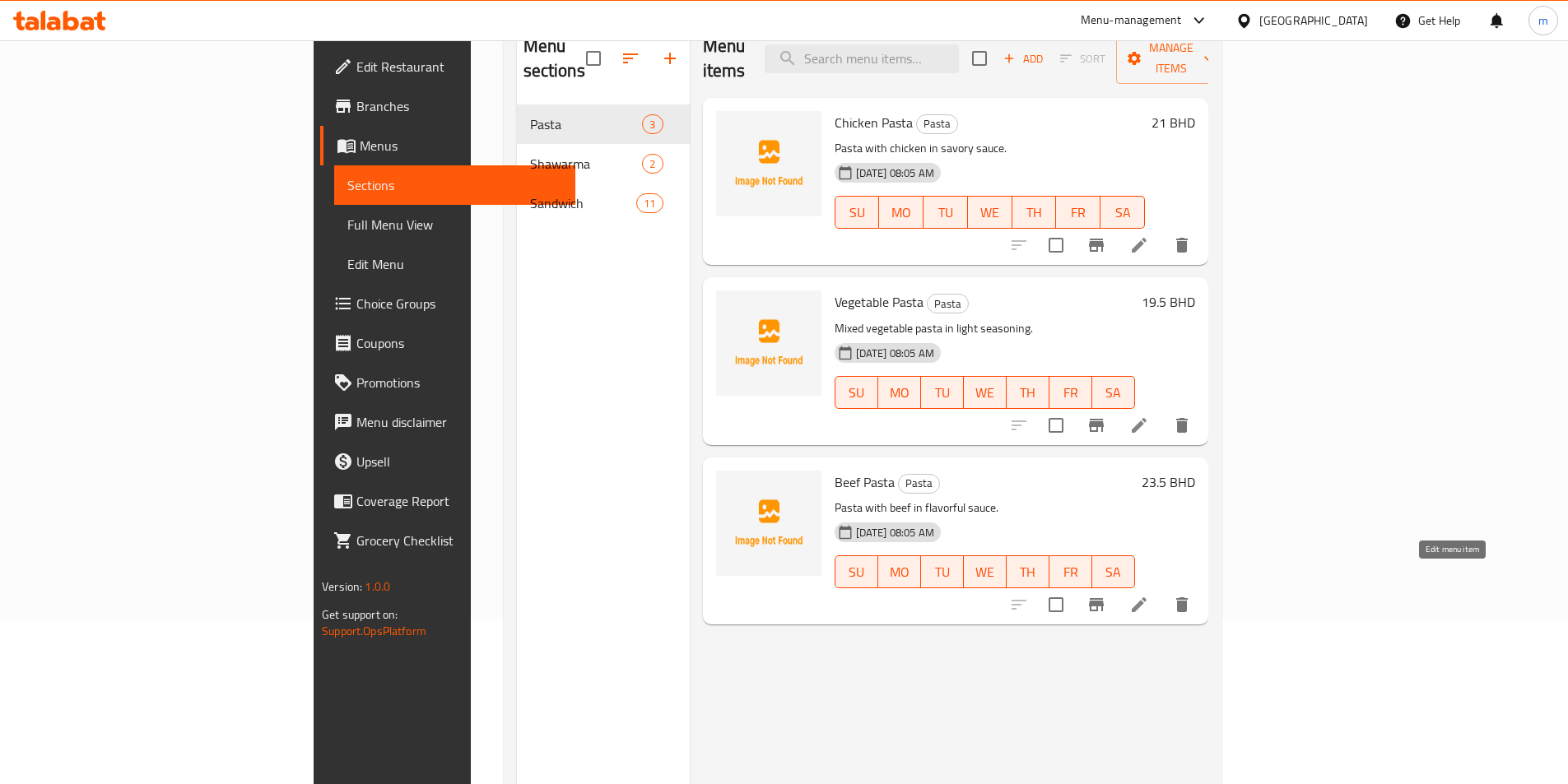
click at [1149, 595] on icon at bounding box center [1139, 605] width 20 height 20
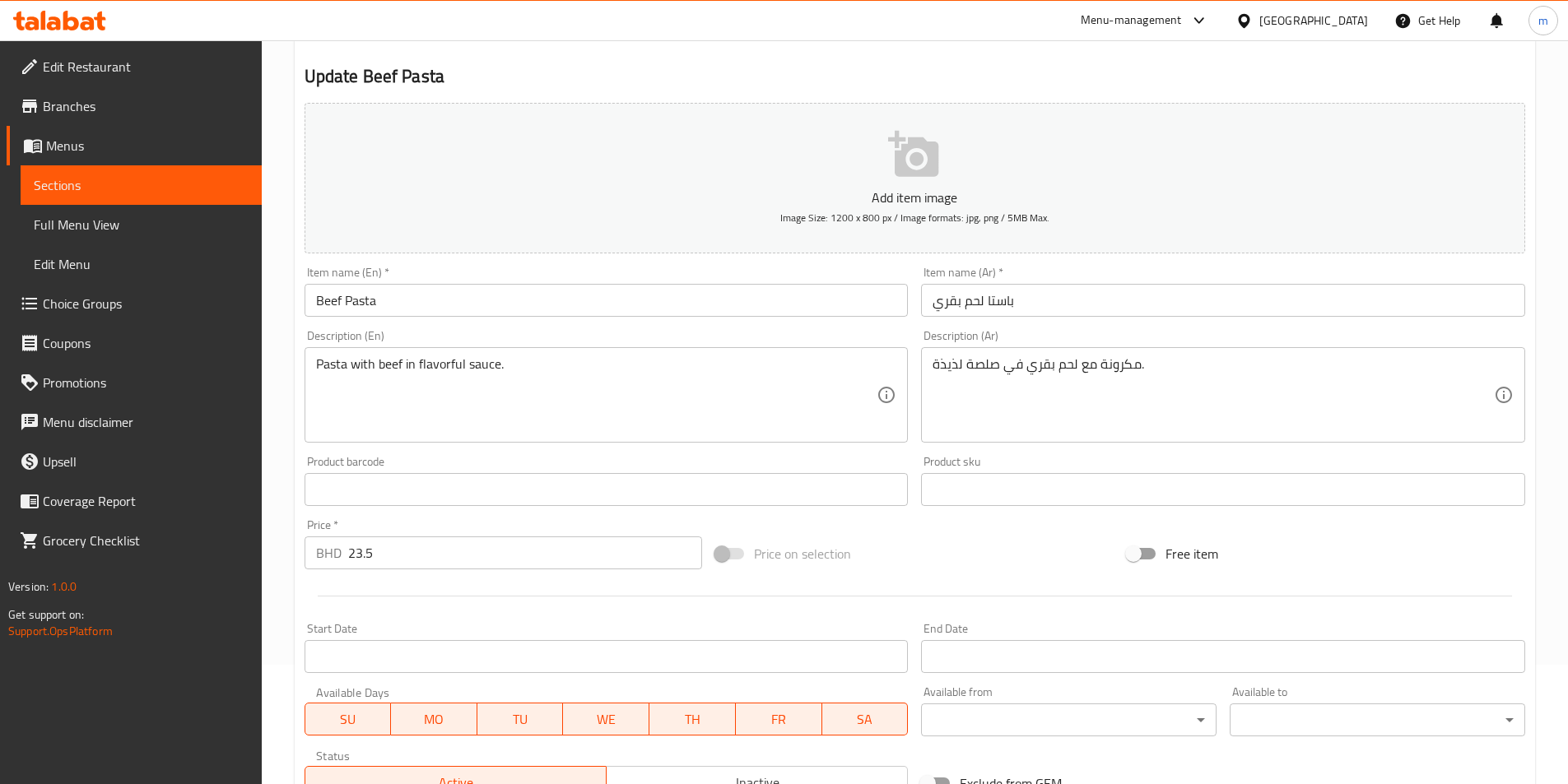
scroll to position [118, 0]
click at [116, 188] on span "Sections" at bounding box center [141, 185] width 214 height 20
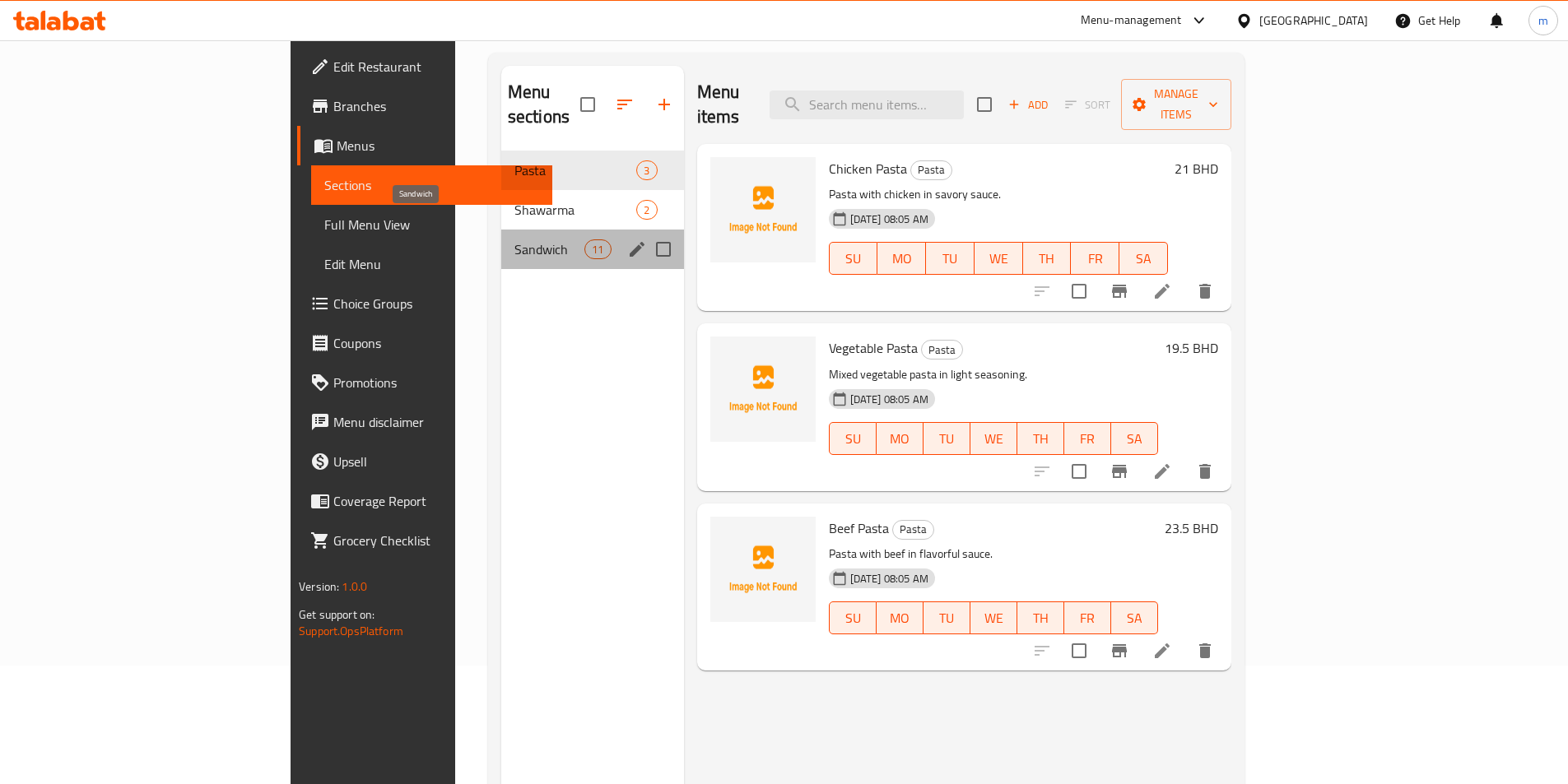
click at [514, 239] on span "Sandwich" at bounding box center [549, 249] width 70 height 20
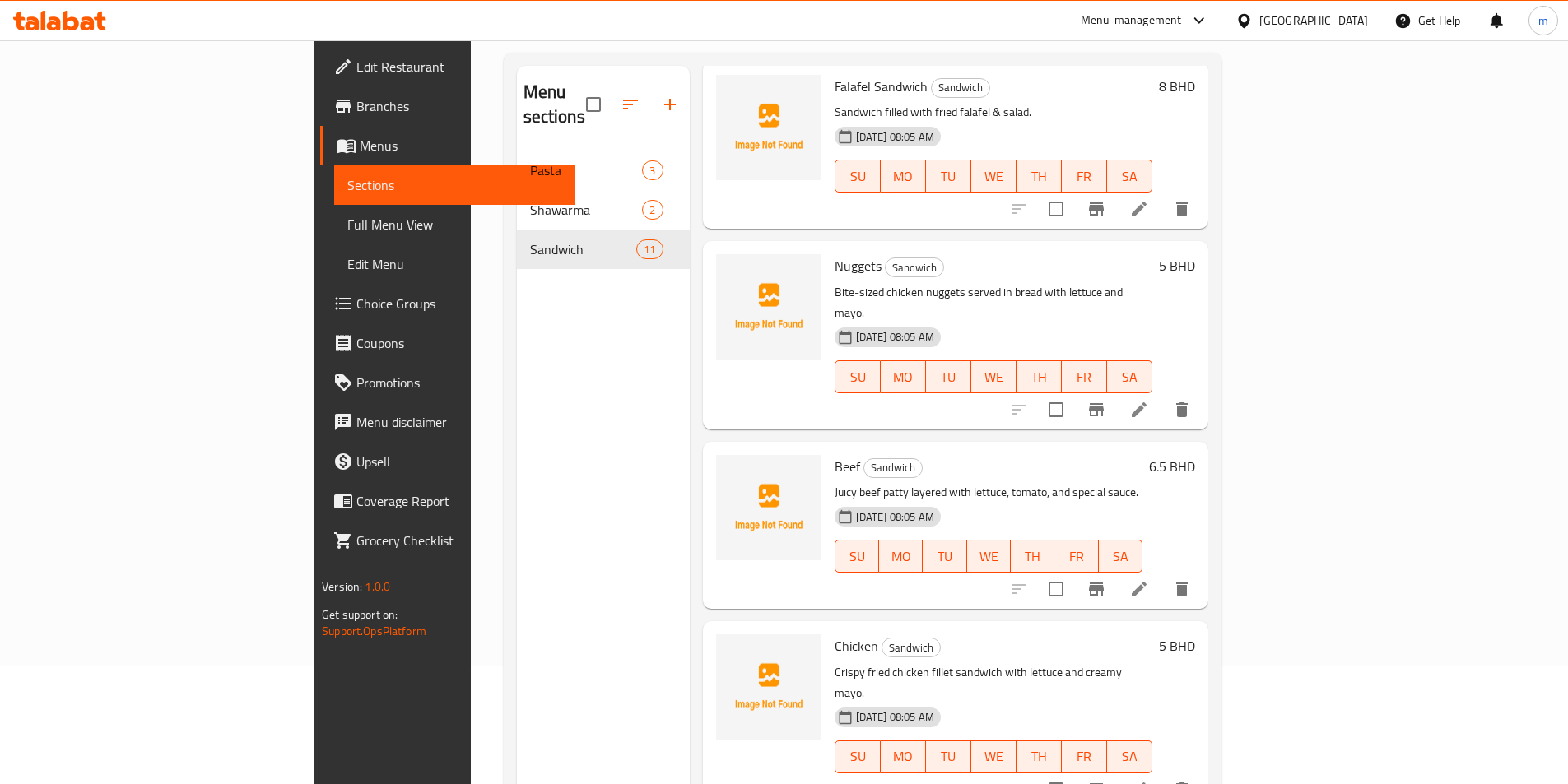
scroll to position [1124, 0]
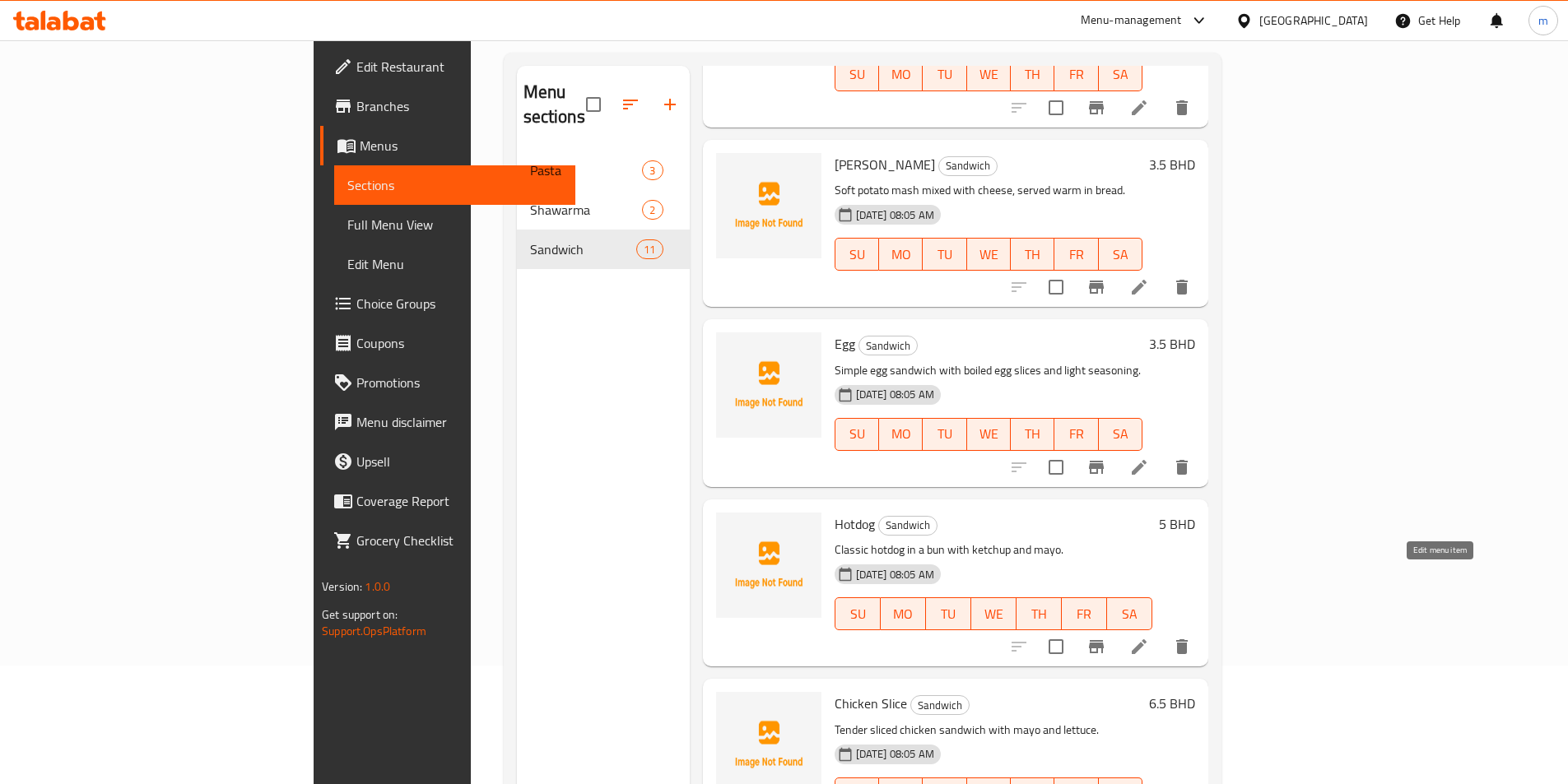
click at [1147, 639] on icon at bounding box center [1138, 646] width 15 height 15
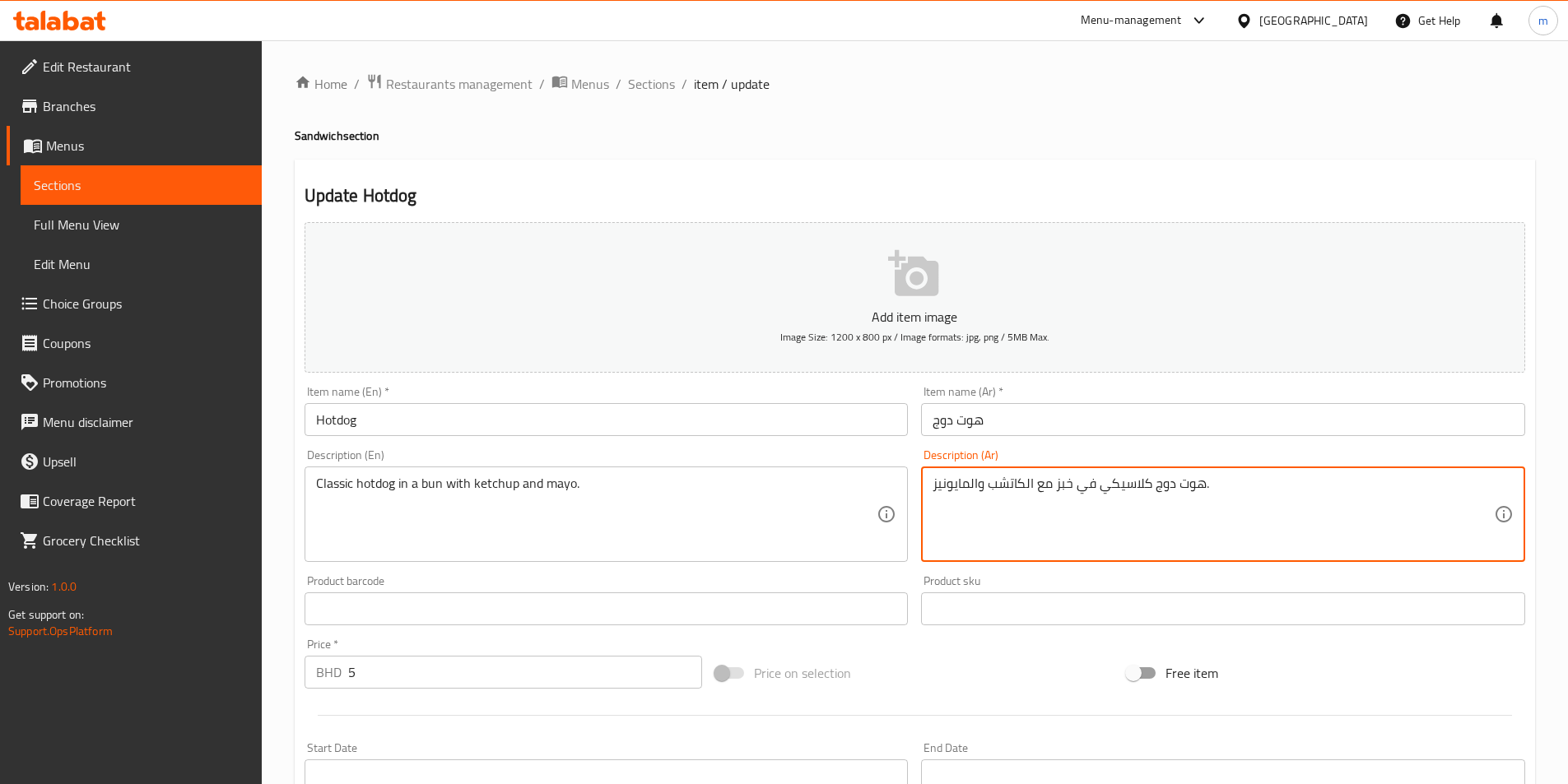
drag, startPoint x: 1057, startPoint y: 481, endPoint x: 1074, endPoint y: 475, distance: 18.0
type textarea "هوت دوج كلاسيكي في كيزر مع الكاتشب والمايونيز."
click at [1286, 117] on div "Home / Restaurants management / Menus / Sections / item / update Sandwich secti…" at bounding box center [915, 594] width 1240 height 1044
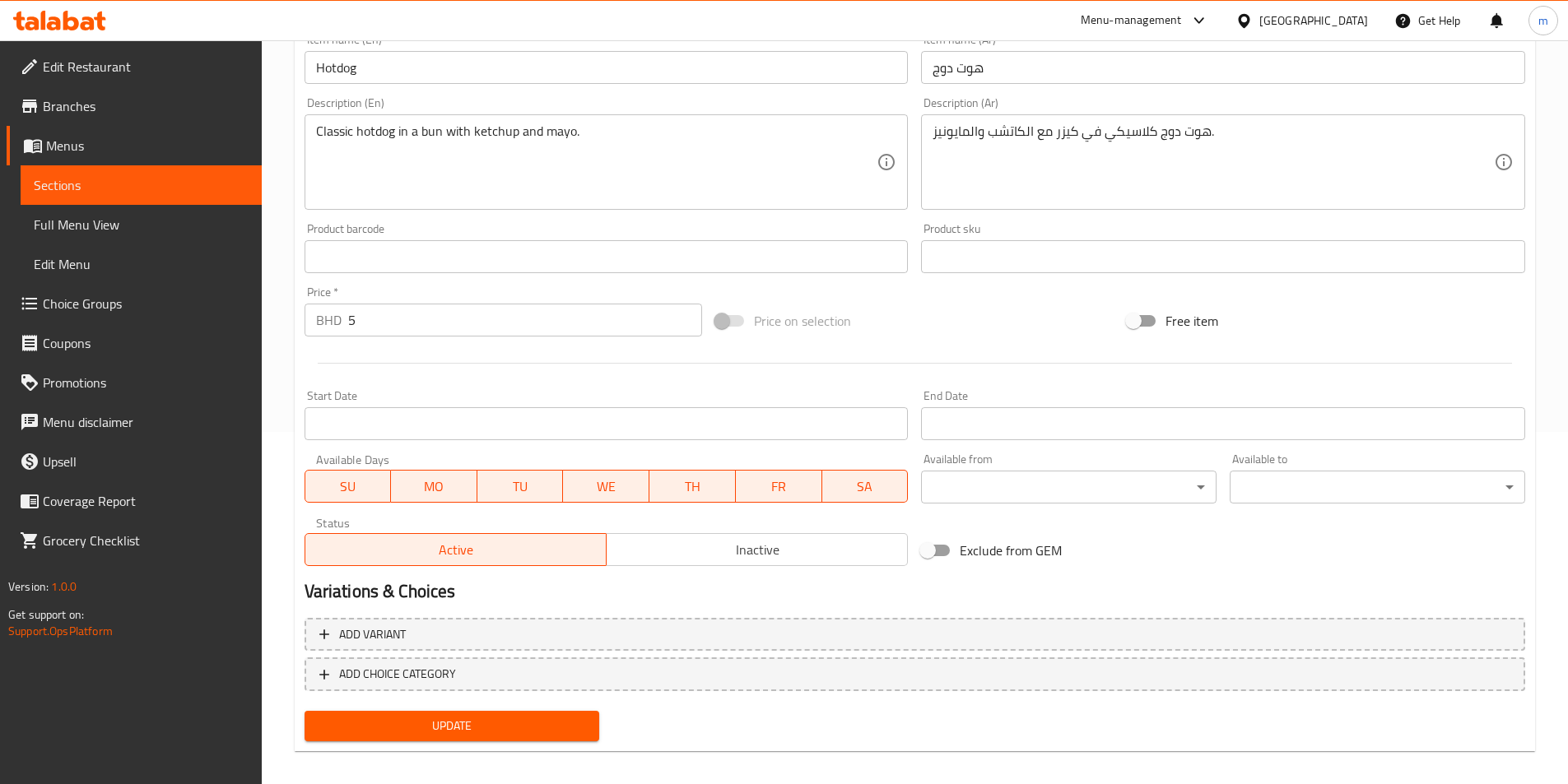
scroll to position [365, 0]
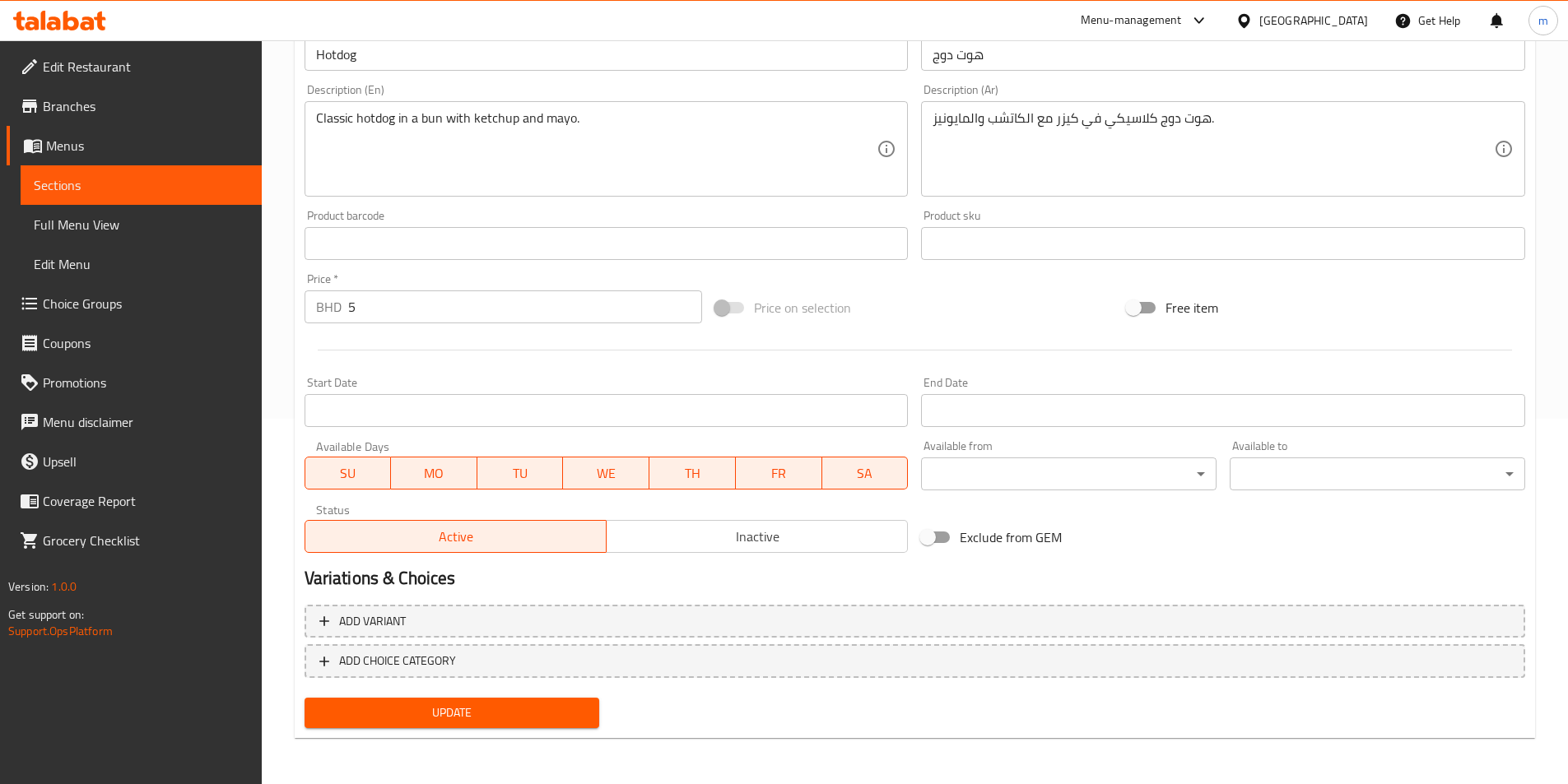
click at [522, 715] on span "Update" at bounding box center [452, 713] width 270 height 21
click at [84, 214] on span "Full Menu View" at bounding box center [141, 224] width 214 height 20
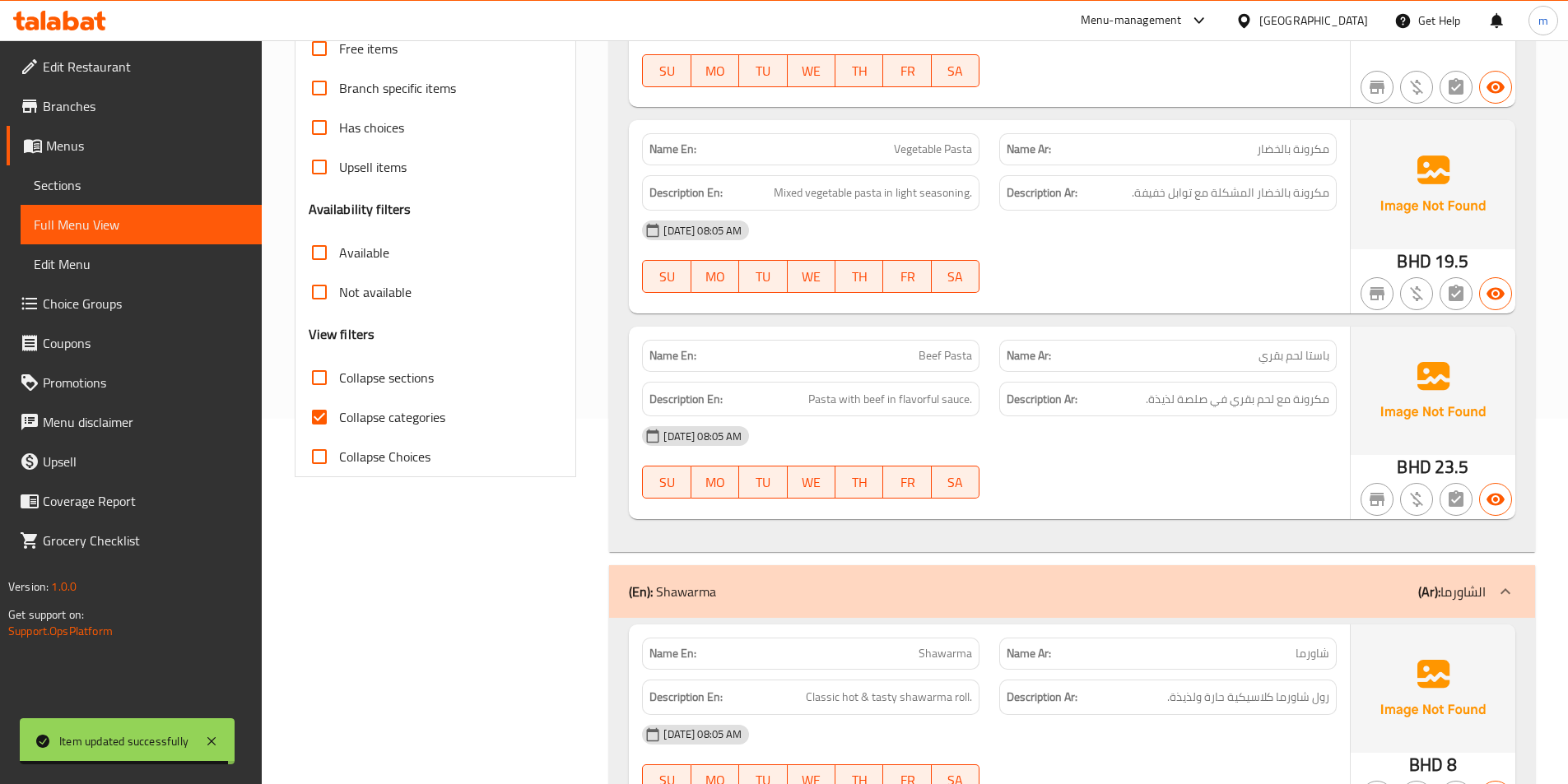
click at [358, 408] on span "Collapse categories" at bounding box center [392, 417] width 106 height 20
click at [339, 408] on input "Collapse categories" at bounding box center [320, 417] width 39 height 39
checkbox input "false"
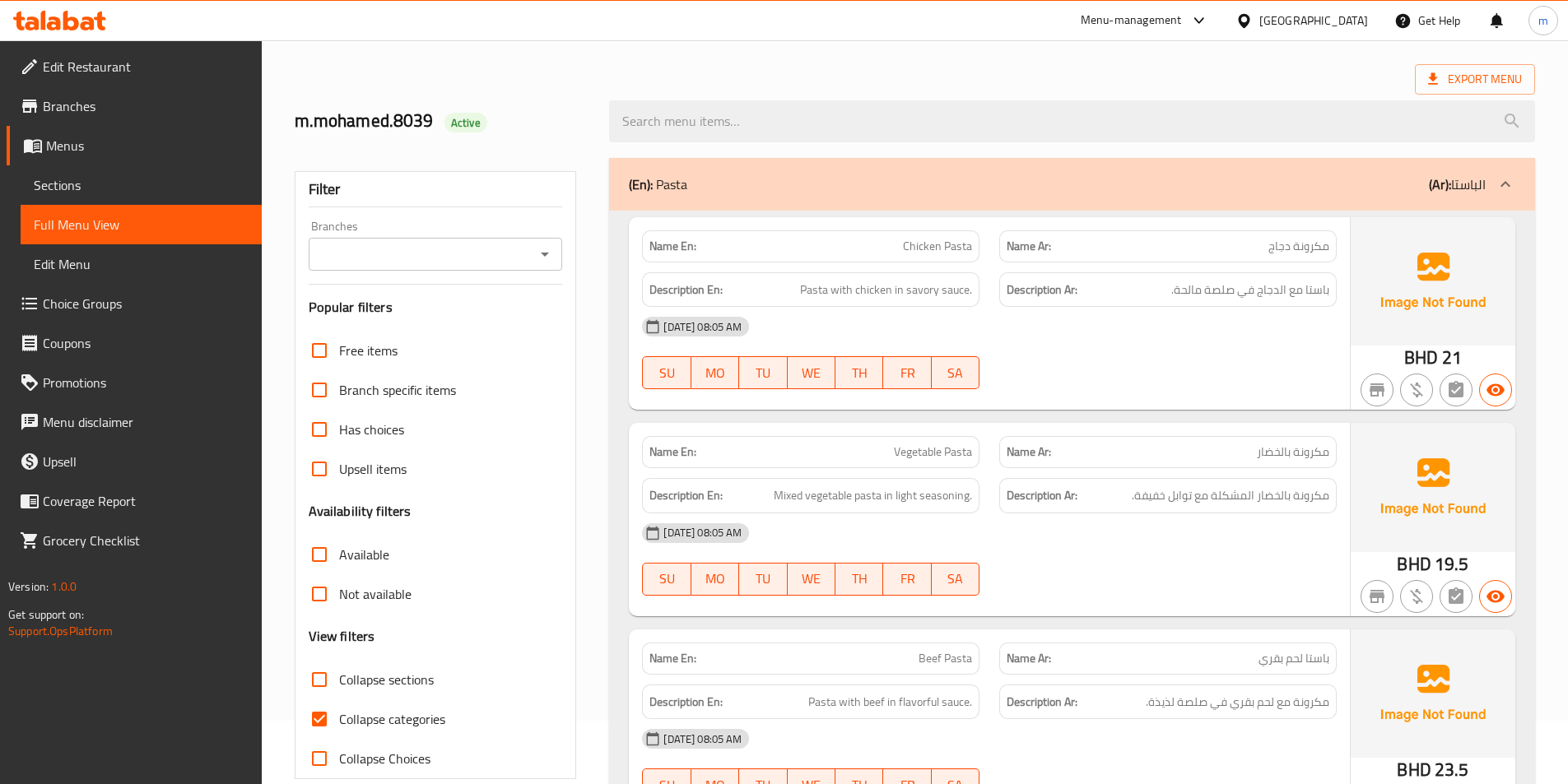
scroll to position [247, 0]
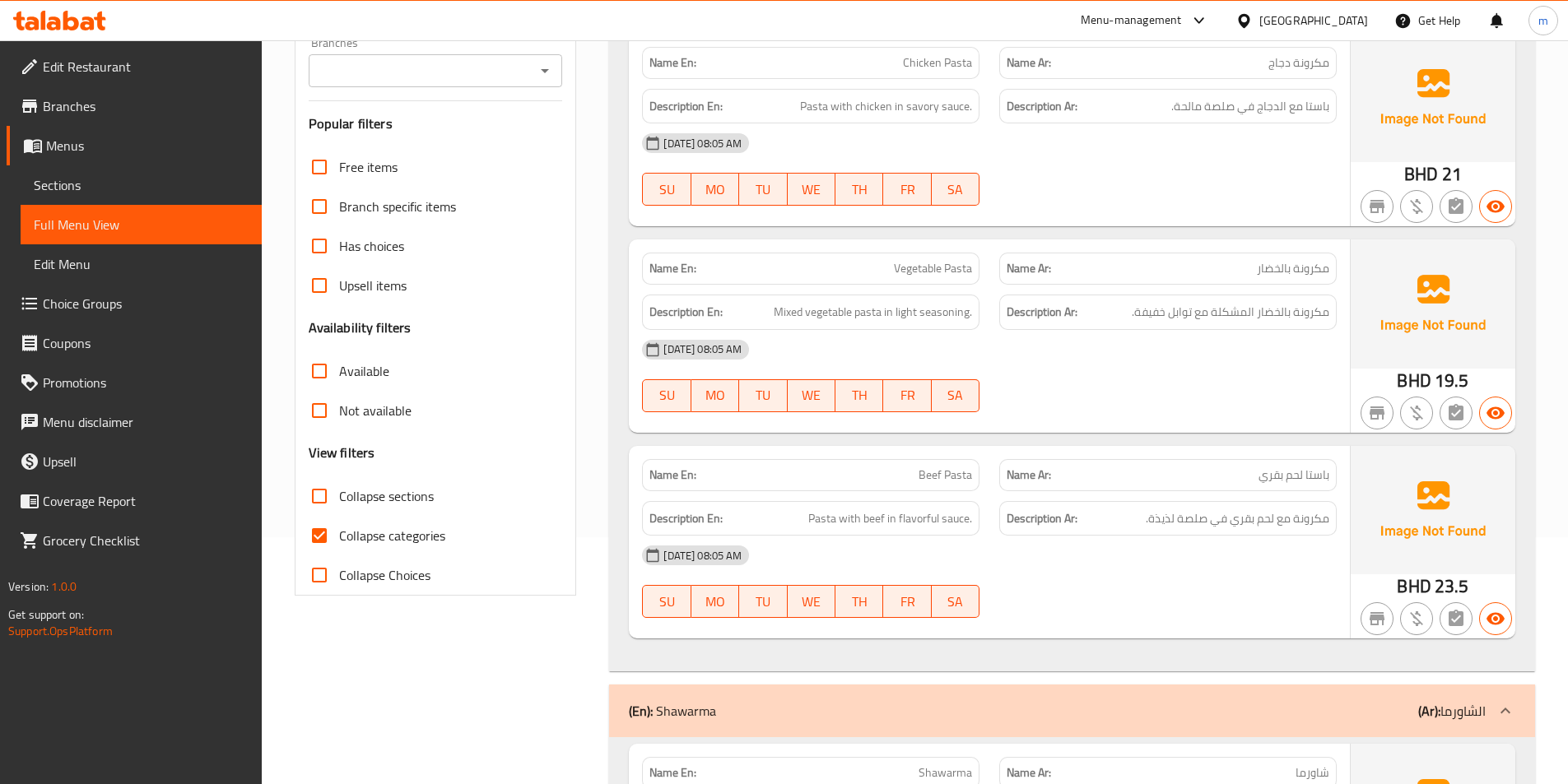
click at [400, 534] on span "Collapse categories" at bounding box center [392, 536] width 106 height 20
click at [339, 534] on input "Collapse categories" at bounding box center [320, 536] width 39 height 39
checkbox input "false"
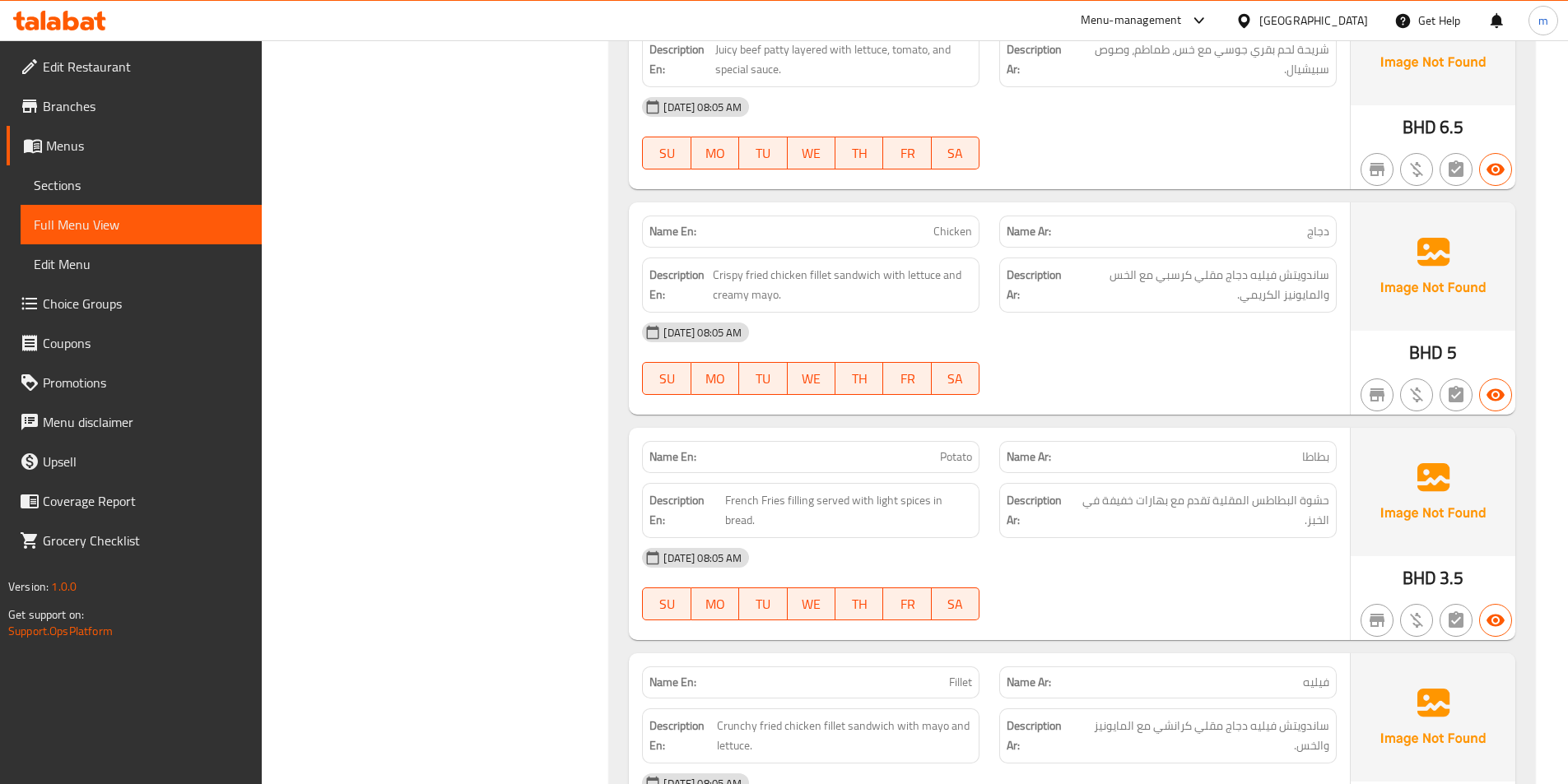
scroll to position [1786, 0]
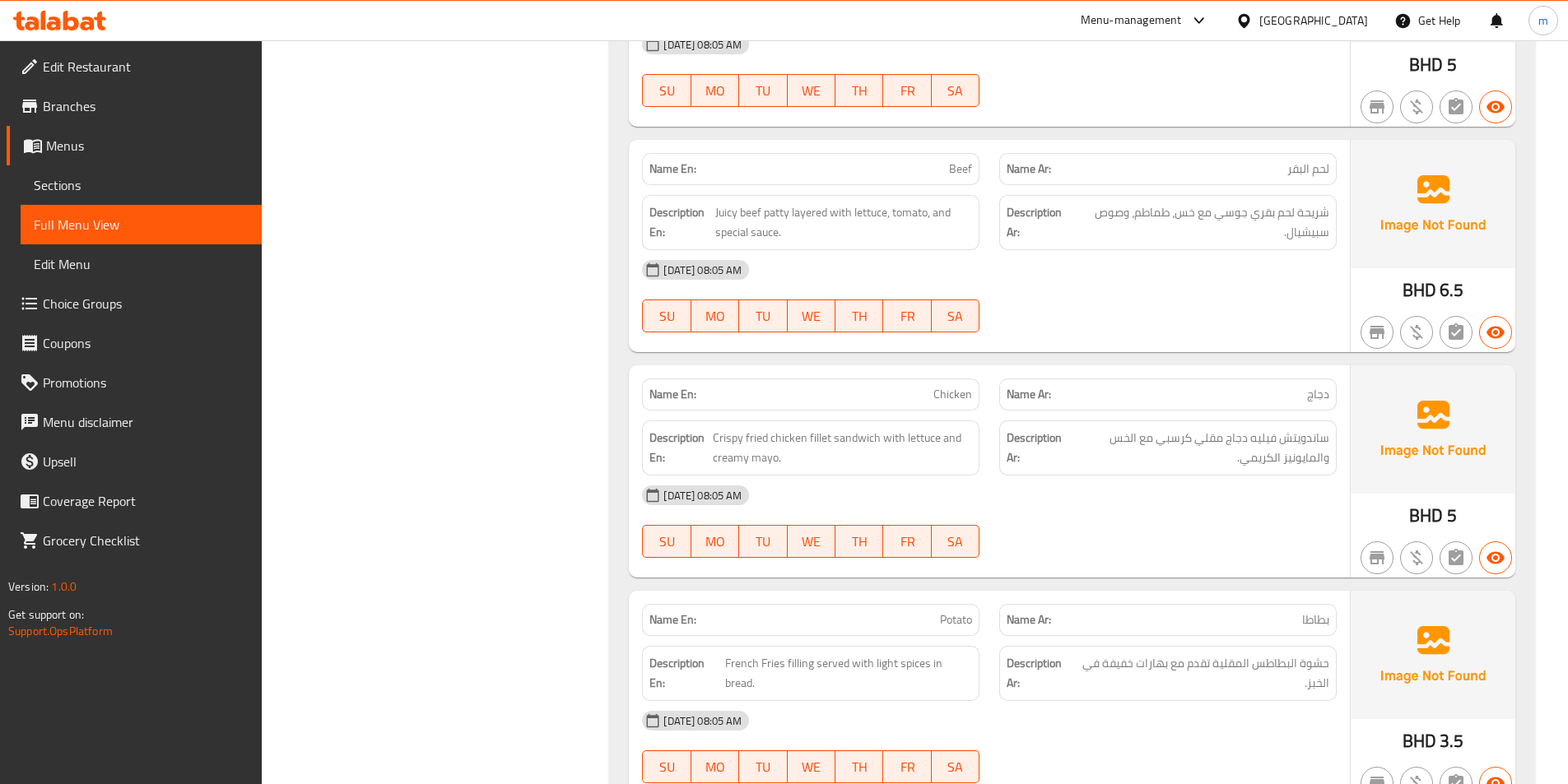
click at [129, 70] on span "Edit Restaurant" at bounding box center [146, 67] width 206 height 20
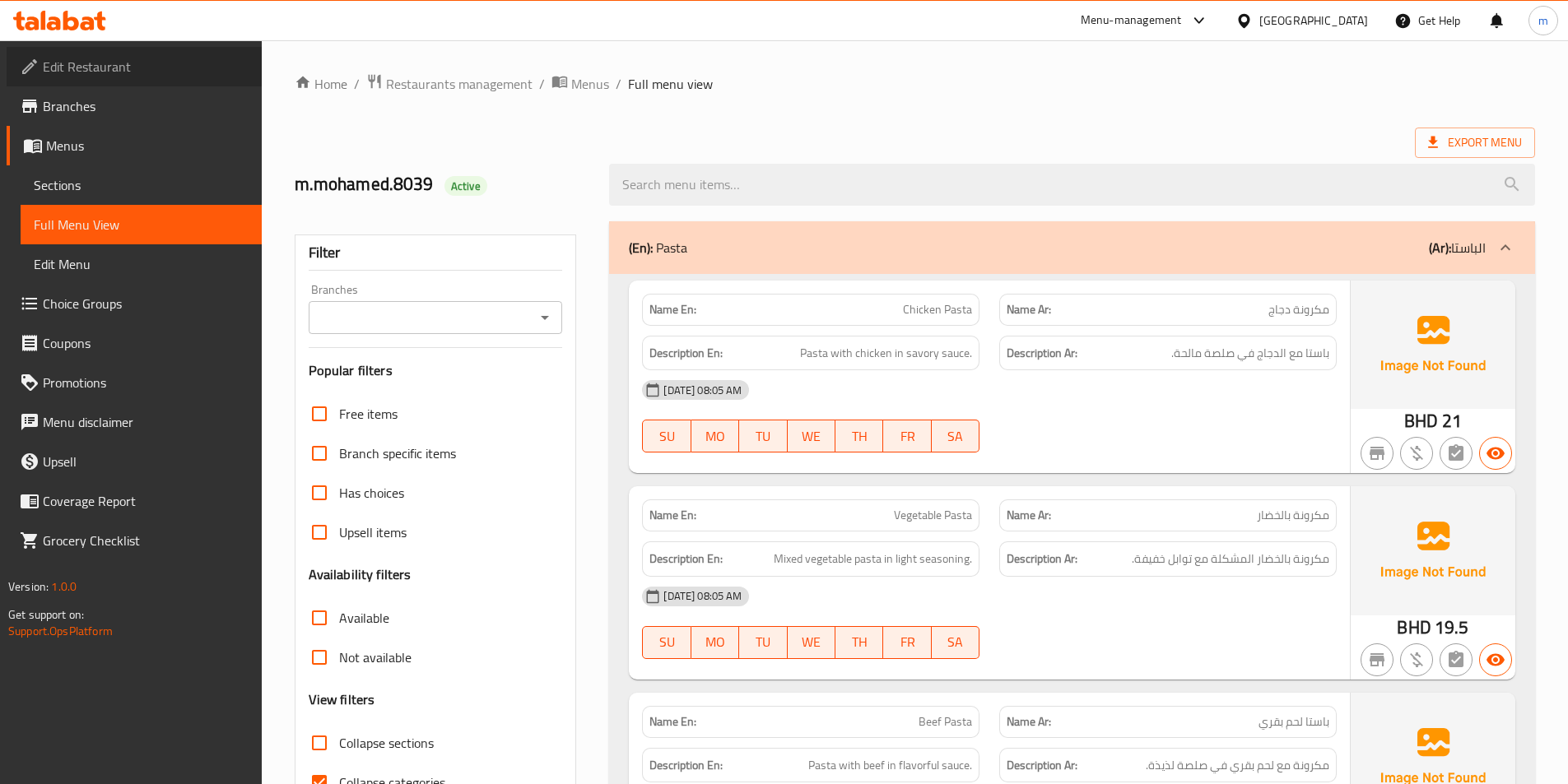
click at [131, 73] on span "Edit Restaurant" at bounding box center [146, 67] width 206 height 20
click at [1484, 144] on span "Export Menu" at bounding box center [1475, 143] width 93 height 21
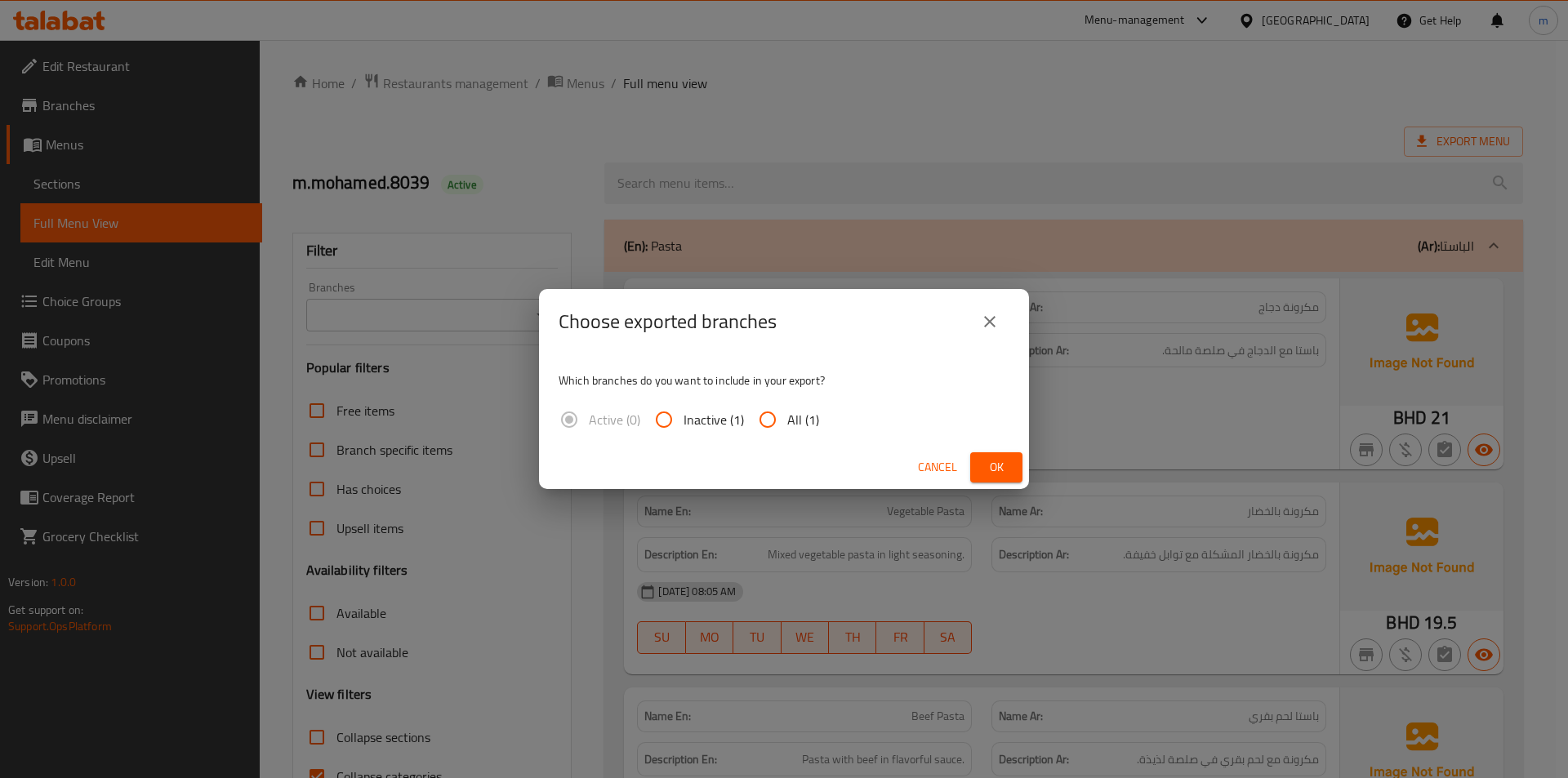
click at [994, 320] on icon "close" at bounding box center [990, 322] width 20 height 20
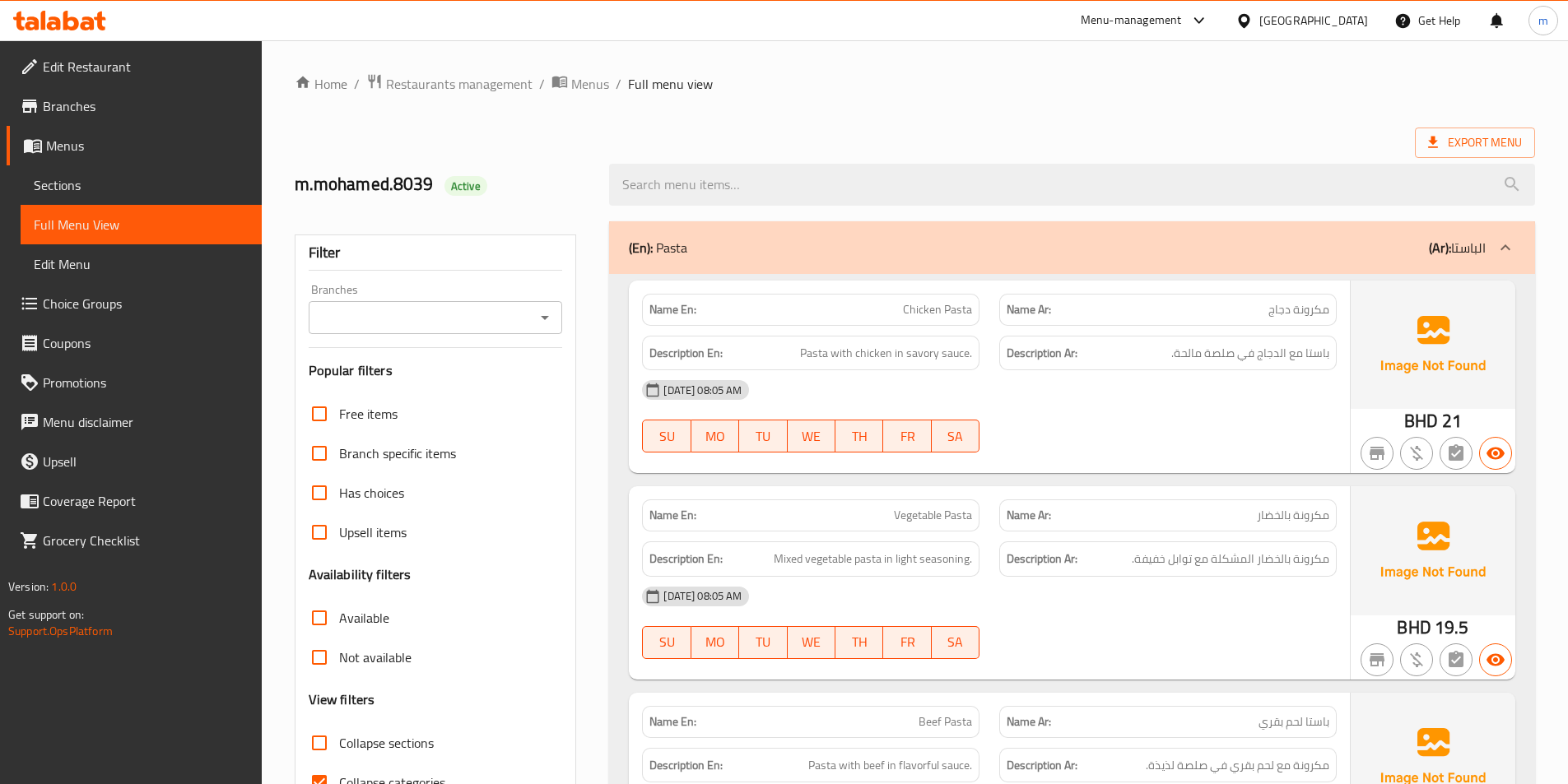
click at [88, 90] on link "Branches" at bounding box center [134, 106] width 255 height 39
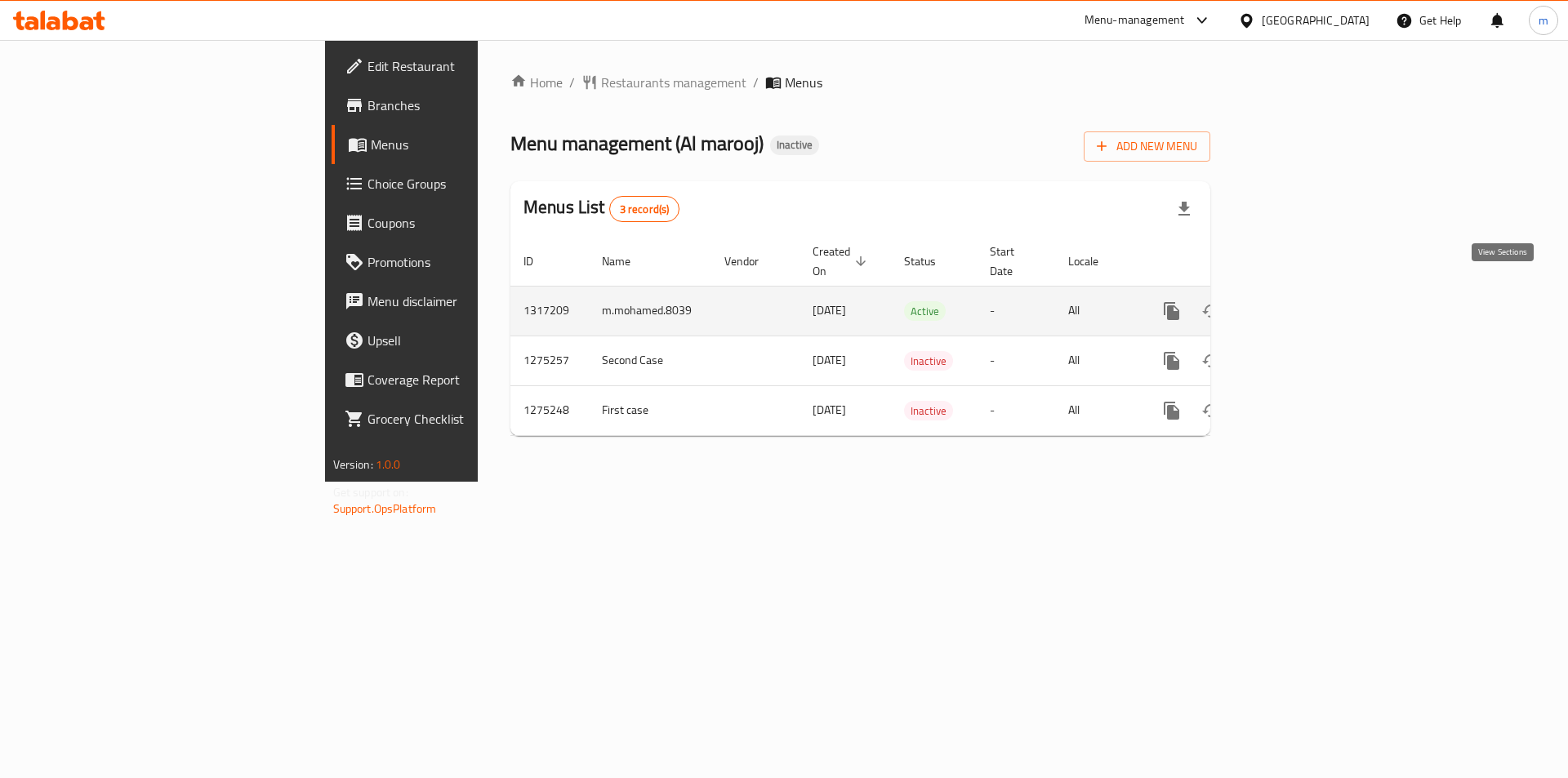
click at [1298, 304] on icon "enhanced table" at bounding box center [1290, 310] width 15 height 15
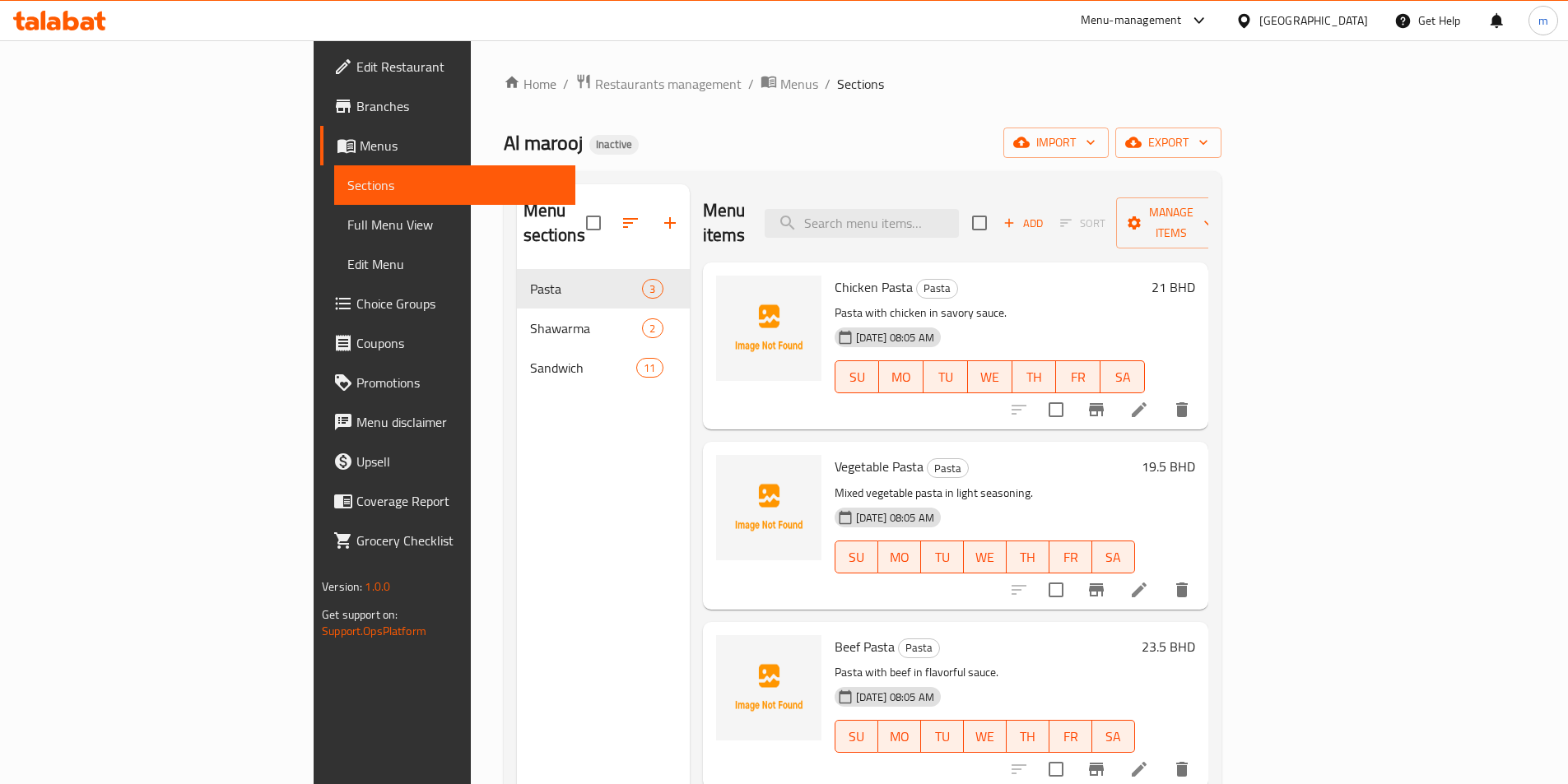
click at [980, 108] on div "Home / Restaurants management / Menus / Sections Al marooj Inactive import expo…" at bounding box center [863, 527] width 718 height 909
click at [347, 229] on span "Full Menu View" at bounding box center [454, 224] width 214 height 20
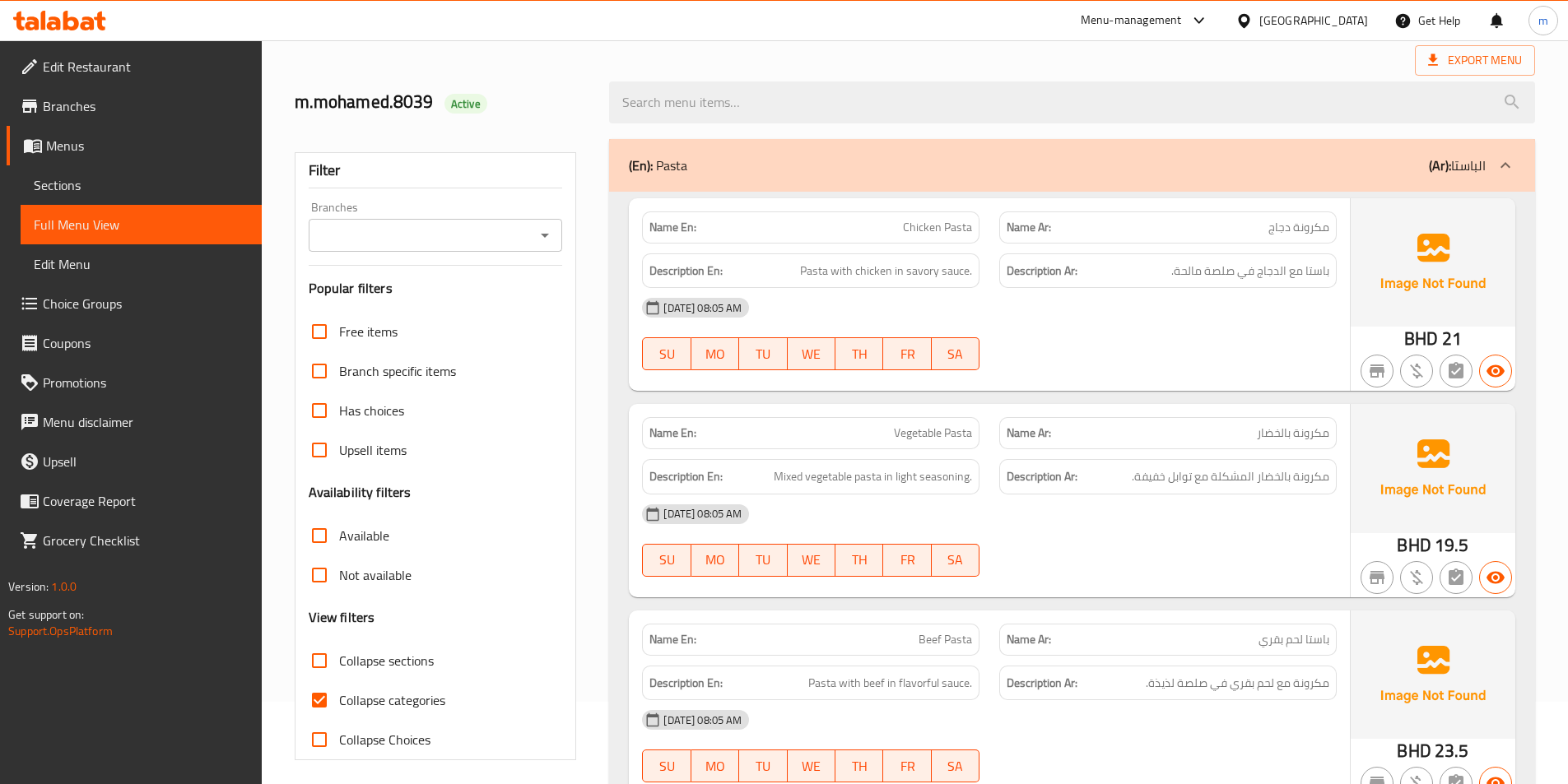
scroll to position [330, 0]
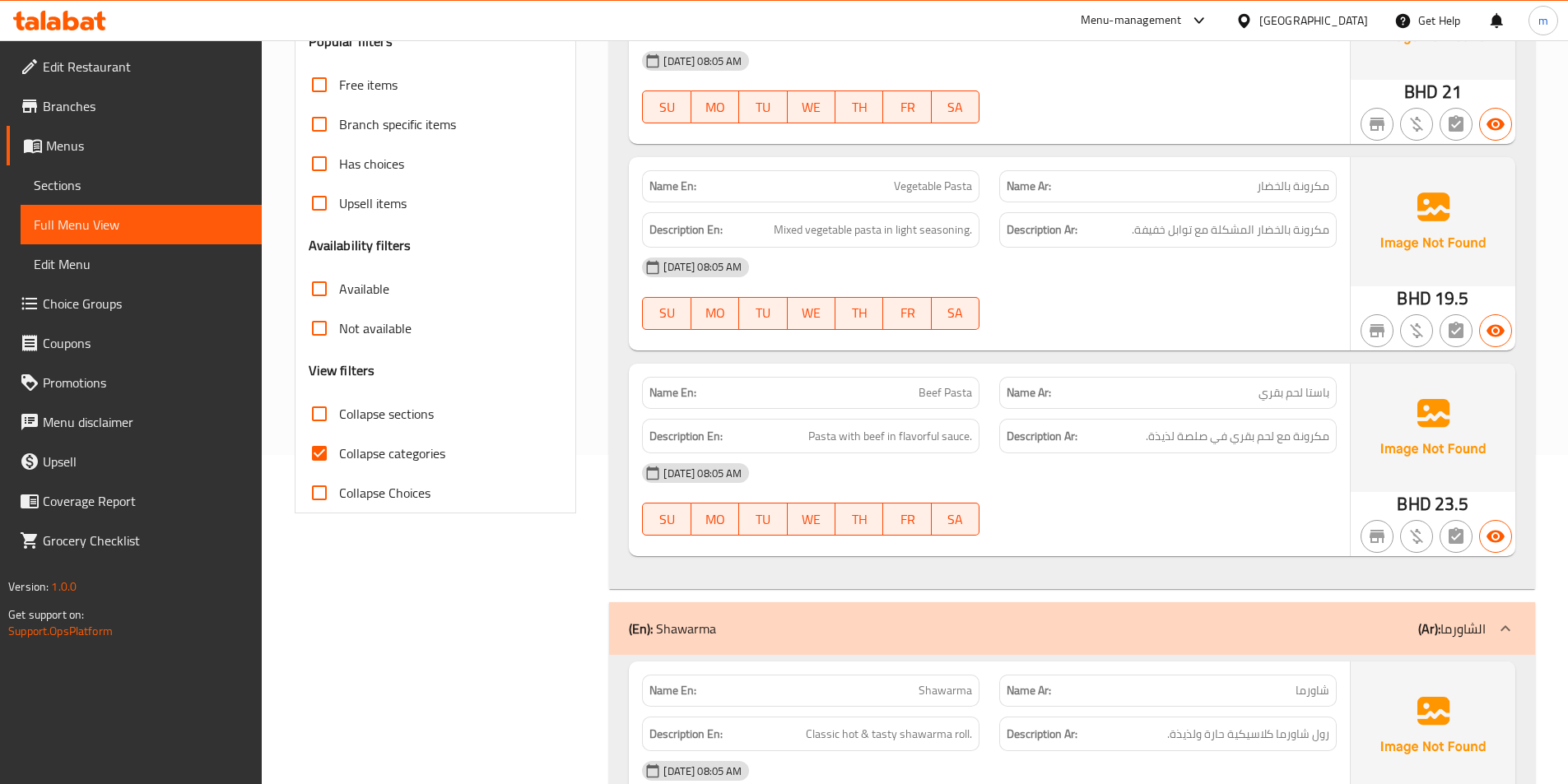
click at [337, 460] on input "Collapse categories" at bounding box center [320, 453] width 39 height 39
checkbox input "false"
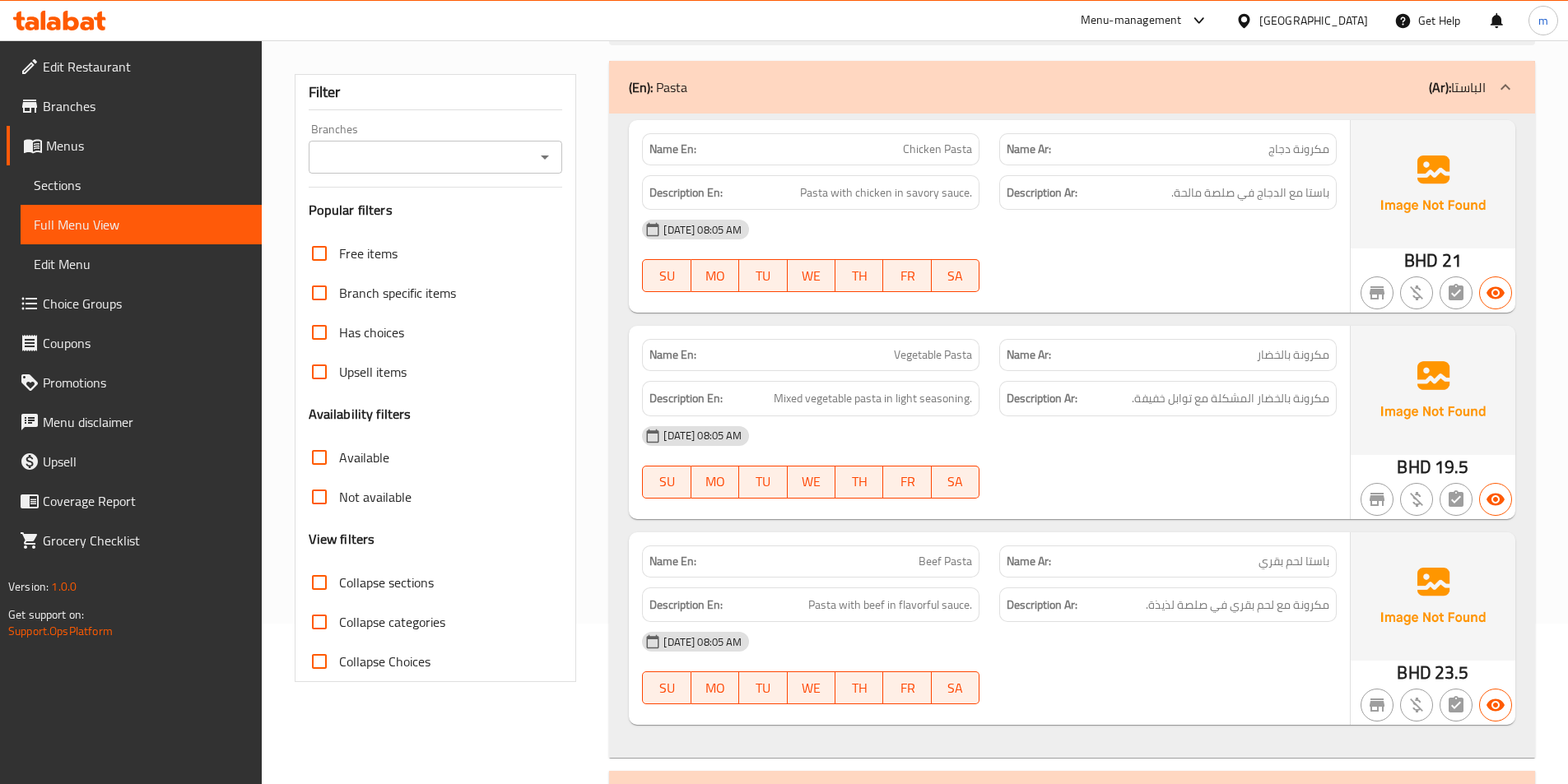
scroll to position [0, 0]
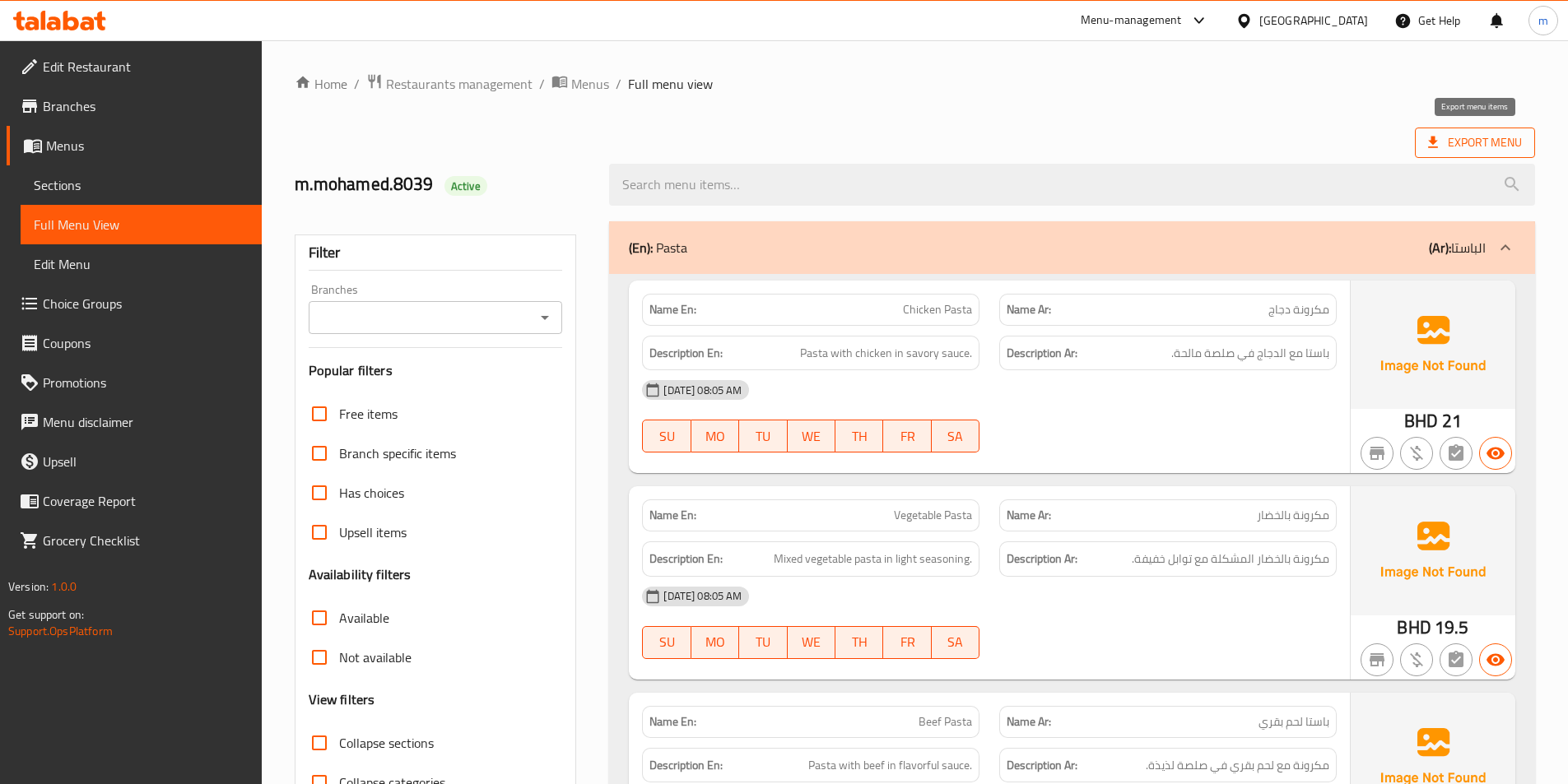
click at [1454, 144] on span "Export Menu" at bounding box center [1475, 143] width 93 height 21
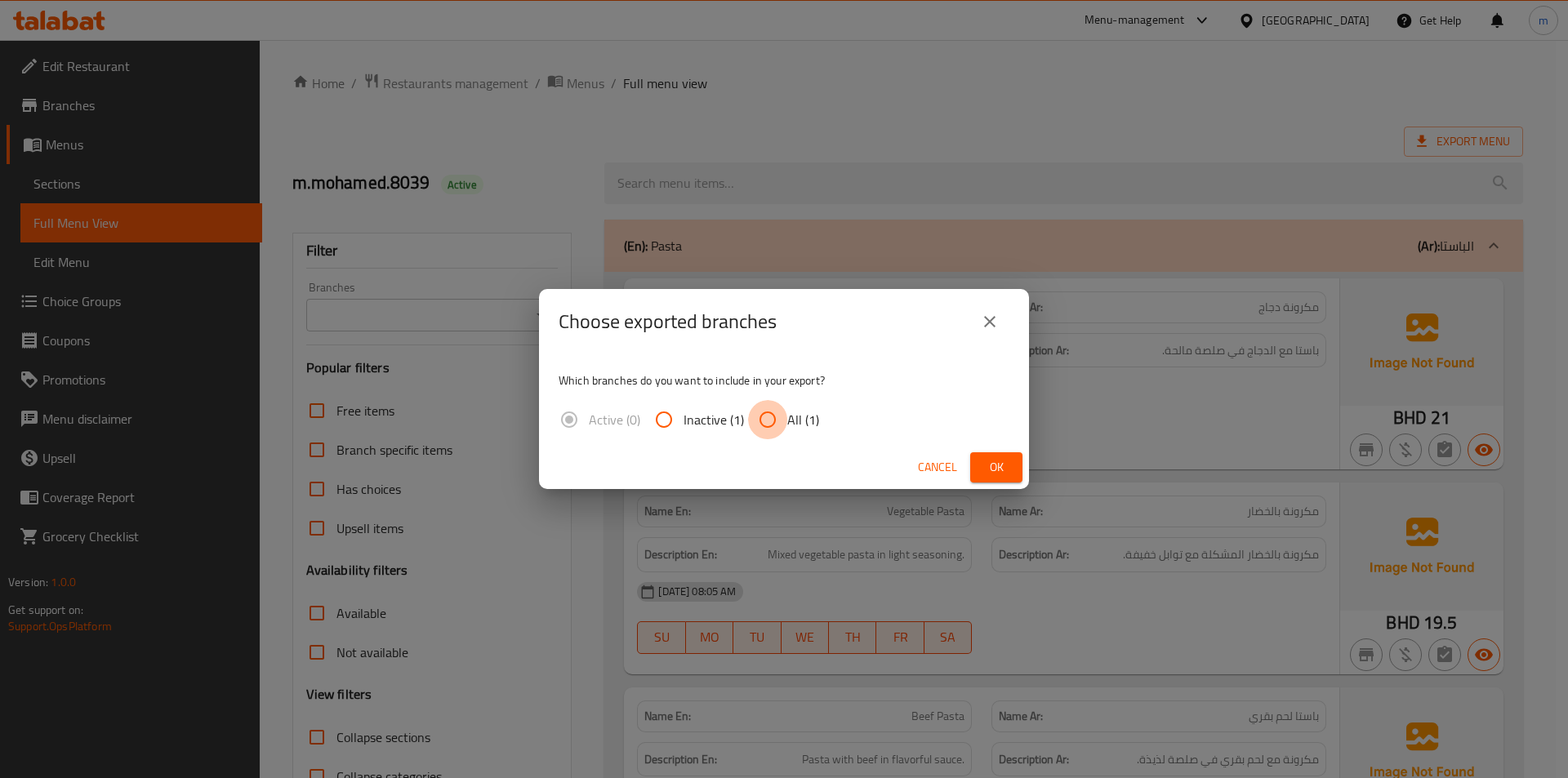
click at [772, 417] on input "All (1)" at bounding box center [767, 420] width 39 height 39
radio input "true"
click at [998, 472] on span "Ok" at bounding box center [996, 468] width 26 height 20
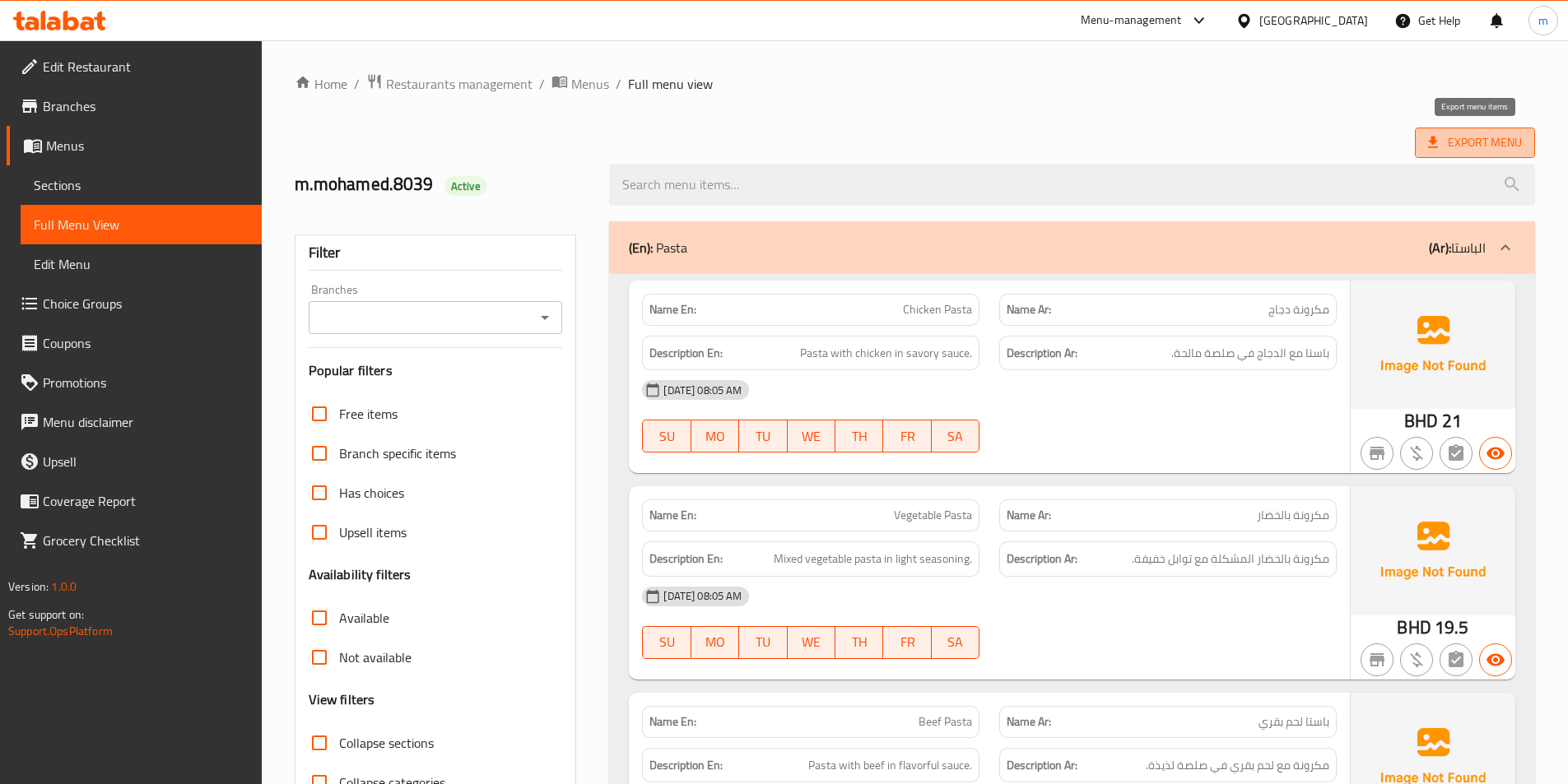
click at [1434, 135] on icon at bounding box center [1432, 142] width 17 height 17
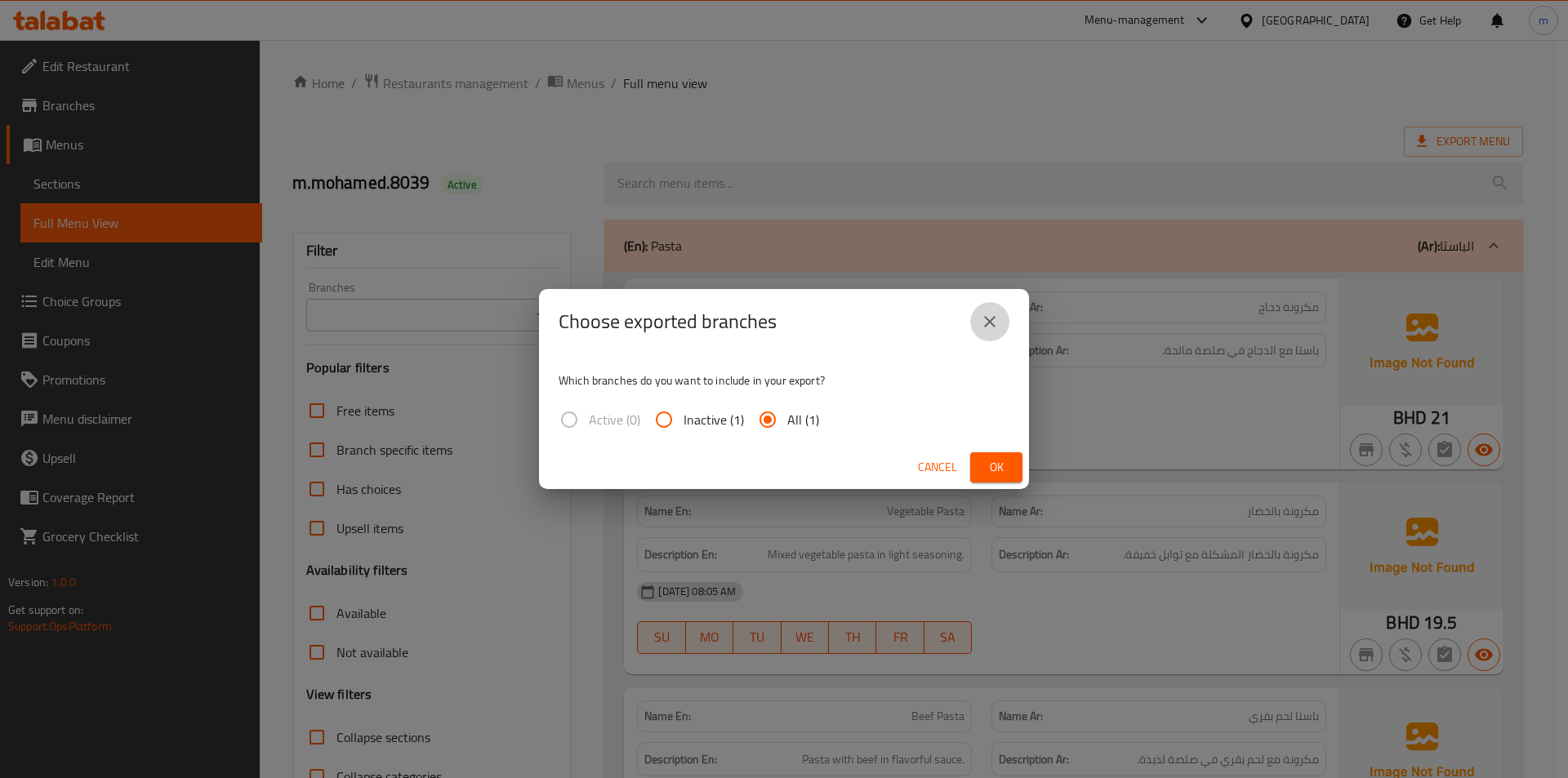
click at [989, 319] on icon "close" at bounding box center [990, 322] width 20 height 20
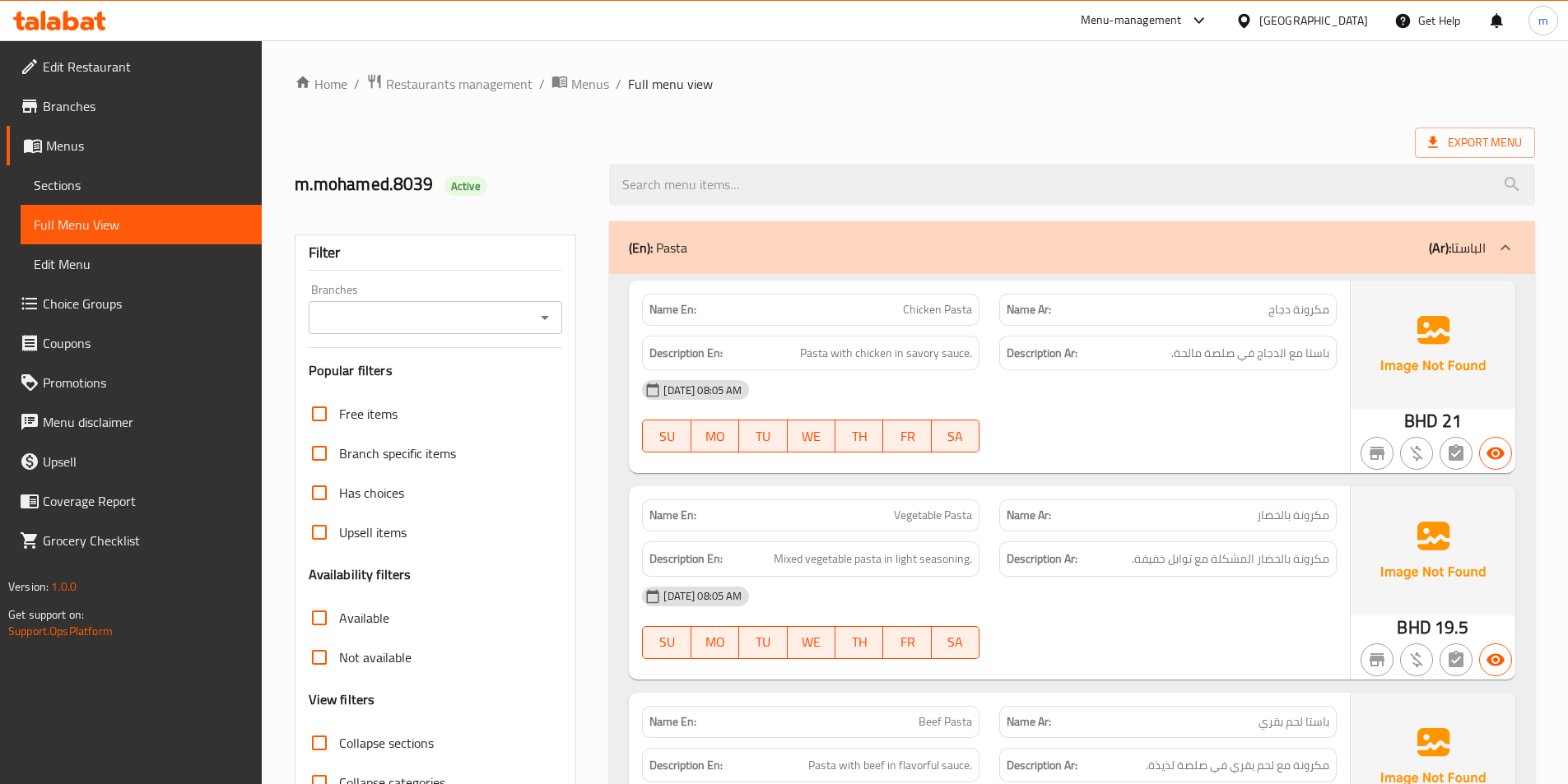
click at [146, 131] on link "Menus" at bounding box center [134, 146] width 255 height 39
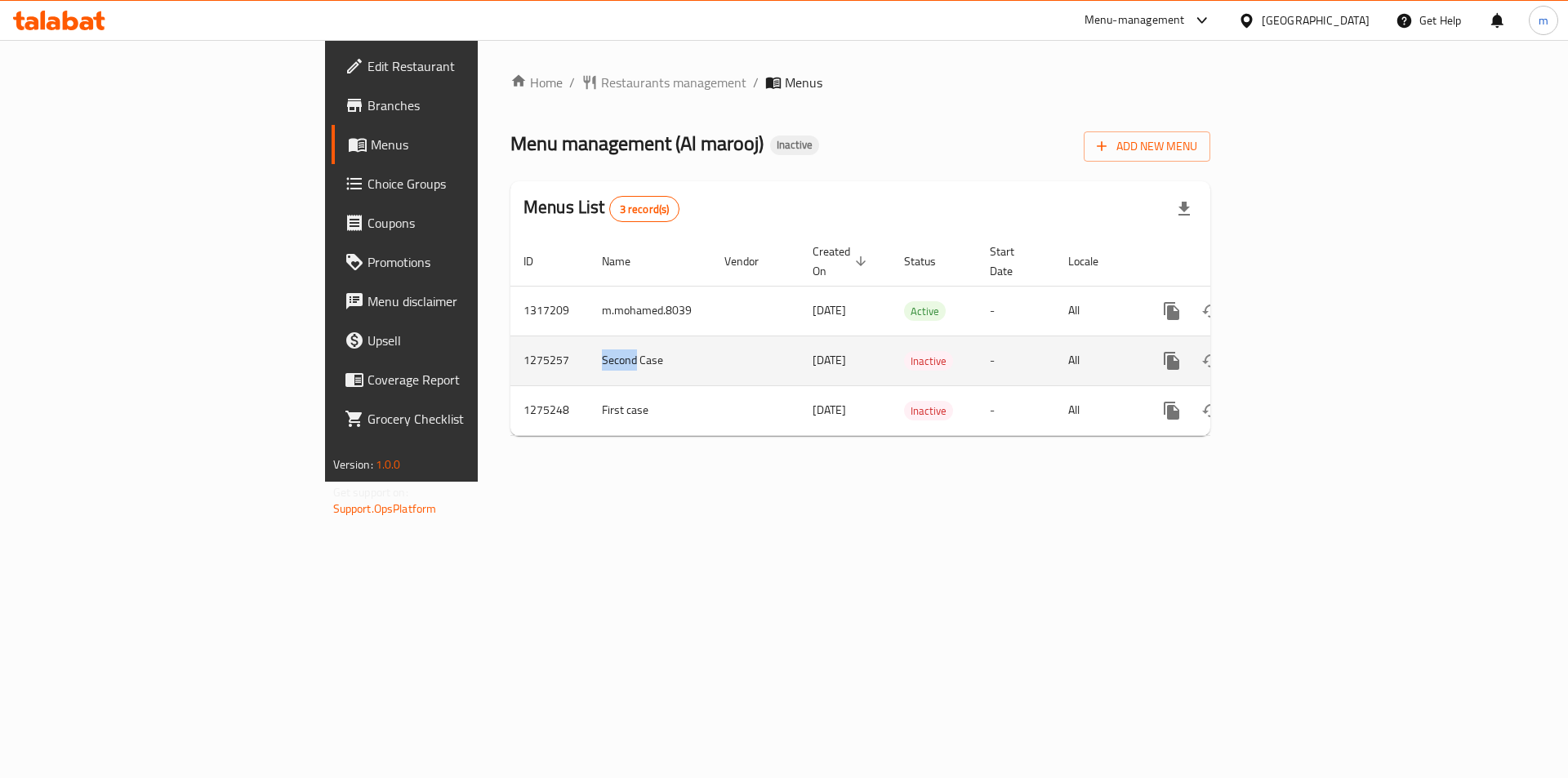
drag, startPoint x: 418, startPoint y: 342, endPoint x: 373, endPoint y: 342, distance: 45.0
click at [589, 342] on td "Second Case" at bounding box center [650, 360] width 123 height 50
copy td "Second"
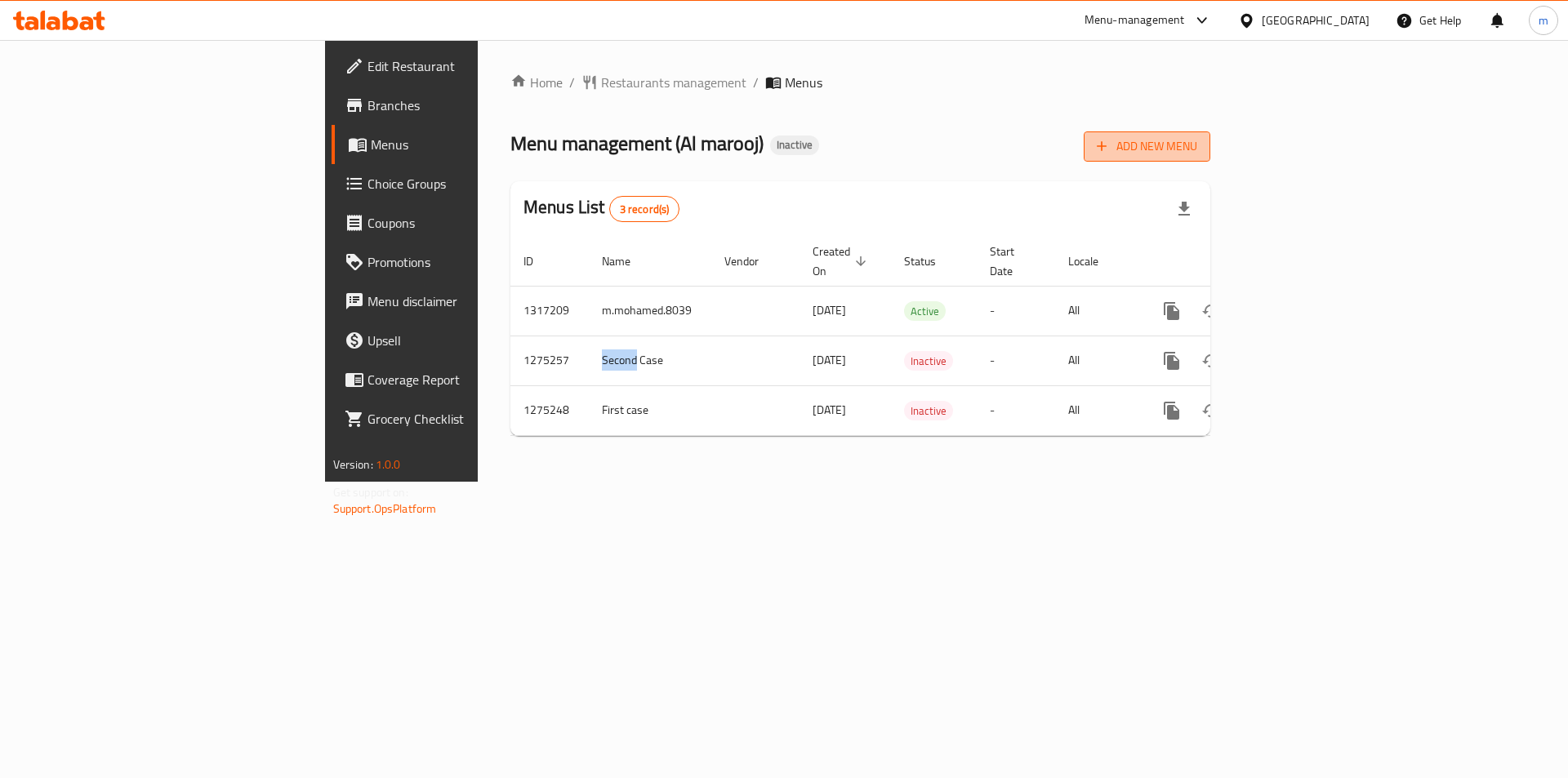
click at [1198, 139] on span "Add New Menu" at bounding box center [1147, 146] width 101 height 20
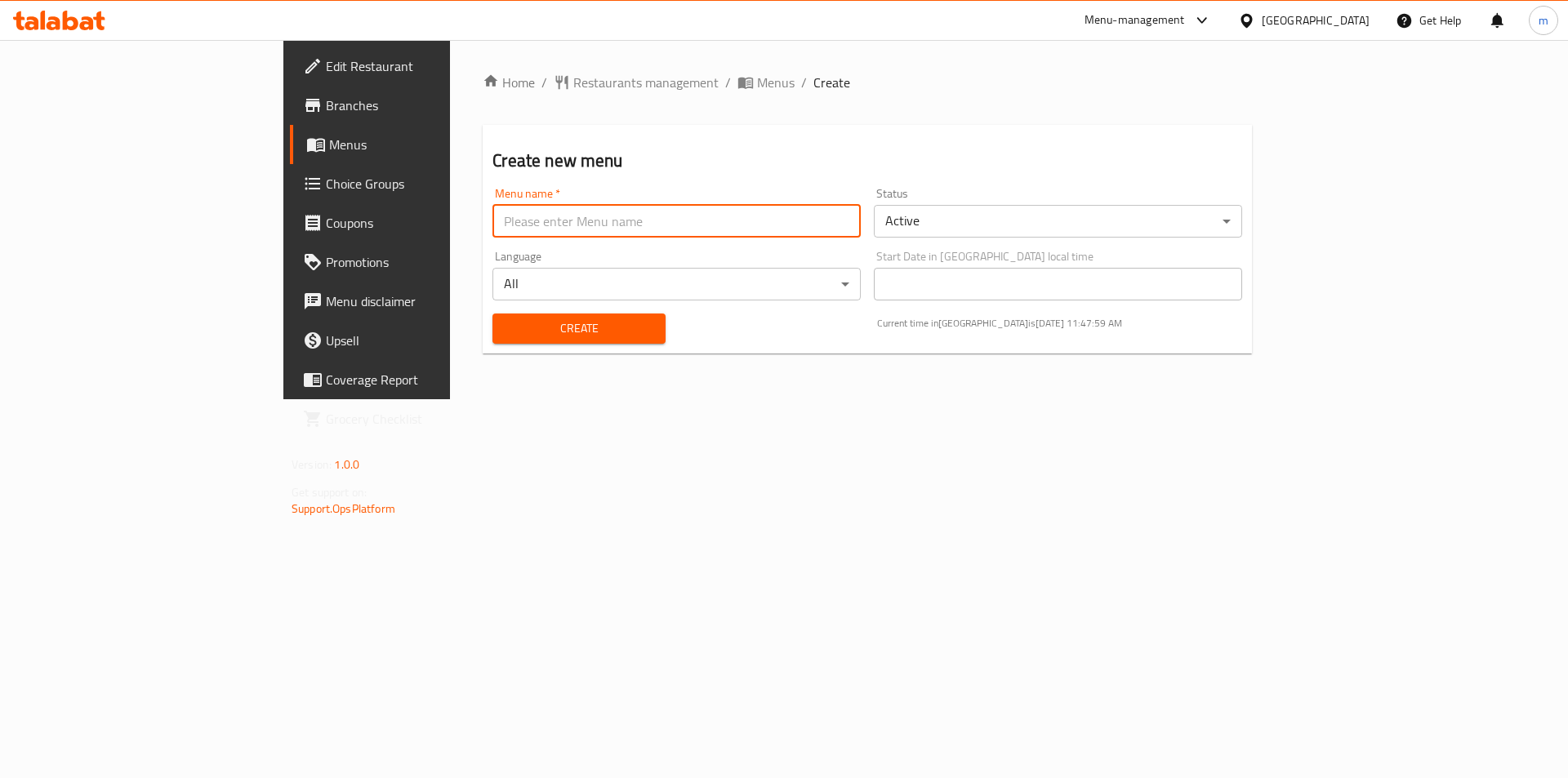
click at [839, 226] on input "text" at bounding box center [677, 221] width 368 height 32
type input "m.mohamed.8039"
click at [502, 317] on button "Create" at bounding box center [579, 328] width 173 height 30
click at [538, 205] on input "text" at bounding box center [677, 221] width 368 height 32
type input "m.mohamed.8039"
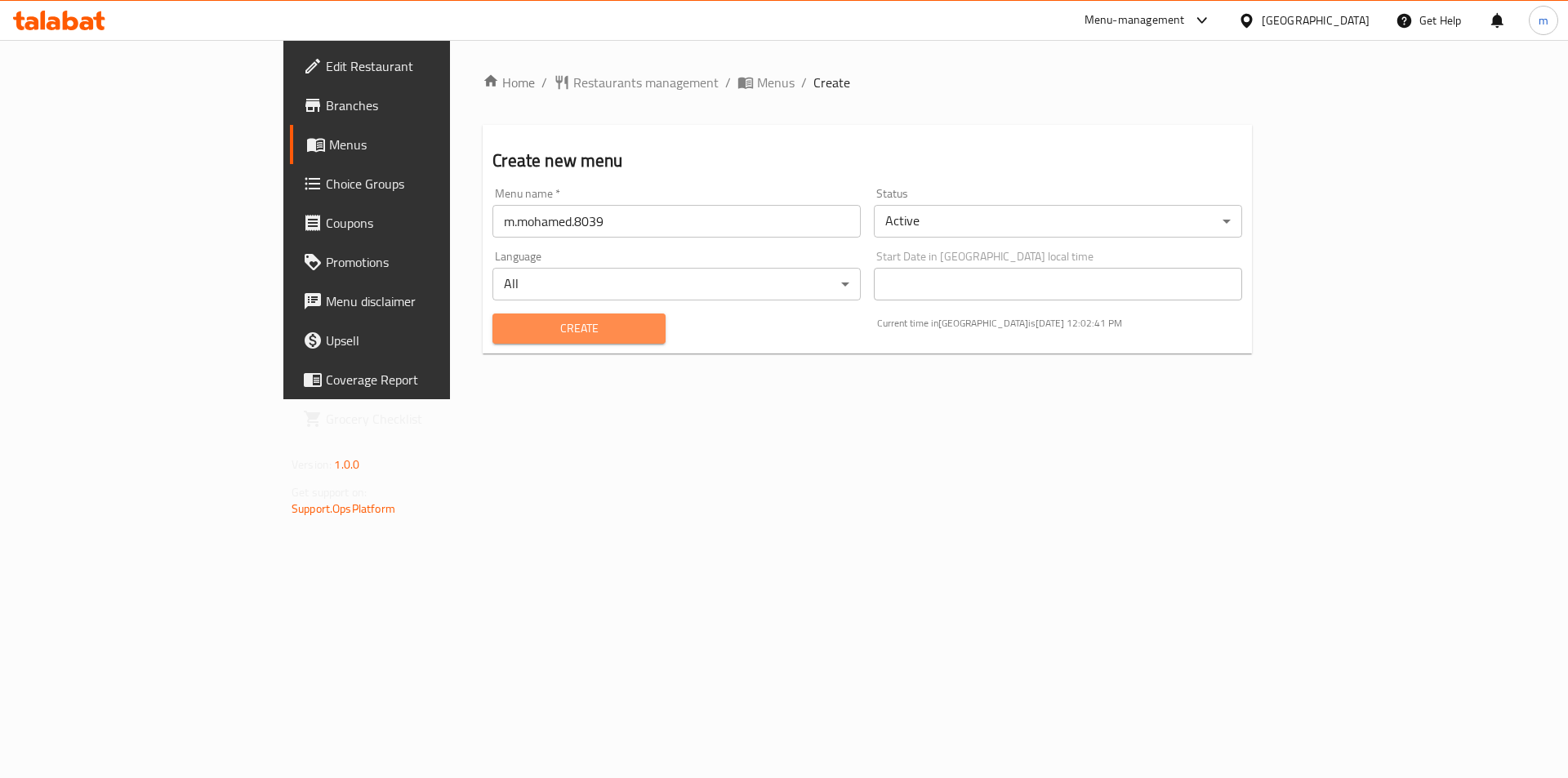
click at [506, 321] on span "Create" at bounding box center [579, 328] width 146 height 20
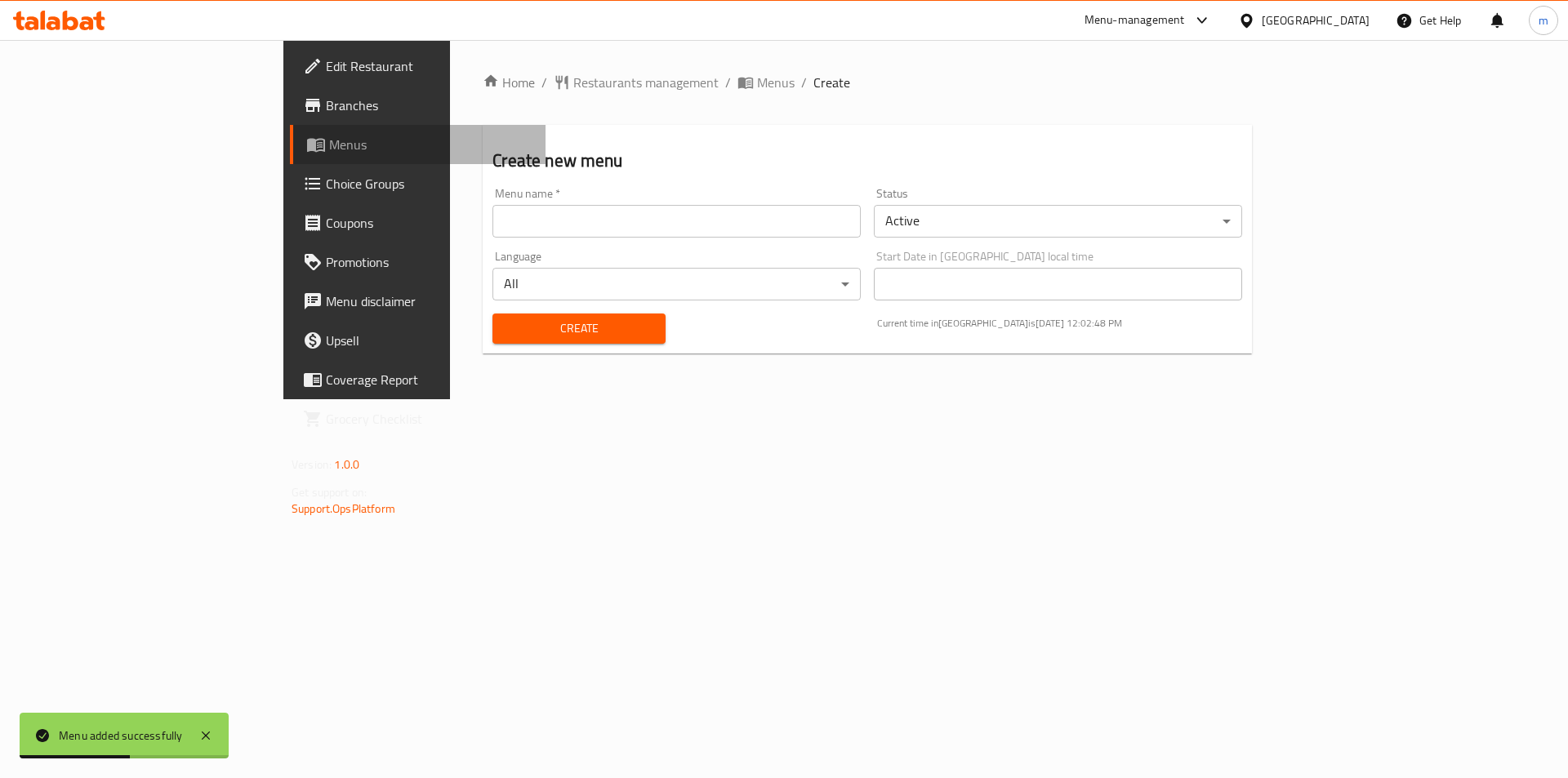
click at [329, 138] on span "Menus" at bounding box center [431, 144] width 203 height 20
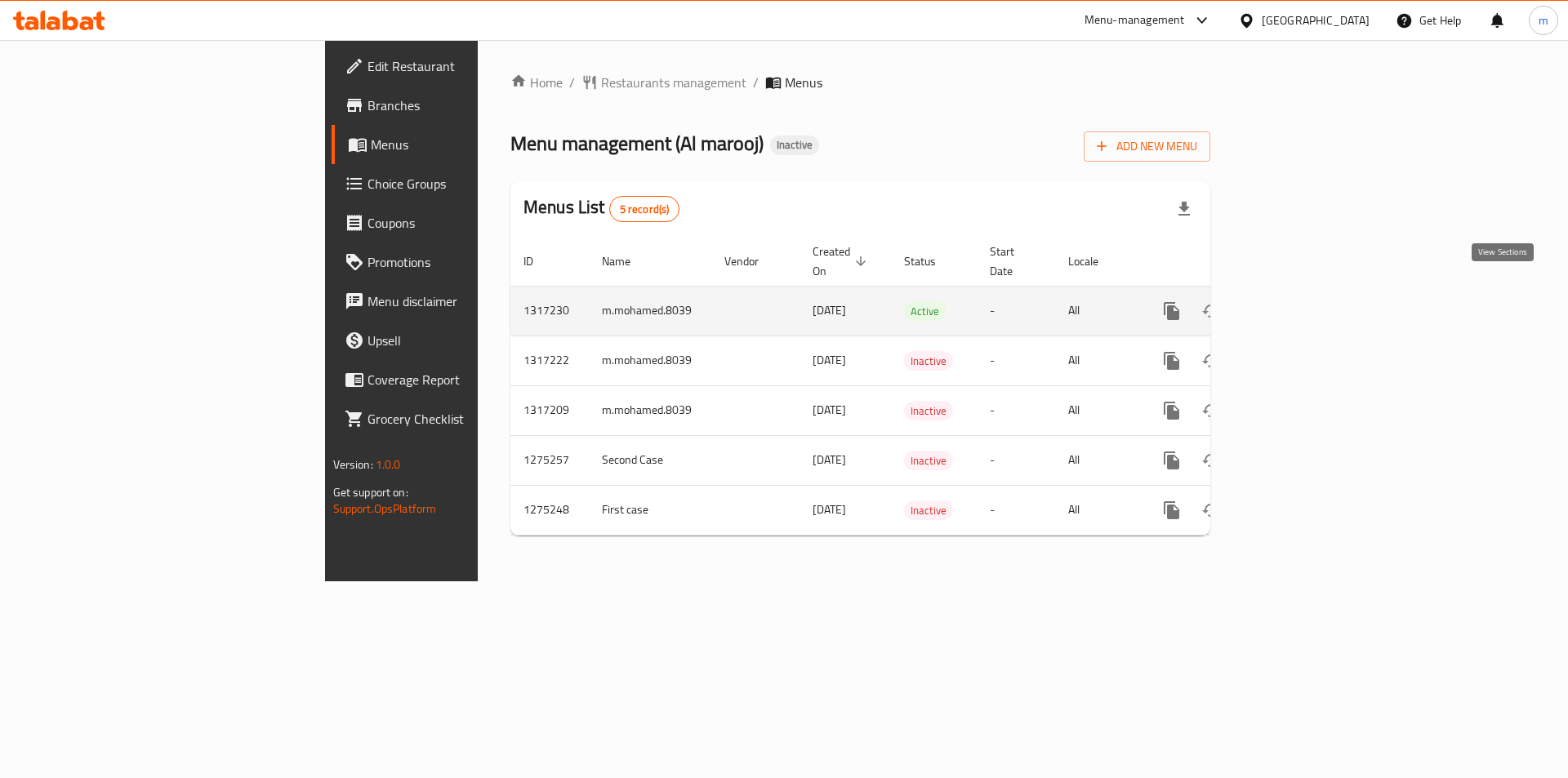
click at [1300, 302] on icon "enhanced table" at bounding box center [1290, 311] width 20 height 20
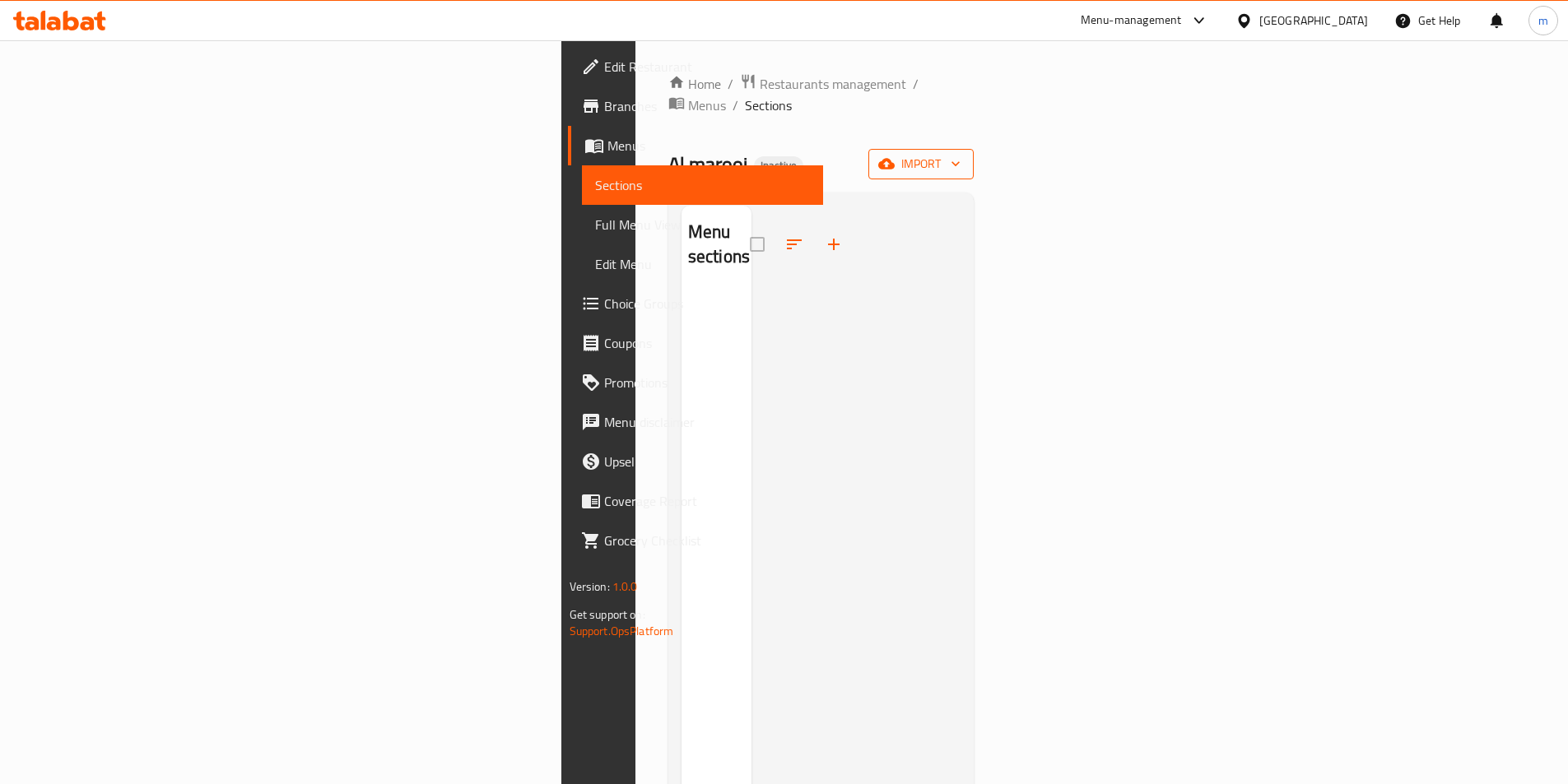
click at [960, 153] on span "import" at bounding box center [921, 163] width 79 height 21
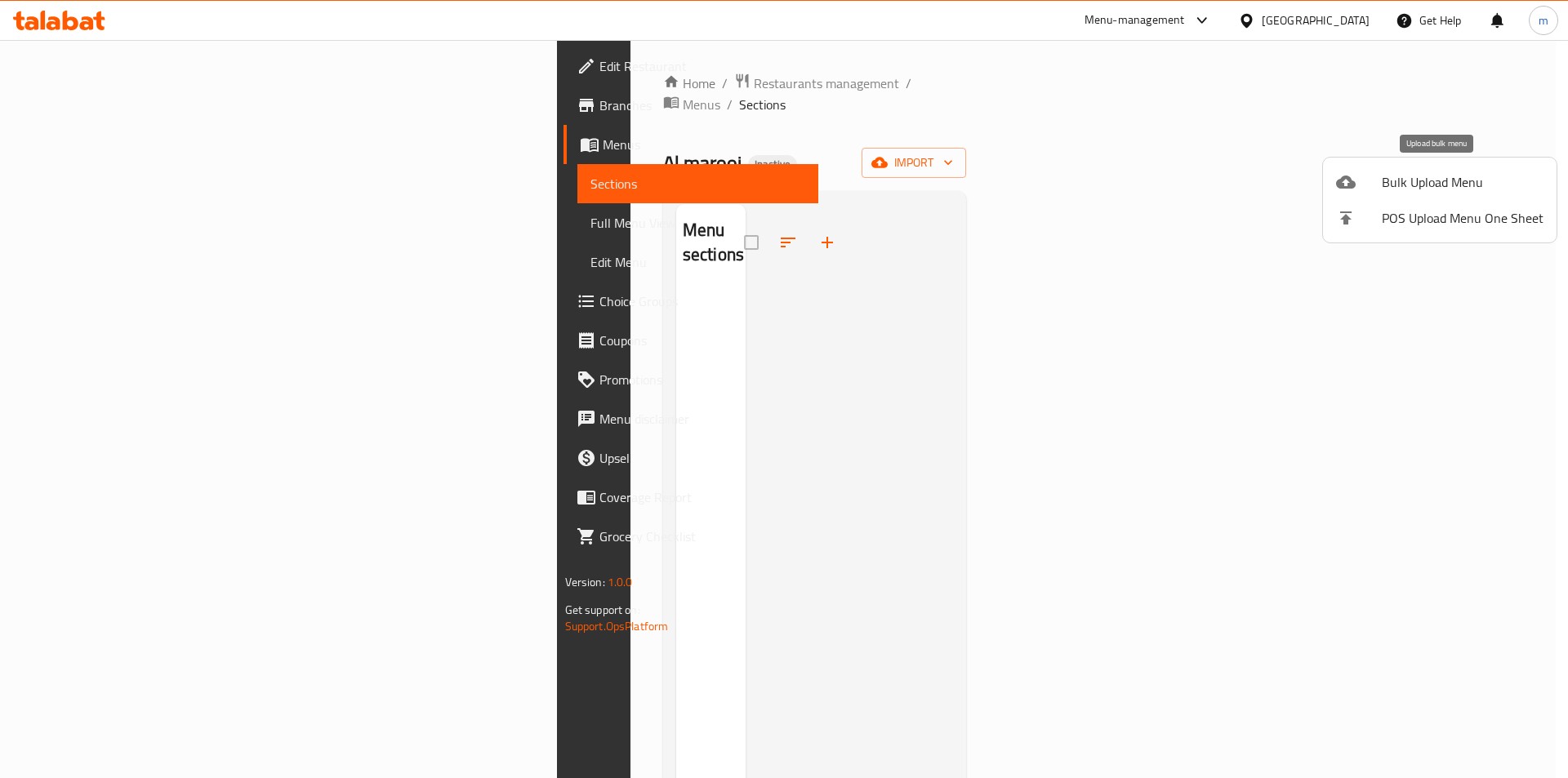
click at [1464, 173] on span "Bulk Upload Menu" at bounding box center [1464, 183] width 162 height 20
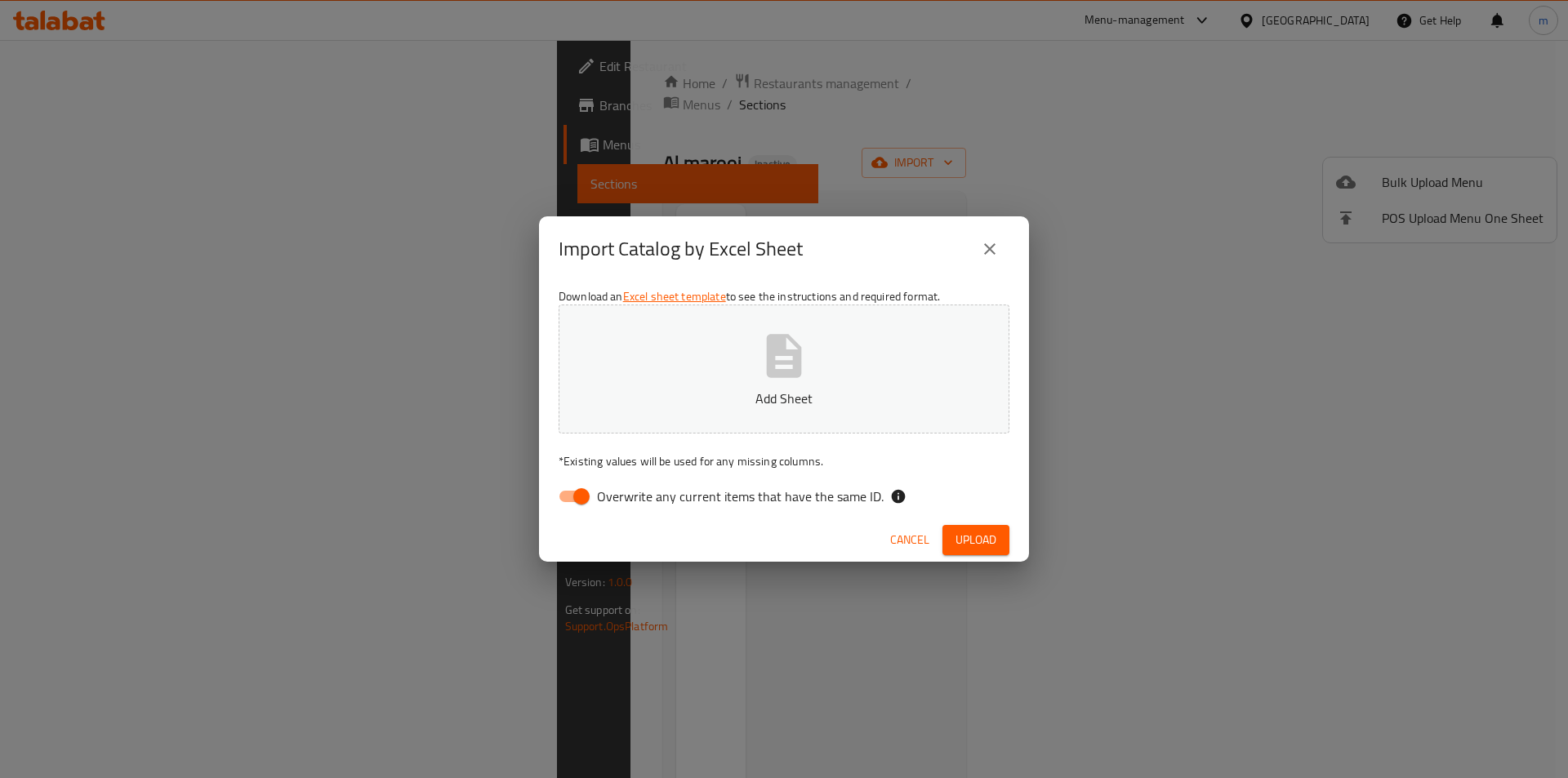
click at [746, 498] on span "Overwrite any current items that have the same ID." at bounding box center [741, 497] width 287 height 20
click at [628, 498] on input "Overwrite any current items that have the same ID." at bounding box center [581, 497] width 93 height 31
checkbox input "false"
click at [995, 528] on button "Upload" at bounding box center [976, 540] width 67 height 30
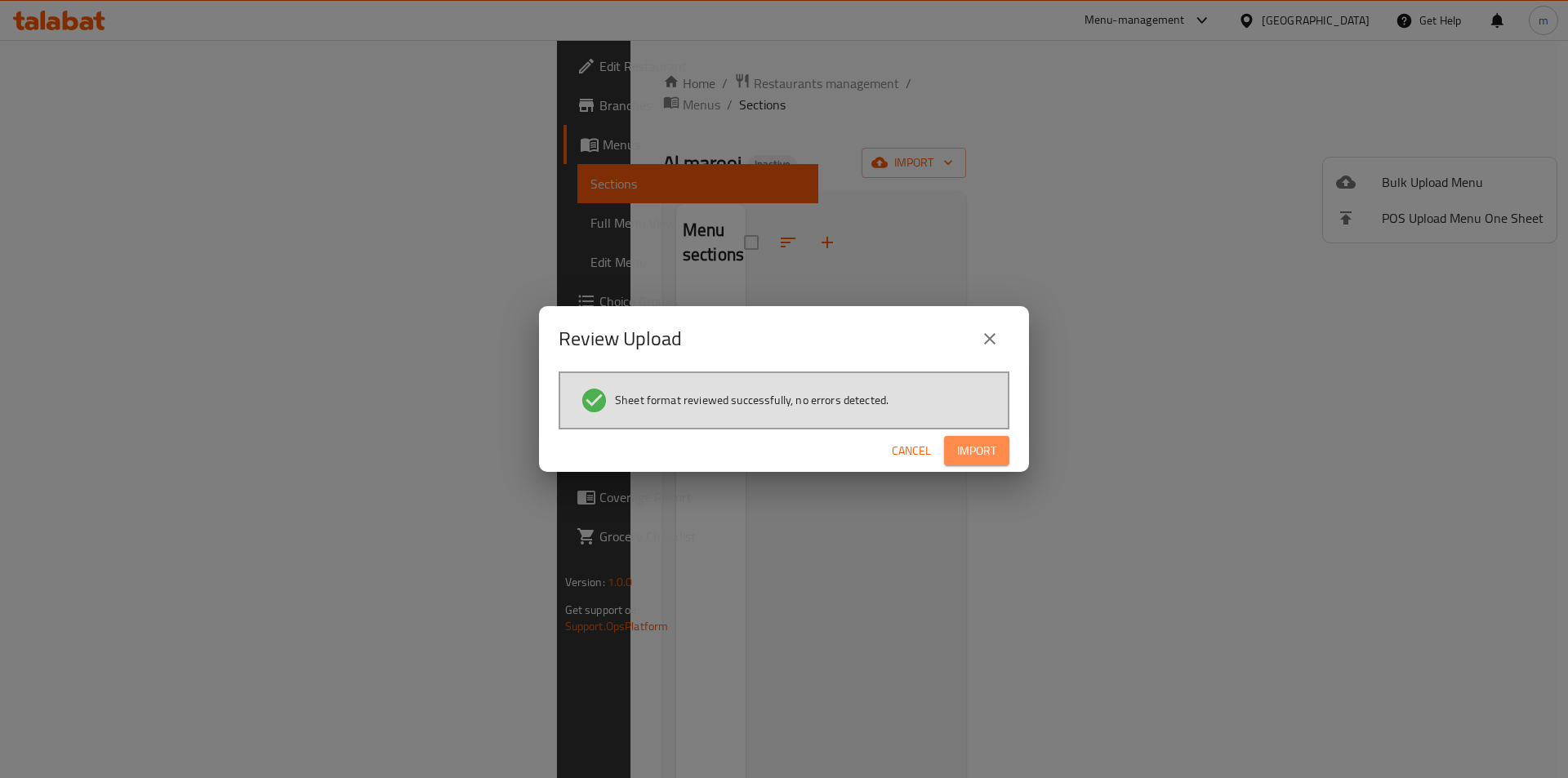
click at [983, 453] on span "Import" at bounding box center [977, 451] width 39 height 20
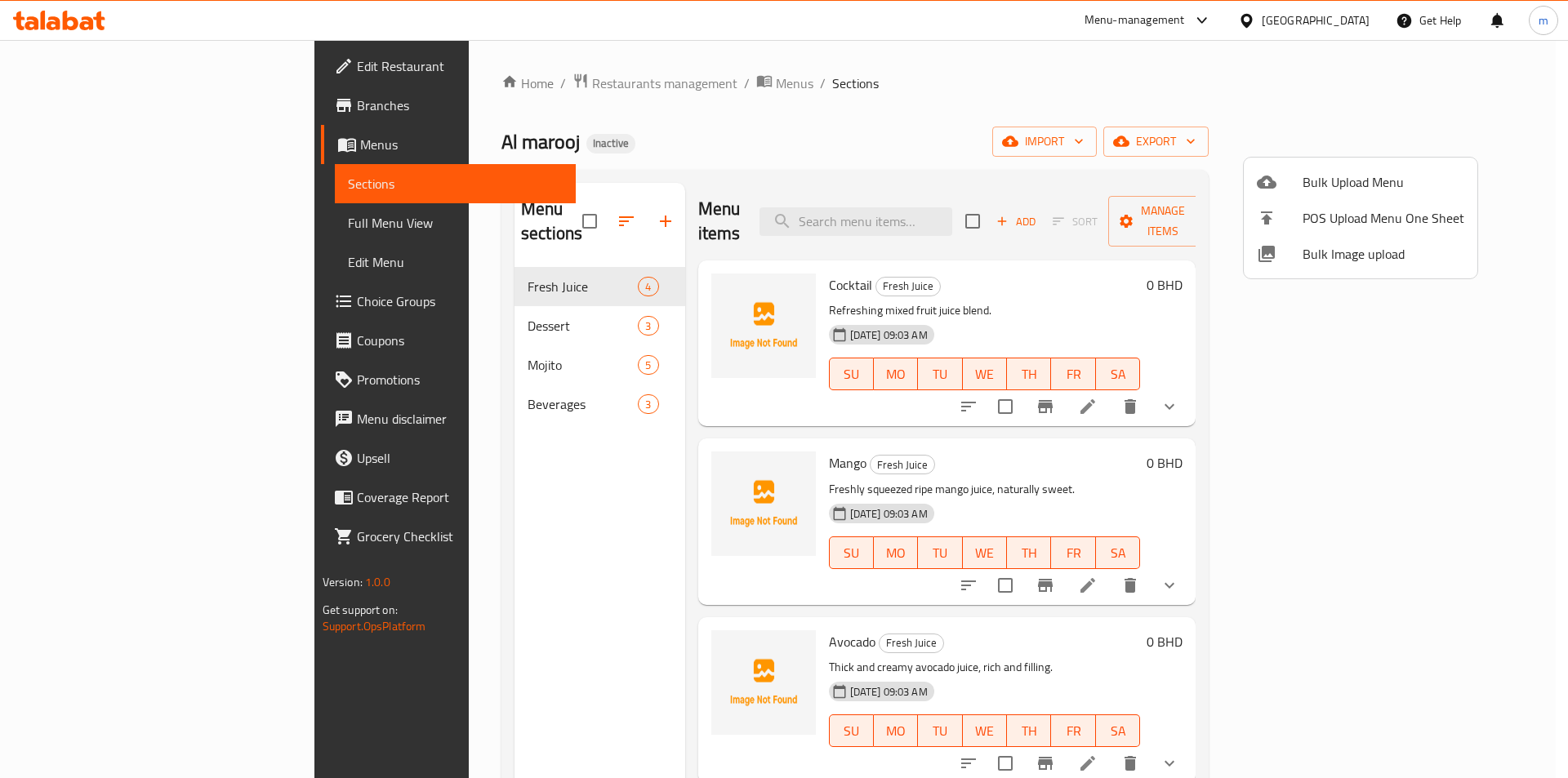
click at [111, 231] on div at bounding box center [784, 389] width 1568 height 778
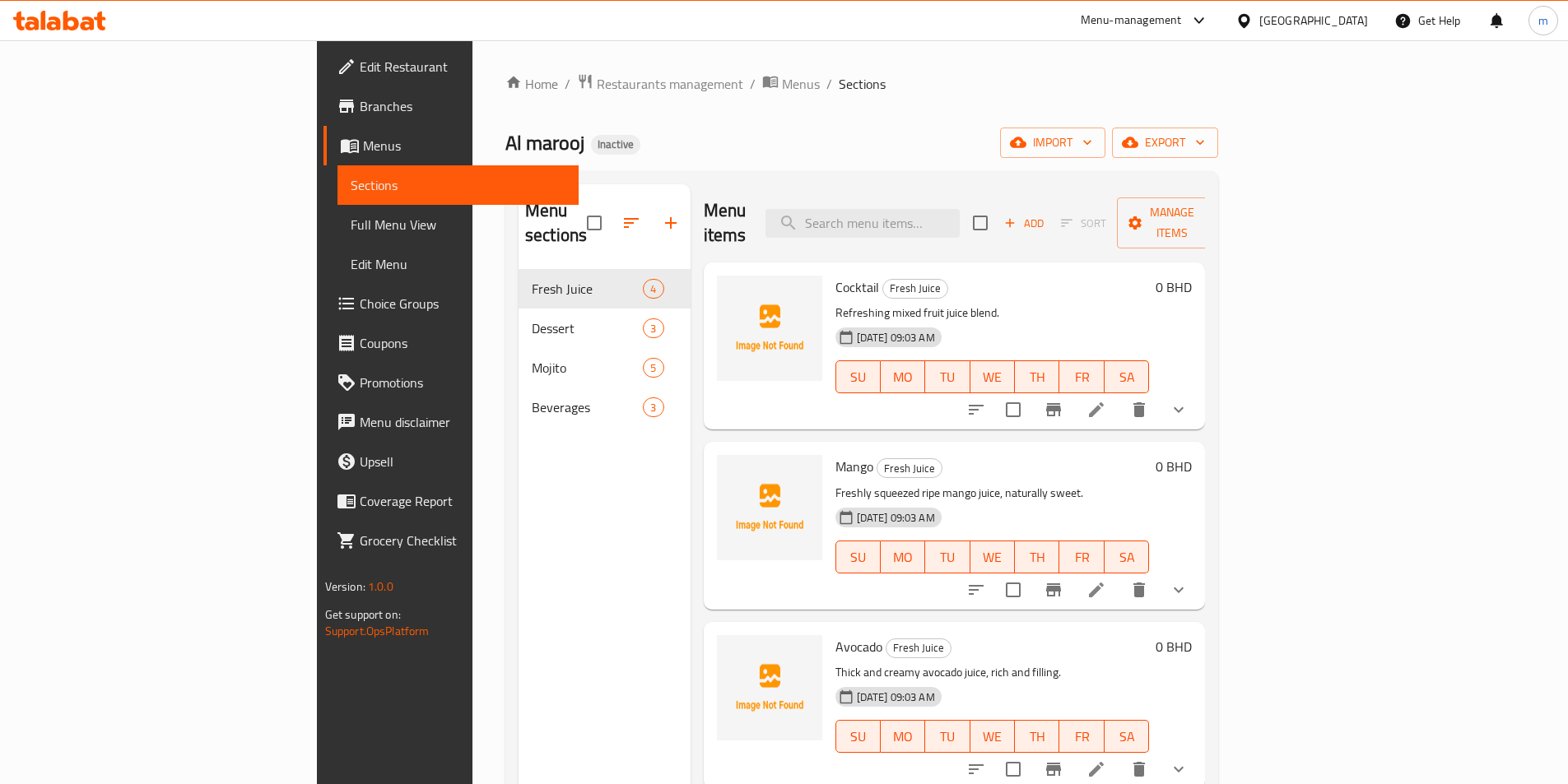
click at [350, 225] on span "Full Menu View" at bounding box center [457, 224] width 214 height 20
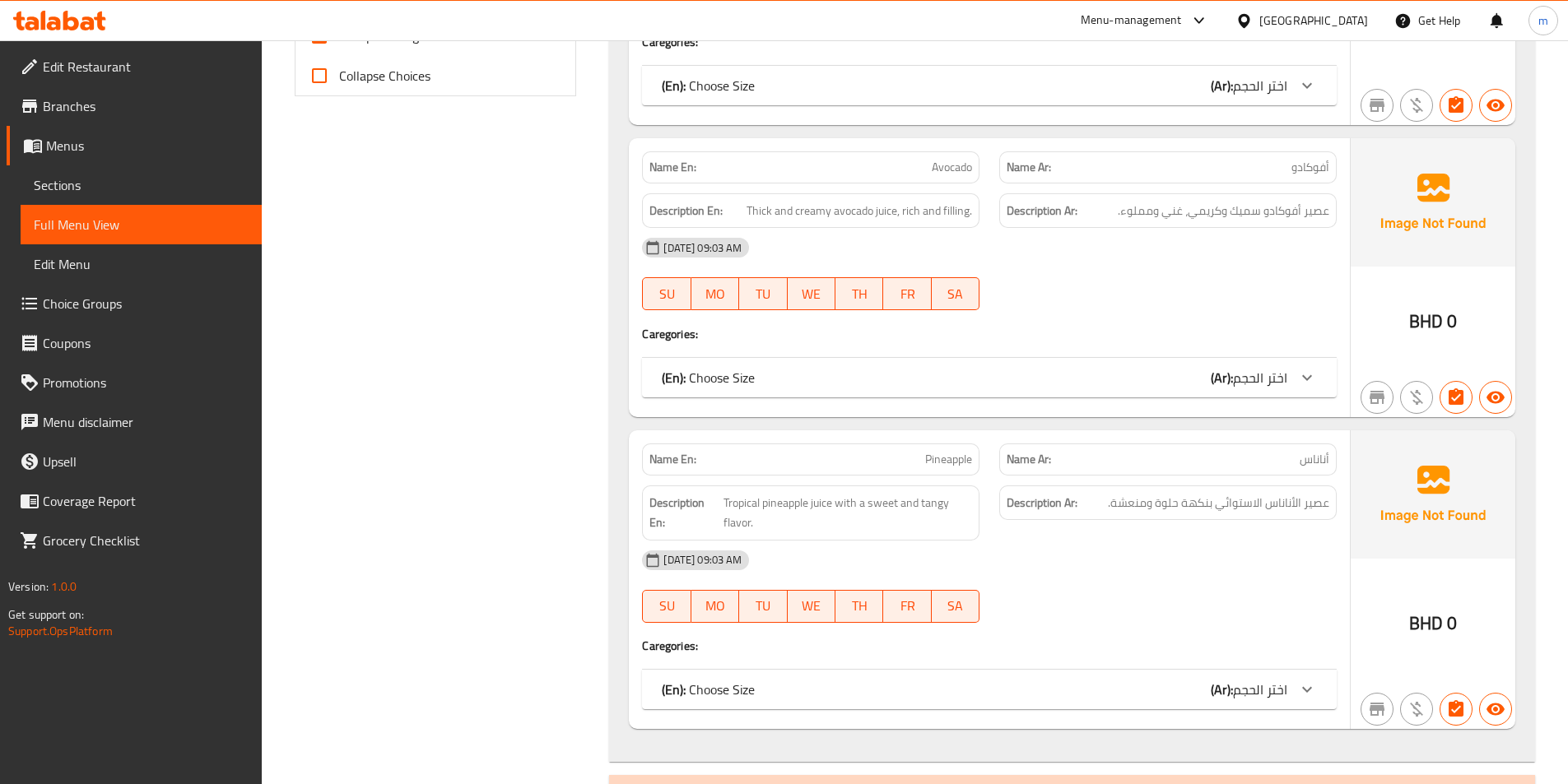
scroll to position [494, 0]
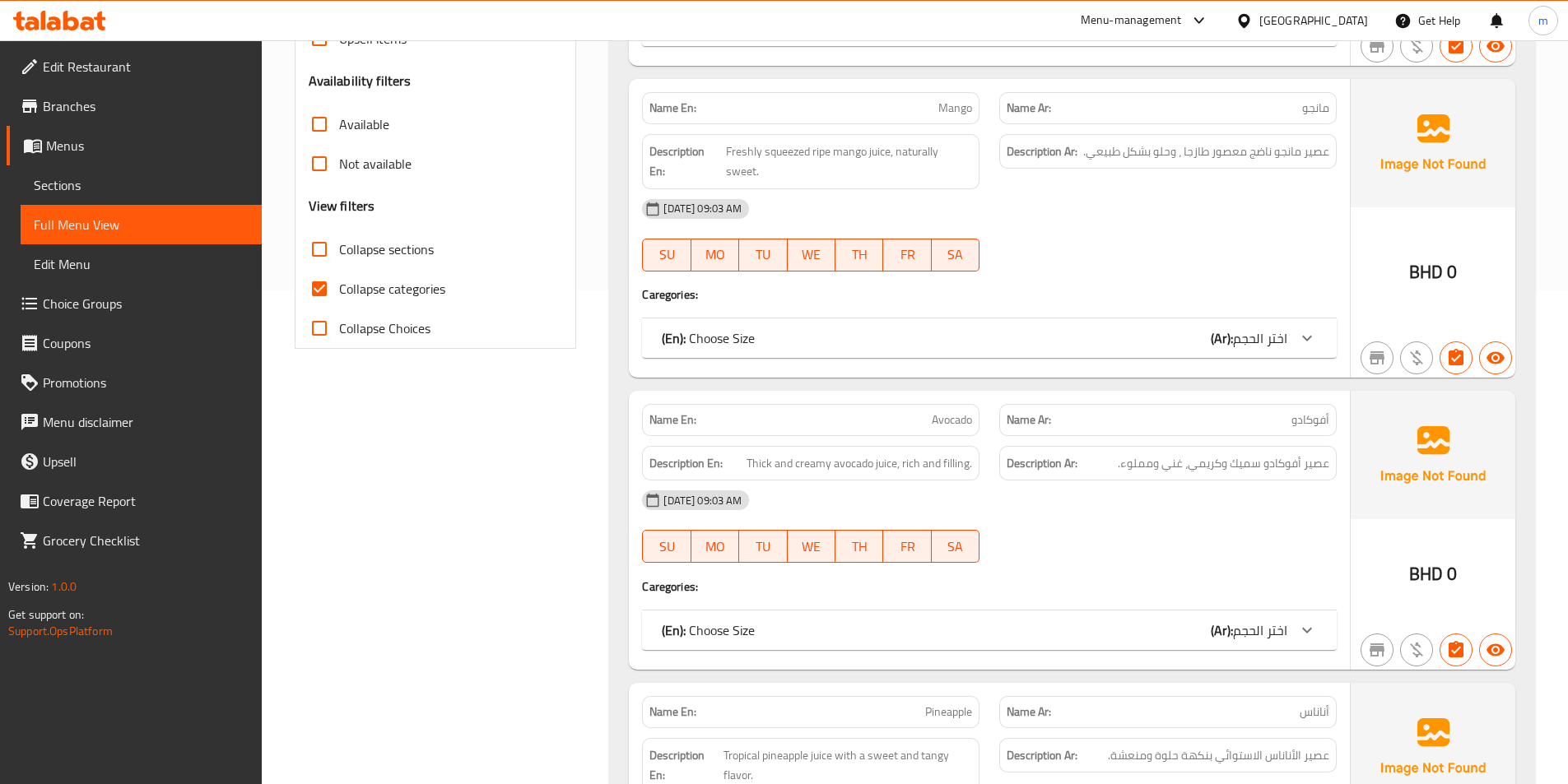
click at [369, 290] on span "Collapse categories" at bounding box center [392, 289] width 106 height 20
click at [339, 290] on input "Collapse categories" at bounding box center [320, 289] width 39 height 39
checkbox input "false"
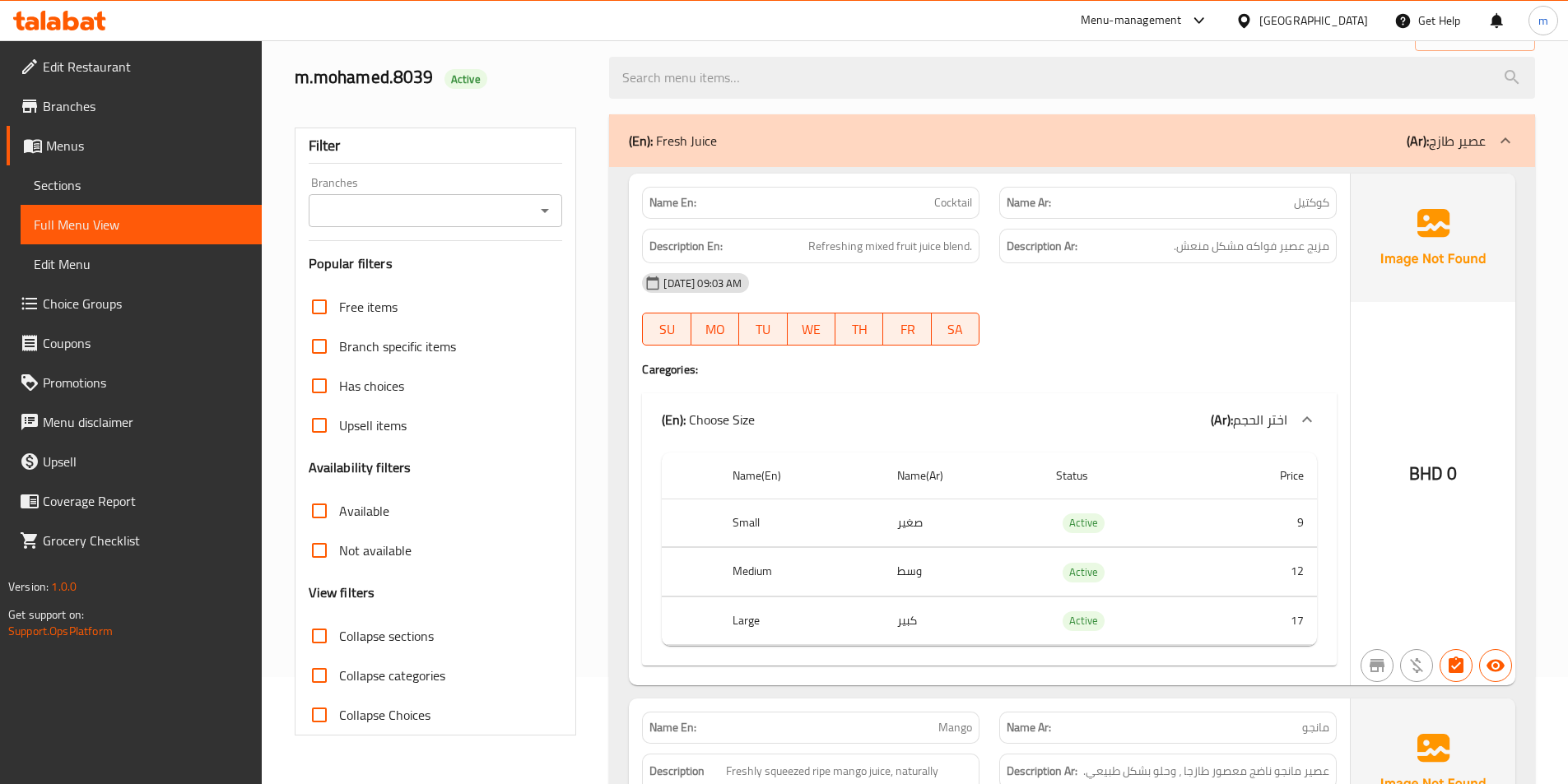
scroll to position [0, 0]
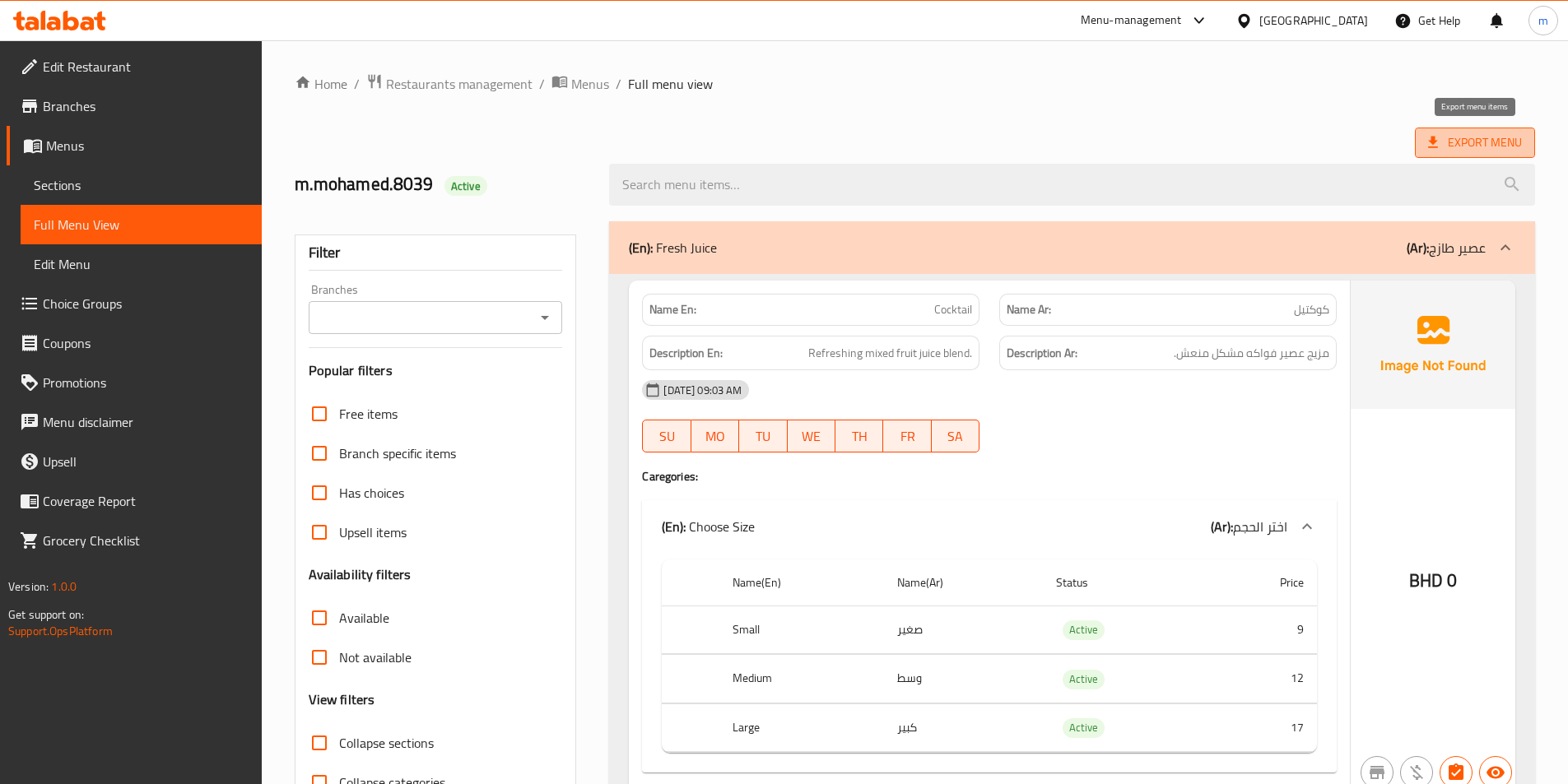
click at [1491, 149] on span "Export Menu" at bounding box center [1475, 143] width 93 height 21
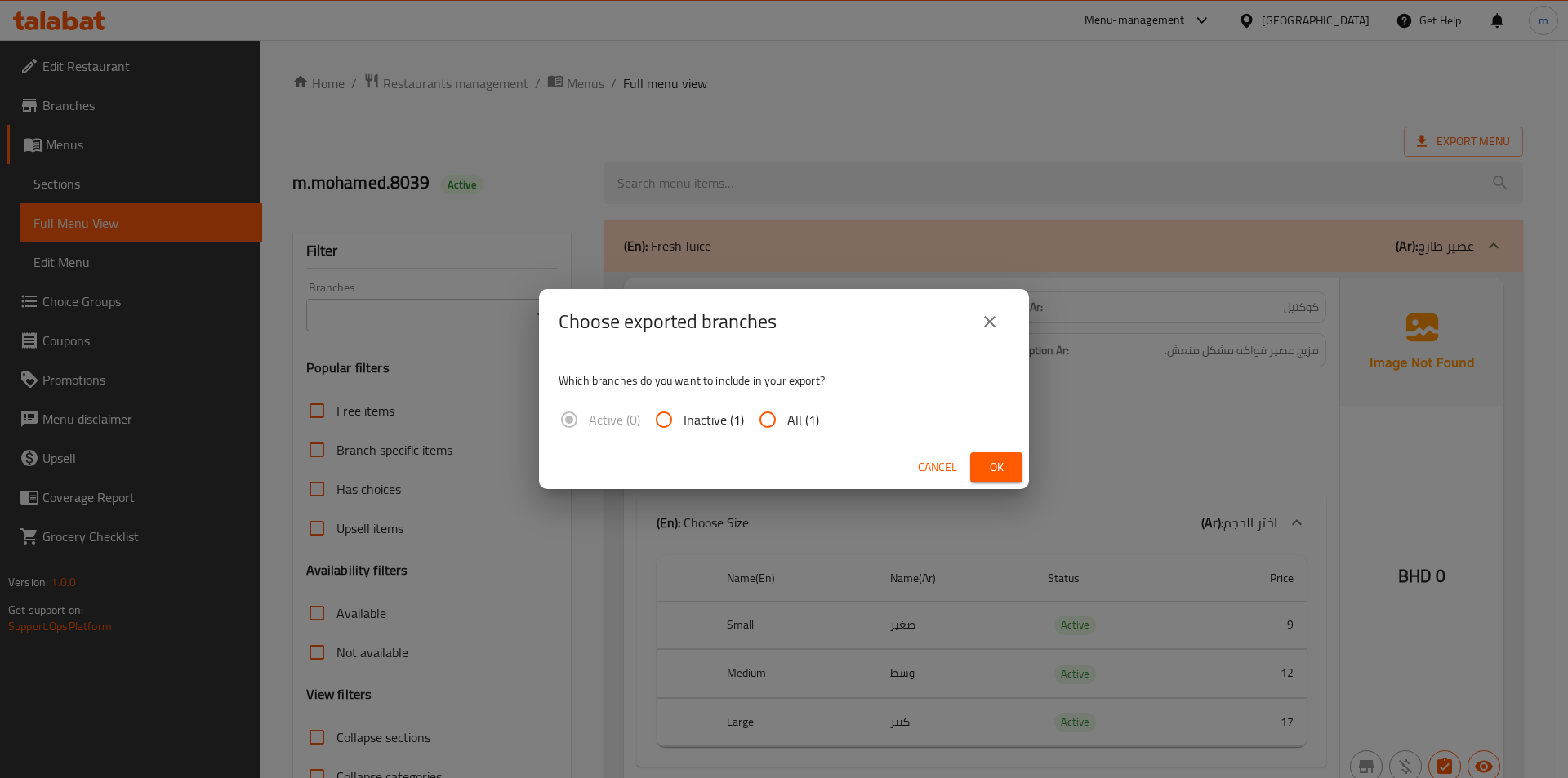
click at [793, 413] on span "All (1)" at bounding box center [804, 420] width 32 height 20
click at [788, 413] on input "All (1)" at bounding box center [767, 420] width 39 height 39
radio input "true"
click at [992, 458] on span "Ok" at bounding box center [996, 468] width 26 height 20
